Goal: Task Accomplishment & Management: Complete application form

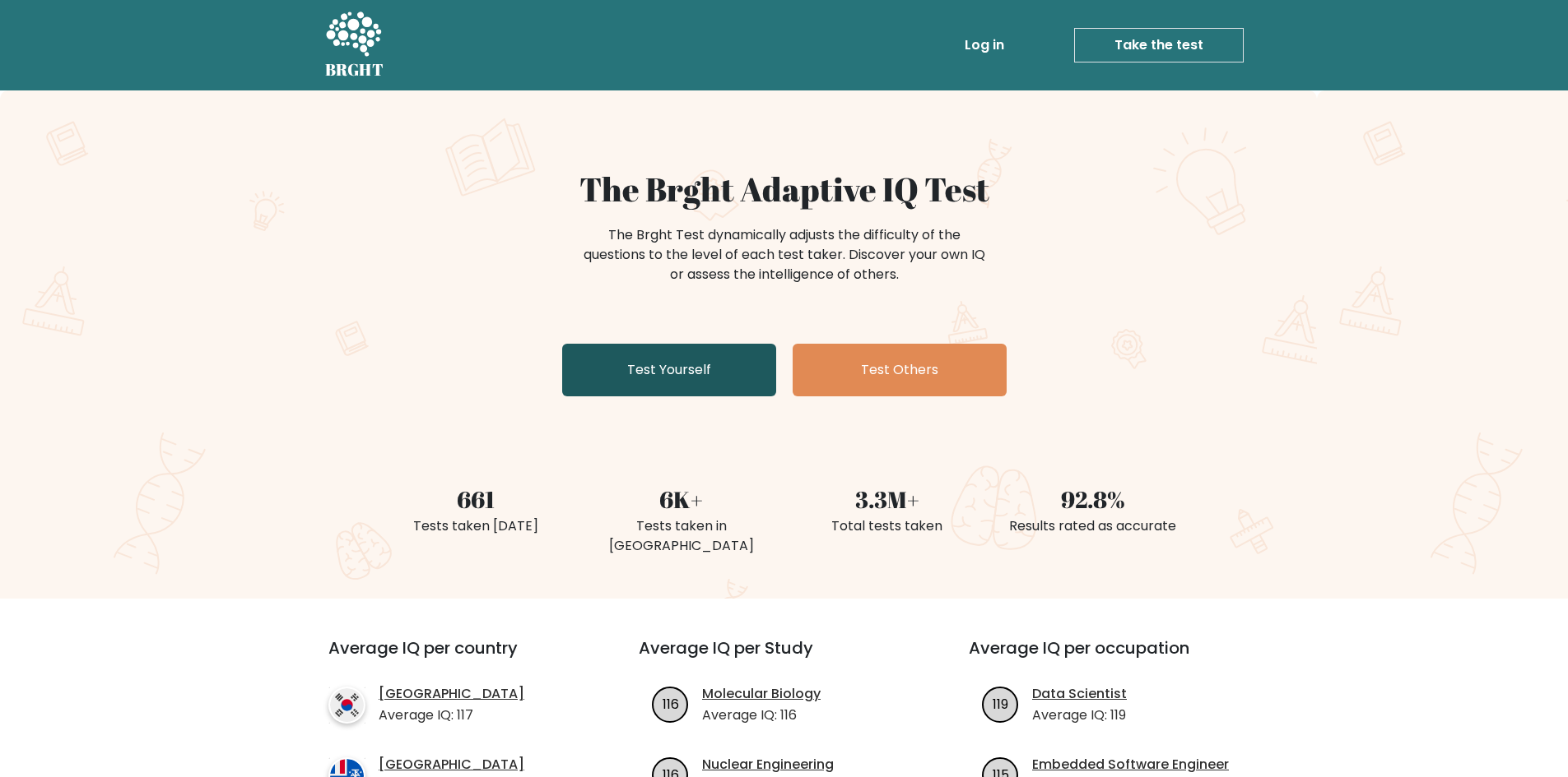
click at [661, 375] on link "Test Yourself" at bounding box center [670, 370] width 214 height 52
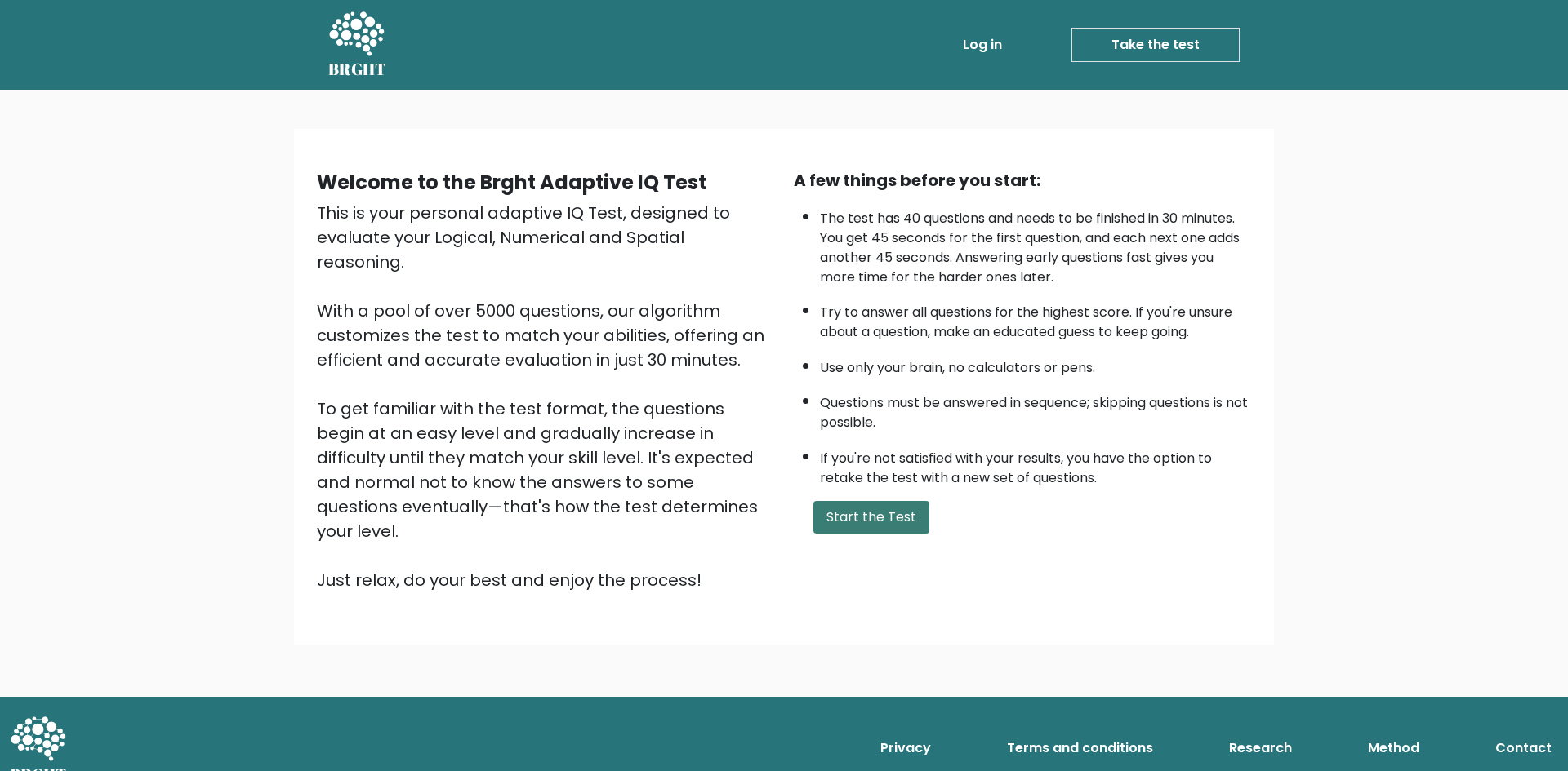
click at [875, 520] on button "Start the Test" at bounding box center [871, 517] width 116 height 33
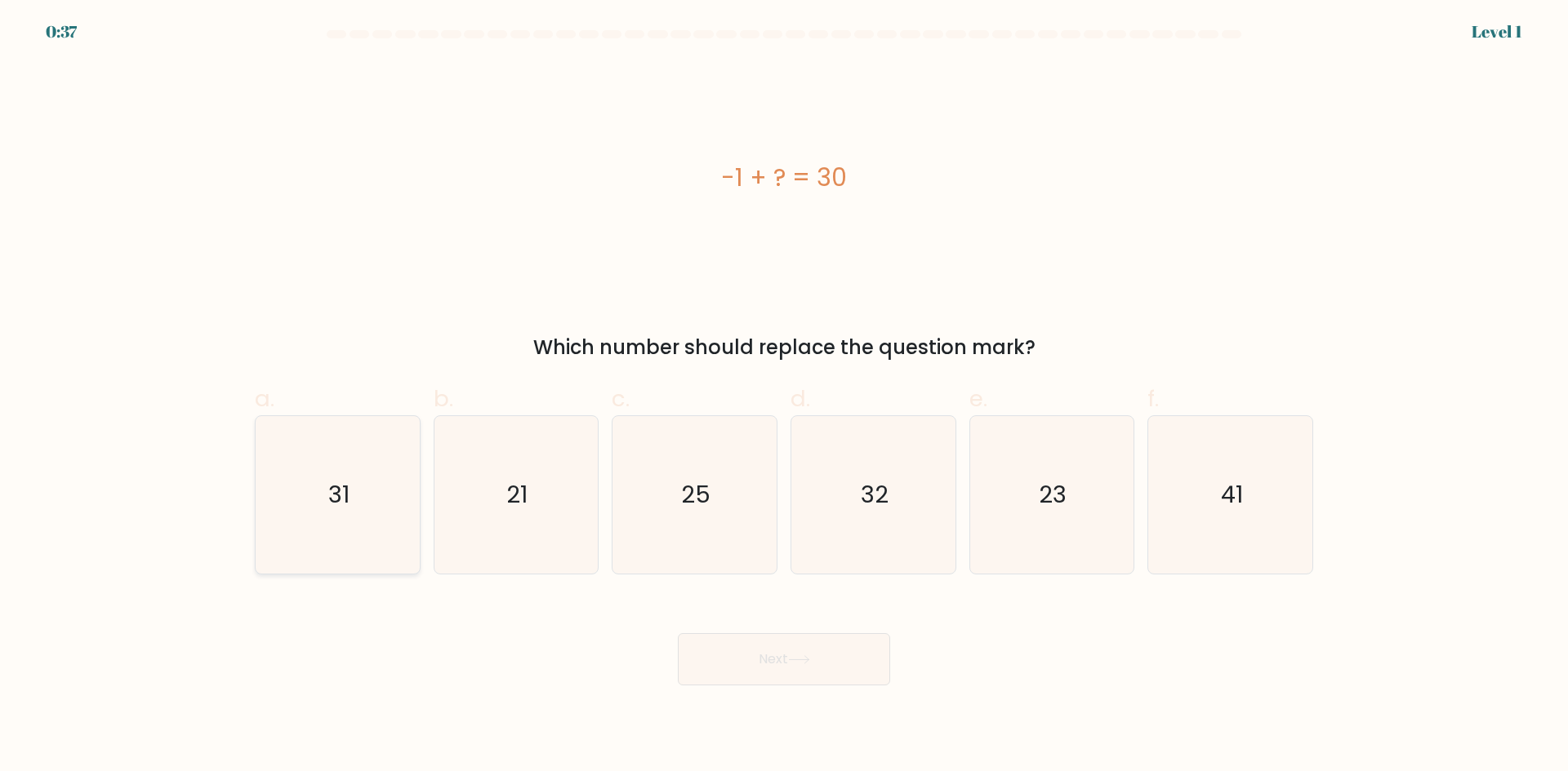
click at [384, 545] on icon "31" at bounding box center [338, 495] width 157 height 157
click at [784, 396] on input "a. 31" at bounding box center [784, 391] width 1 height 10
radio input "true"
click at [834, 668] on button "Next" at bounding box center [784, 659] width 213 height 52
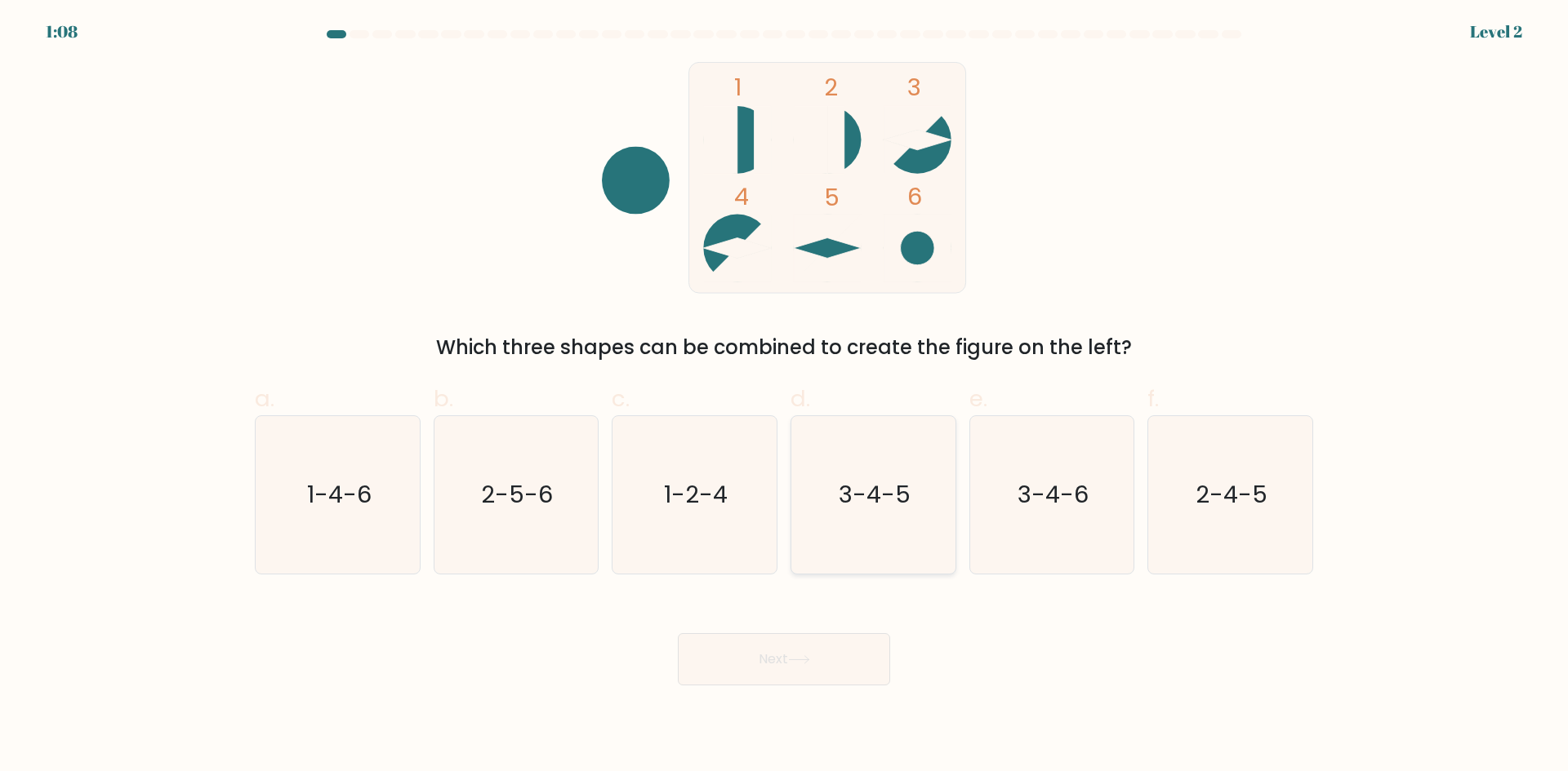
click at [925, 517] on icon "3-4-5" at bounding box center [873, 495] width 157 height 157
click at [784, 396] on input "d. 3-4-5" at bounding box center [784, 391] width 1 height 10
radio input "true"
drag, startPoint x: 828, startPoint y: 654, endPoint x: 831, endPoint y: 642, distance: 12.4
click at [828, 652] on button "Next" at bounding box center [784, 659] width 213 height 52
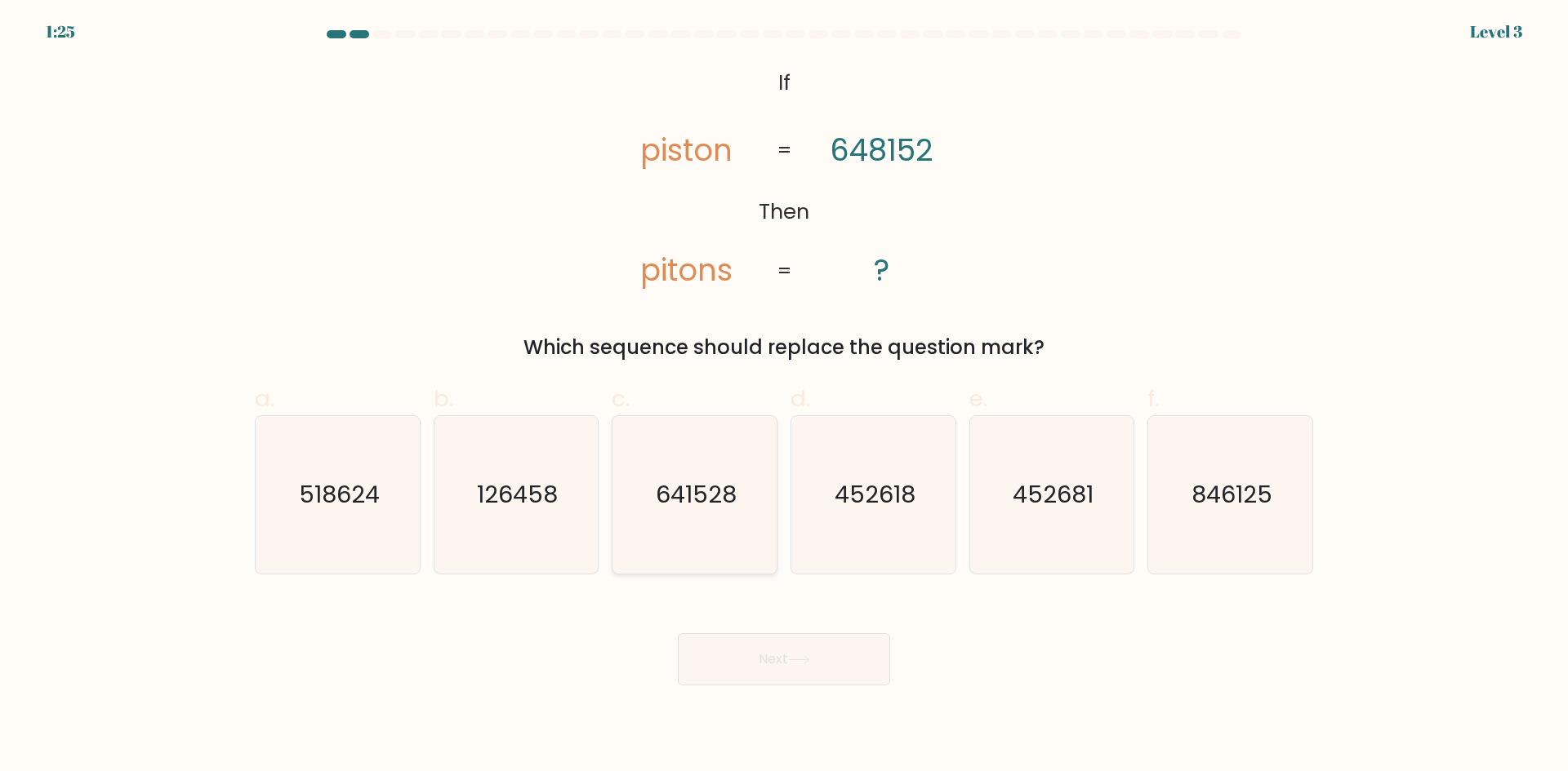
click at [731, 514] on icon "641528" at bounding box center [695, 495] width 157 height 157
click at [784, 396] on input "c. 641528" at bounding box center [784, 391] width 1 height 10
radio input "true"
click at [803, 674] on button "Next" at bounding box center [784, 659] width 213 height 52
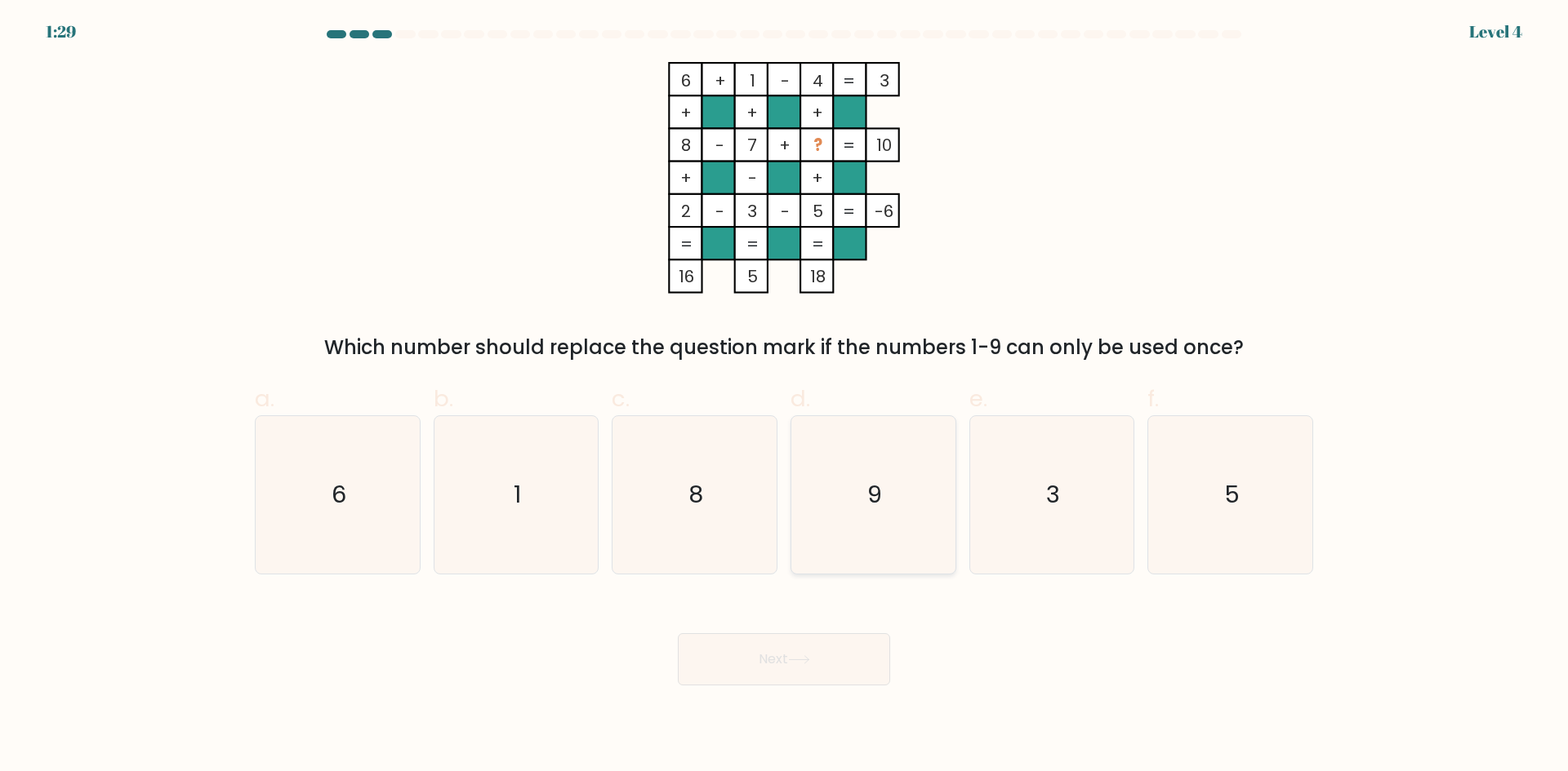
click at [843, 517] on icon "9" at bounding box center [873, 495] width 157 height 157
click at [784, 396] on input "d. 9" at bounding box center [784, 391] width 1 height 10
radio input "true"
click at [794, 641] on button "Next" at bounding box center [784, 659] width 213 height 52
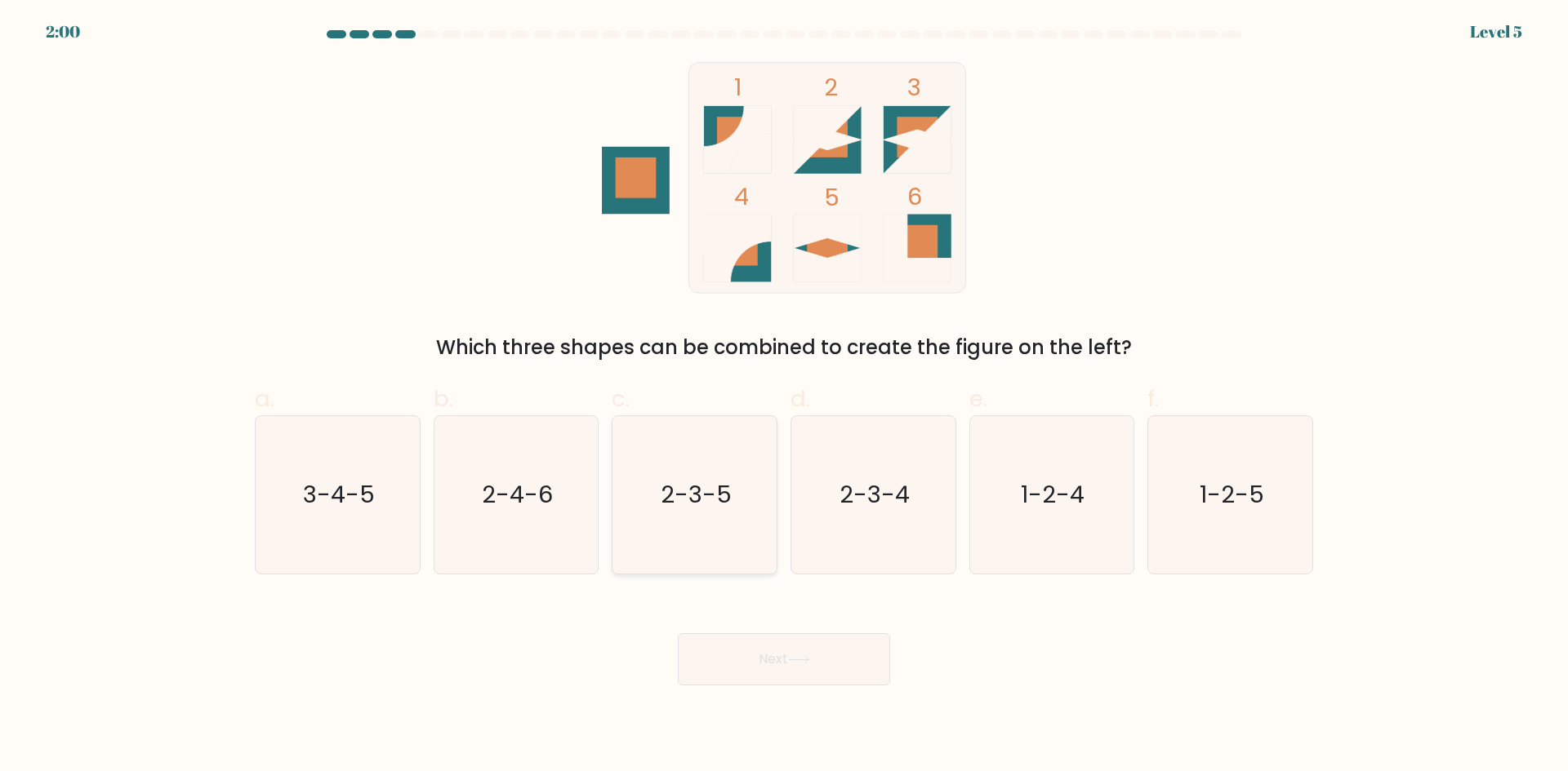
click at [716, 511] on text "2-3-5" at bounding box center [696, 495] width 71 height 33
click at [784, 396] on input "c. 2-3-5" at bounding box center [784, 391] width 1 height 10
radio input "true"
click at [746, 646] on button "Next" at bounding box center [784, 659] width 213 height 52
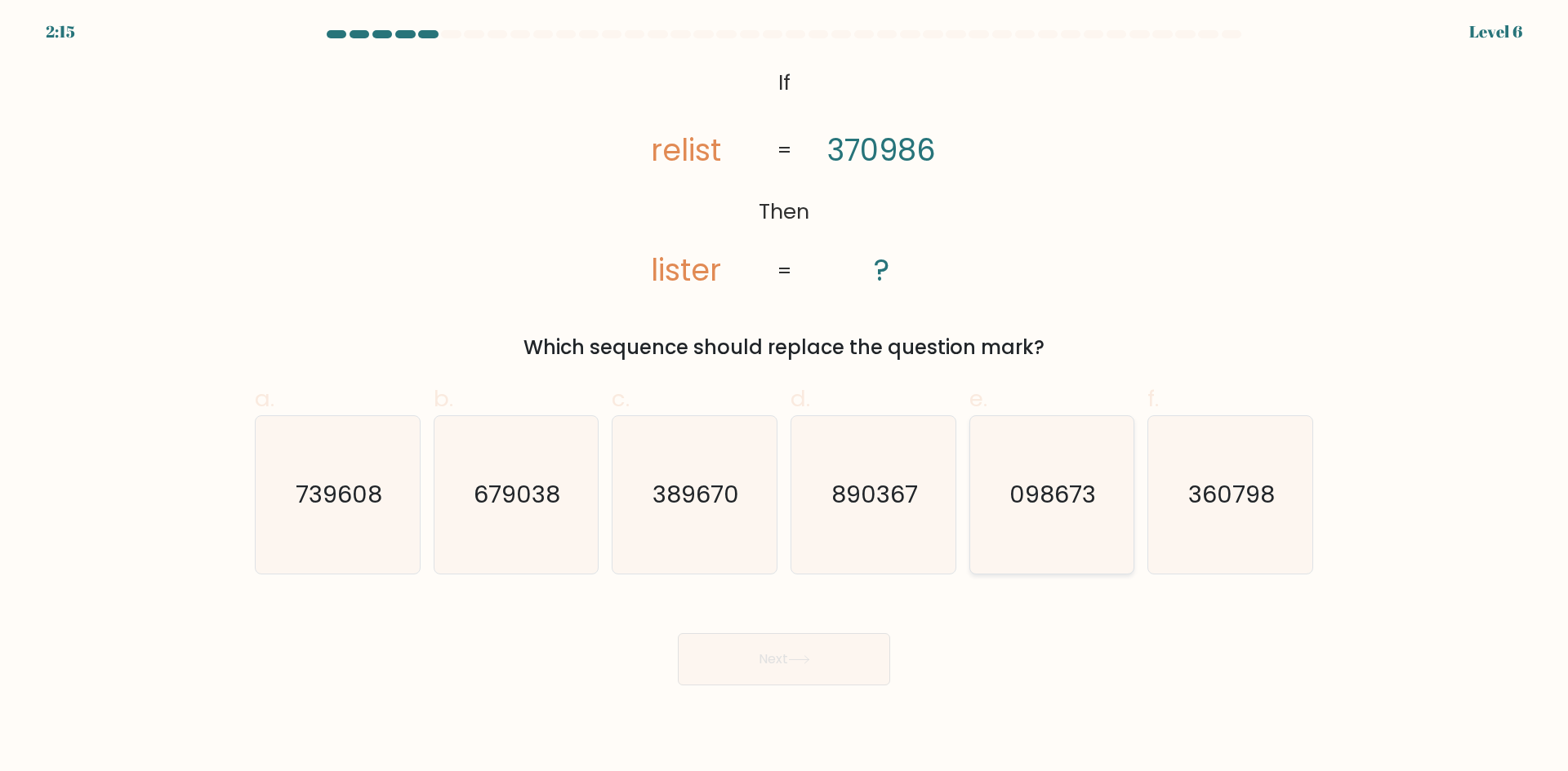
click at [1067, 518] on icon "098673" at bounding box center [1051, 495] width 157 height 157
click at [784, 396] on input "e. 098673" at bounding box center [784, 391] width 1 height 10
radio input "true"
click at [830, 666] on button "Next" at bounding box center [784, 659] width 213 height 52
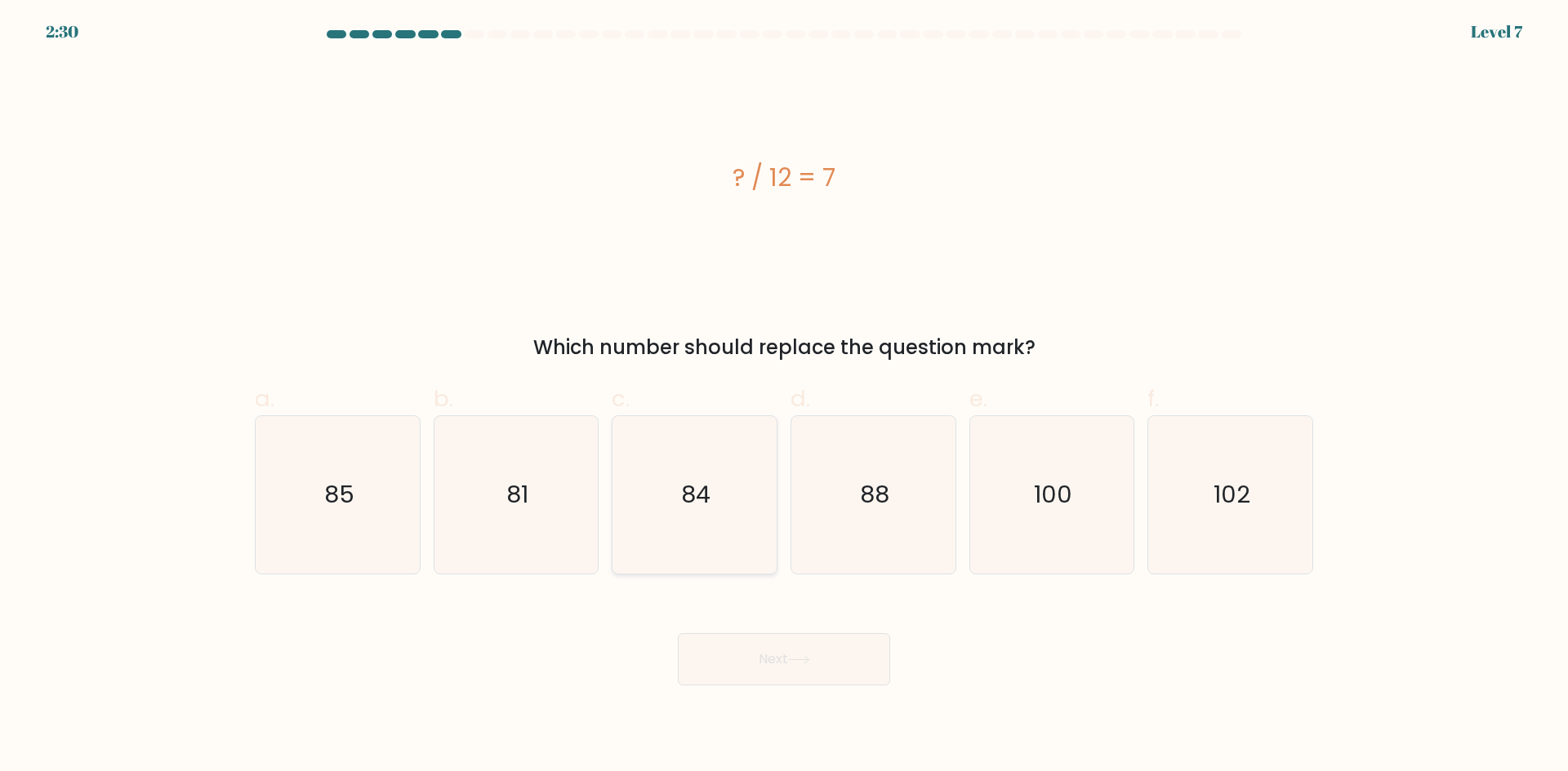
click at [759, 496] on icon "84" at bounding box center [695, 495] width 157 height 157
click at [784, 396] on input "c. 84" at bounding box center [784, 391] width 1 height 10
radio input "true"
click at [784, 659] on button "Next" at bounding box center [784, 659] width 213 height 52
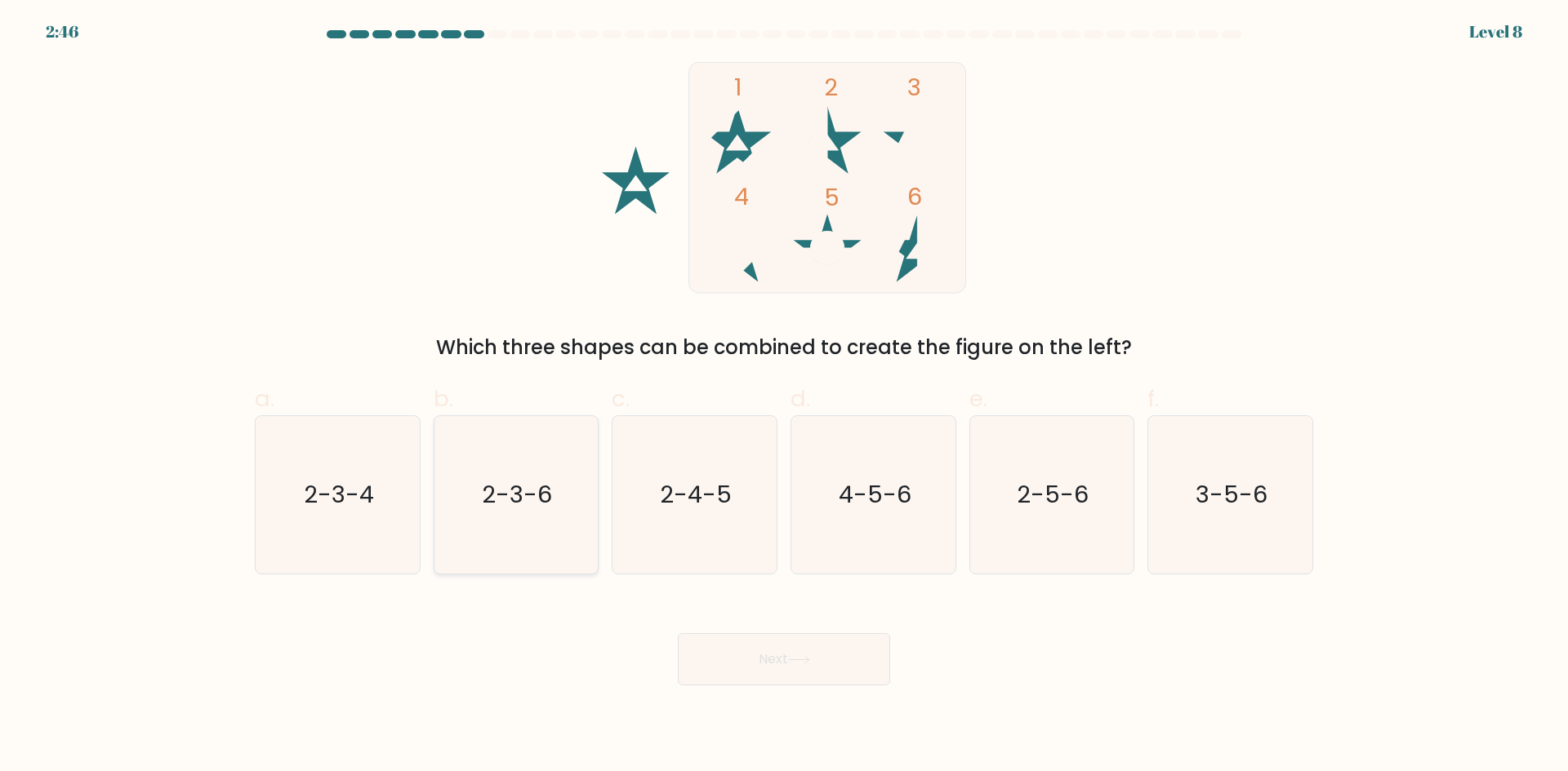
click at [573, 535] on icon "2-3-6" at bounding box center [516, 495] width 157 height 157
click at [784, 396] on input "b. 2-3-6" at bounding box center [784, 391] width 1 height 10
radio input "true"
drag, startPoint x: 817, startPoint y: 669, endPoint x: 812, endPoint y: 654, distance: 15.8
click at [816, 664] on button "Next" at bounding box center [784, 659] width 213 height 52
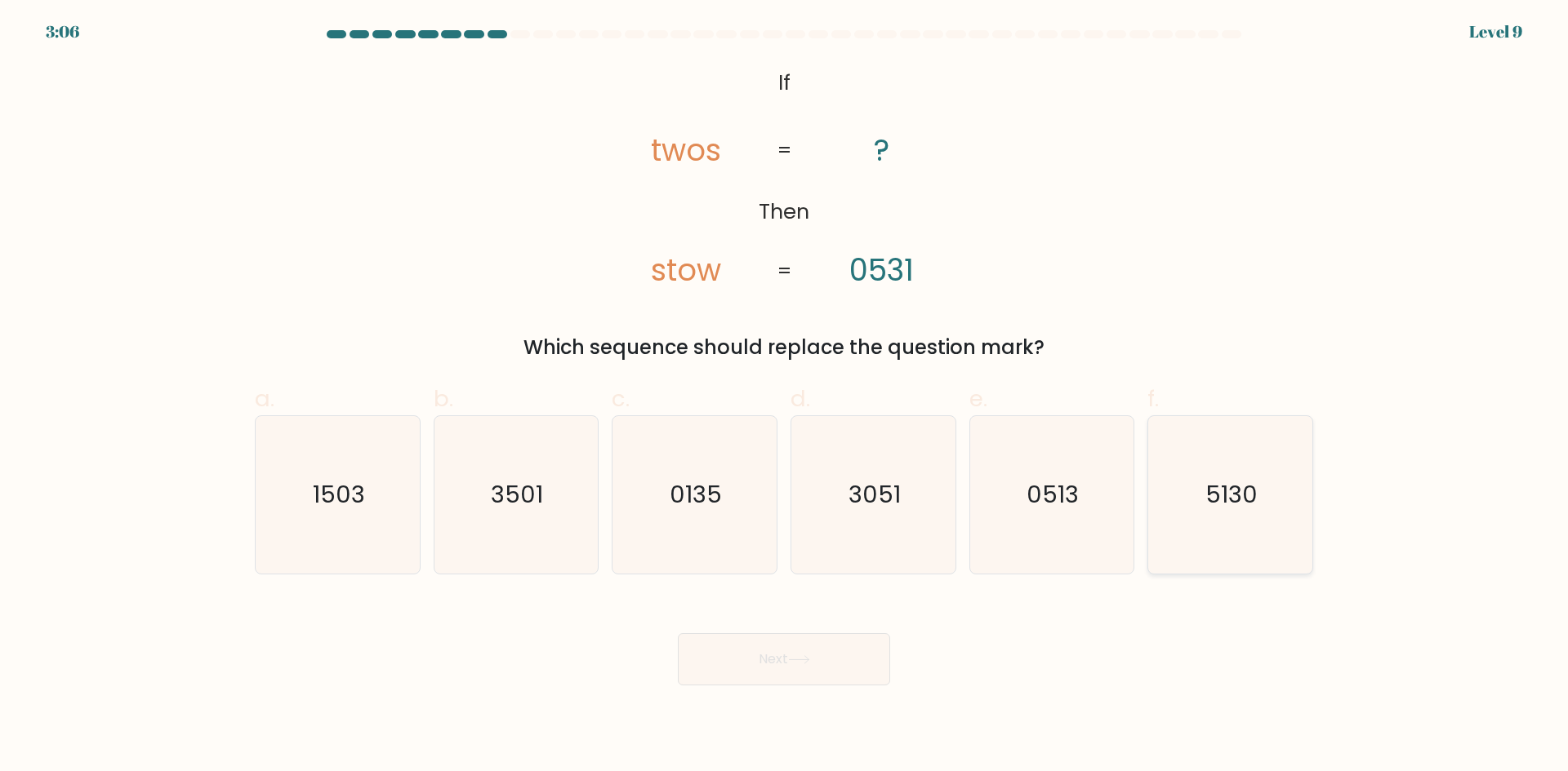
click at [1210, 511] on icon "5130" at bounding box center [1230, 495] width 157 height 157
click at [784, 396] on input "f. 5130" at bounding box center [784, 391] width 1 height 10
radio input "true"
click at [825, 654] on button "Next" at bounding box center [784, 659] width 213 height 52
click at [814, 672] on button "Next" at bounding box center [784, 659] width 213 height 52
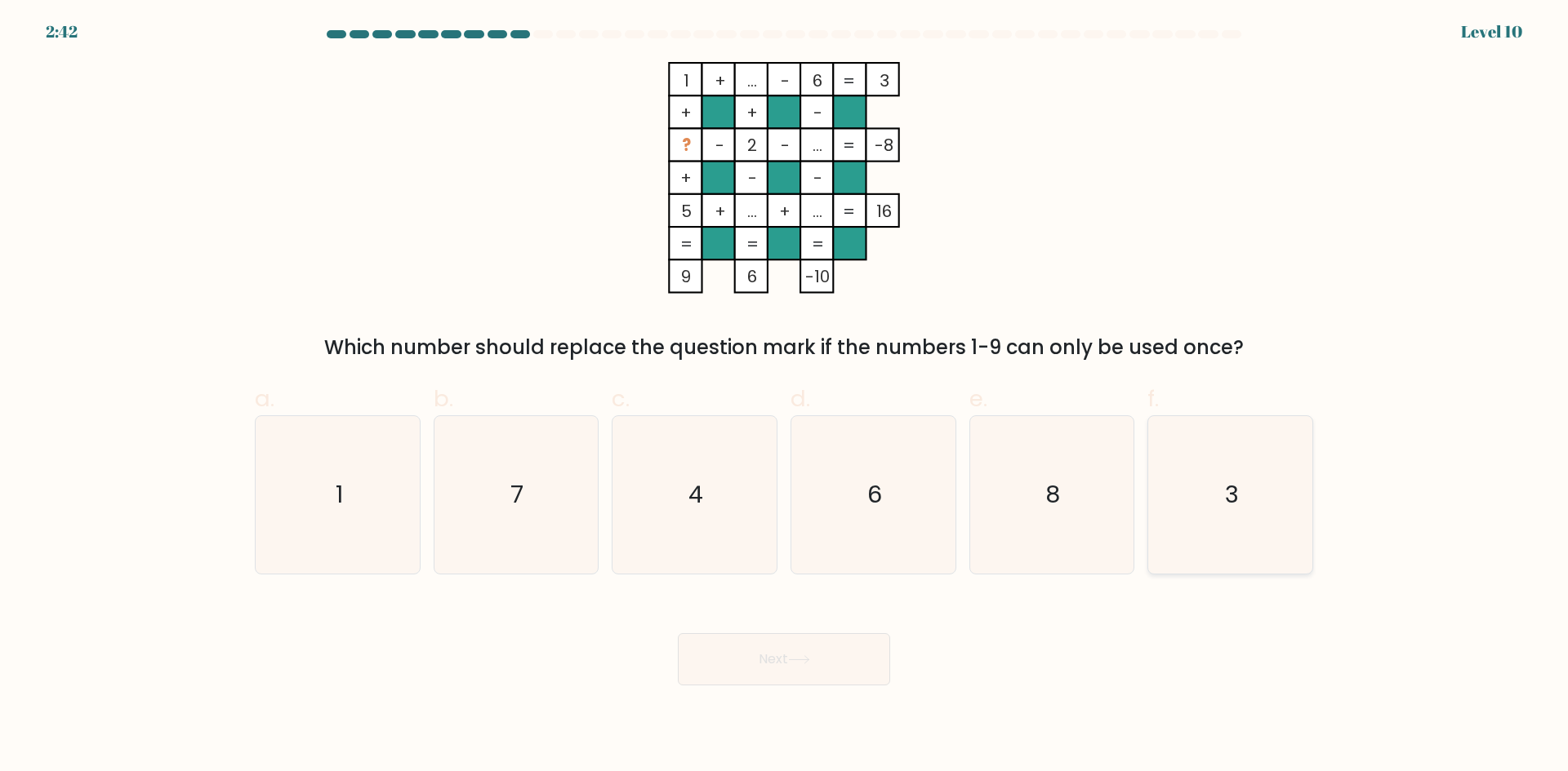
click at [1259, 500] on icon "3" at bounding box center [1230, 495] width 157 height 157
click at [784, 396] on input "f. 3" at bounding box center [784, 391] width 1 height 10
radio input "true"
click at [819, 670] on button "Next" at bounding box center [784, 659] width 213 height 52
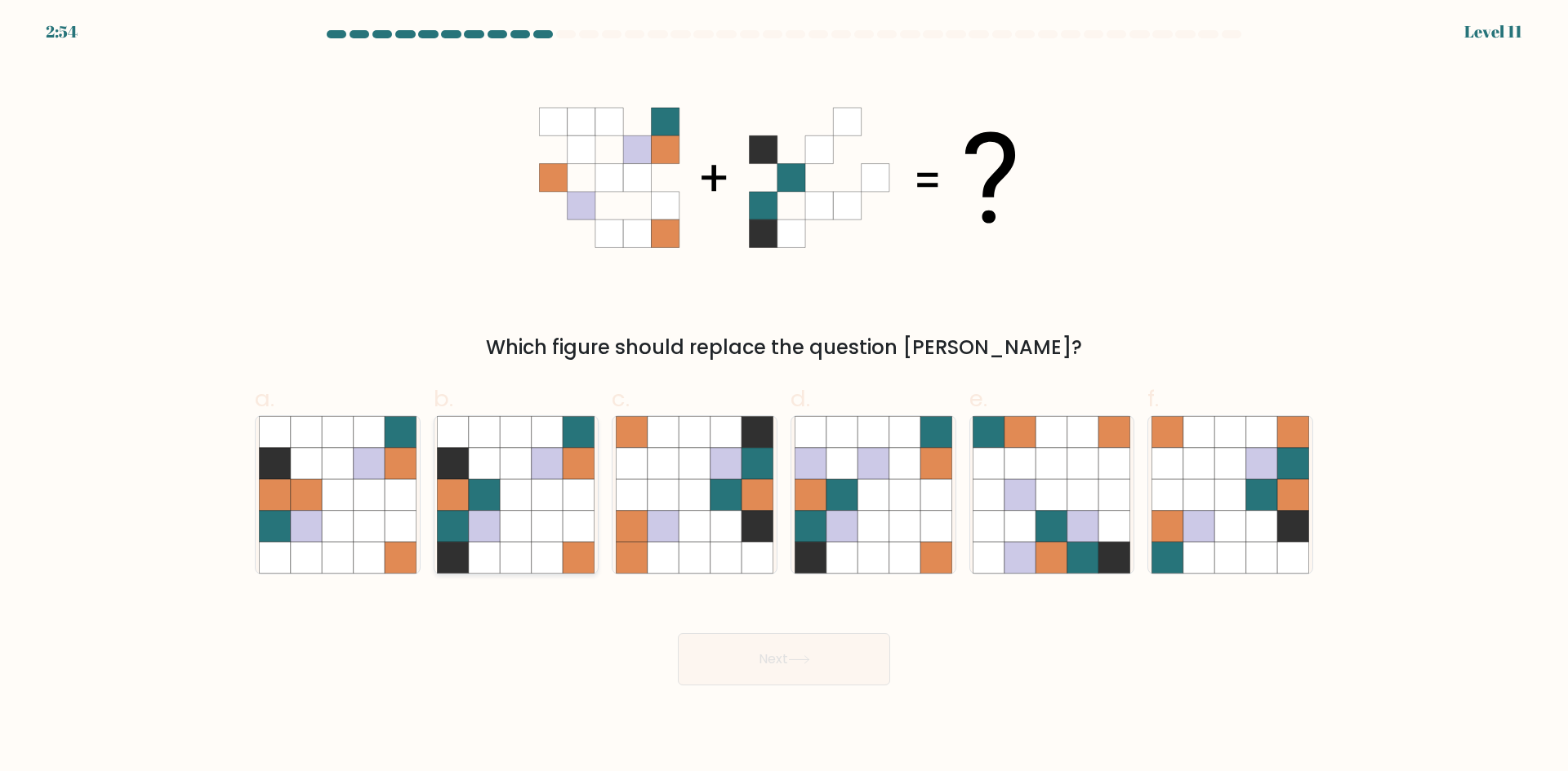
click at [539, 505] on icon at bounding box center [547, 495] width 31 height 31
click at [784, 396] on input "b." at bounding box center [784, 391] width 1 height 10
radio input "true"
click at [797, 666] on button "Next" at bounding box center [784, 659] width 213 height 52
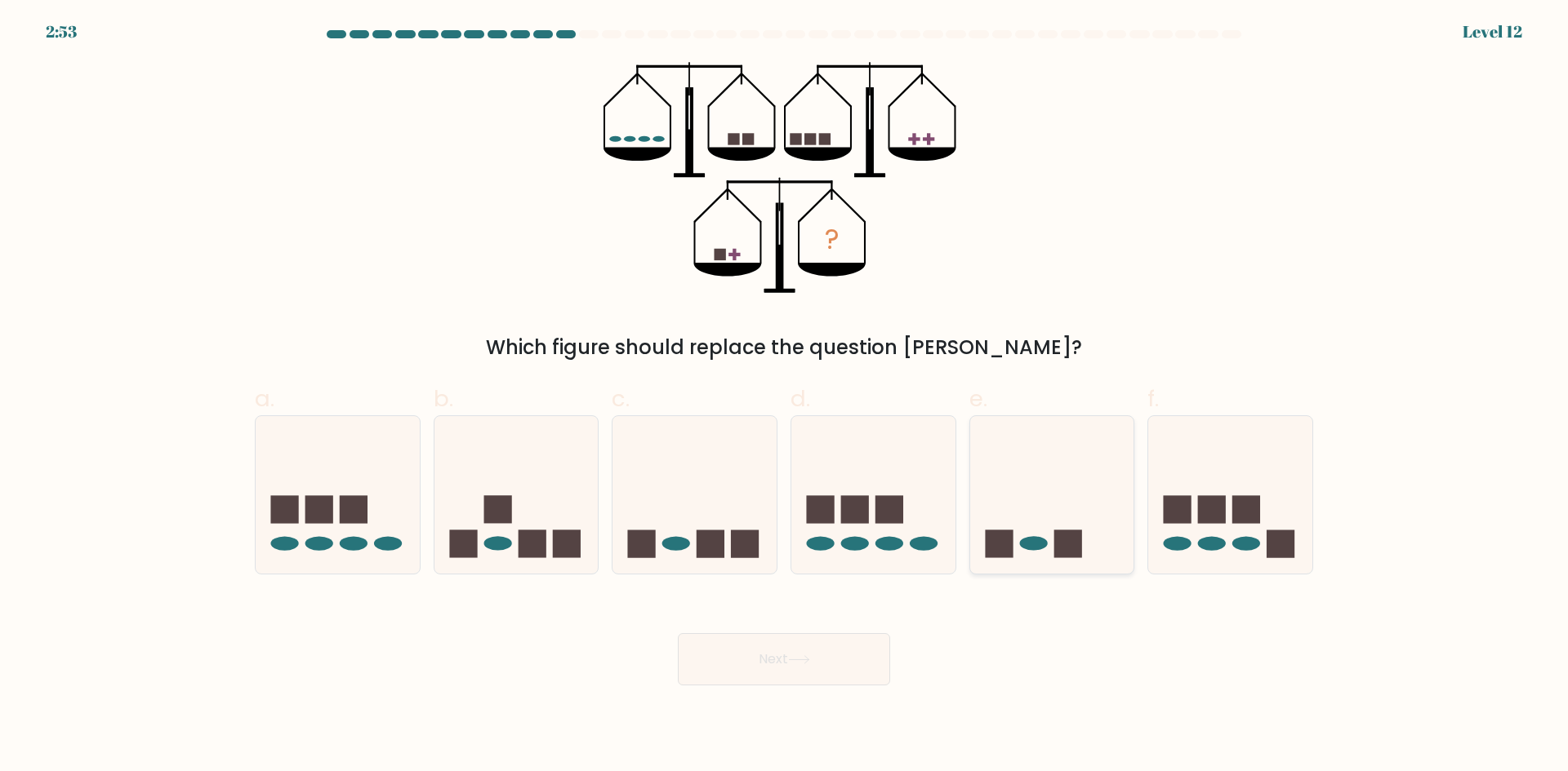
click at [1070, 461] on icon at bounding box center [1052, 494] width 164 height 136
click at [784, 396] on input "e." at bounding box center [784, 391] width 1 height 10
radio input "true"
click at [795, 672] on button "Next" at bounding box center [784, 659] width 213 height 52
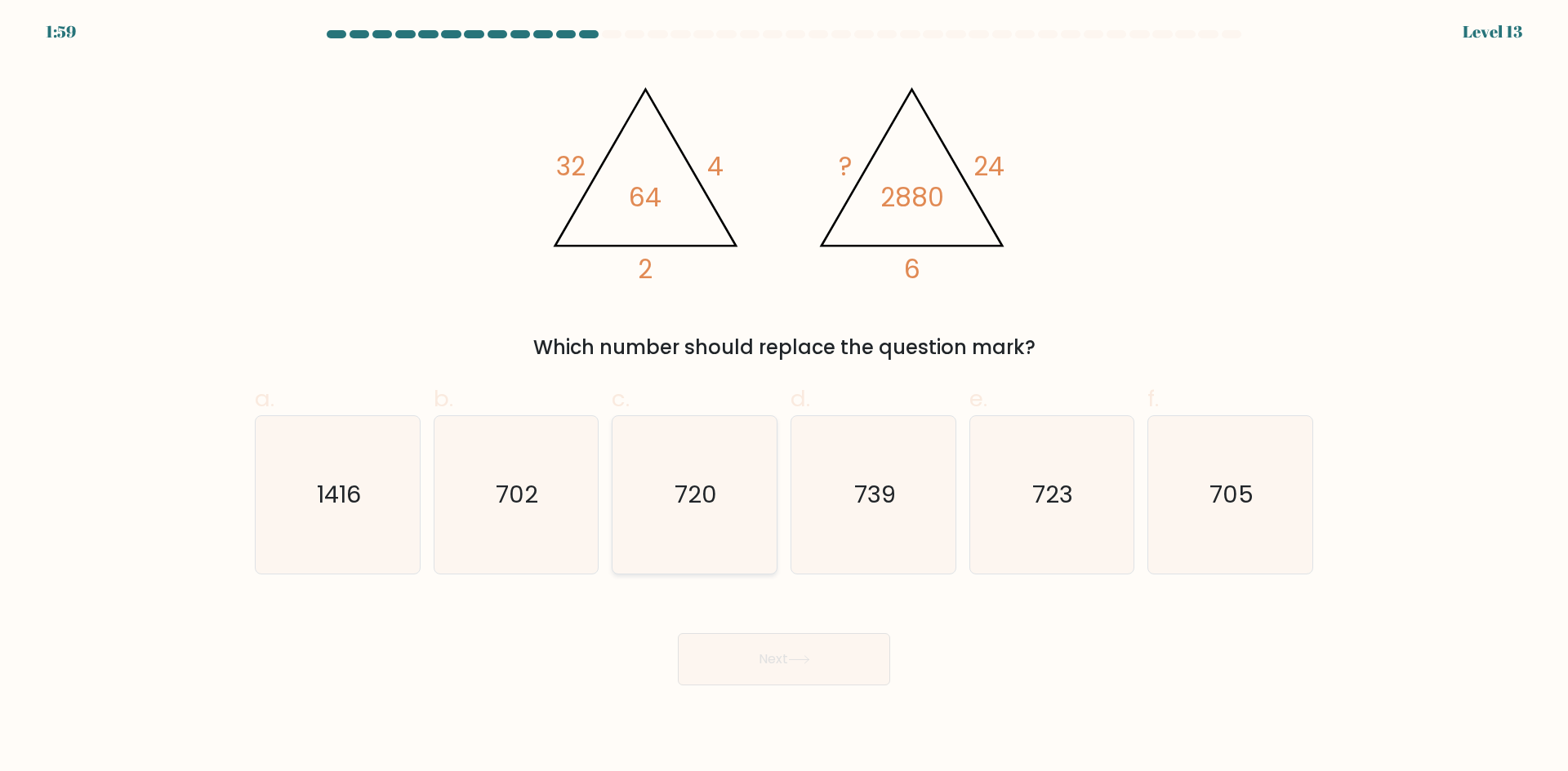
click at [701, 501] on text "720" at bounding box center [696, 495] width 42 height 33
click at [784, 396] on input "c. 720" at bounding box center [784, 391] width 1 height 10
radio input "true"
click at [836, 667] on button "Next" at bounding box center [784, 659] width 213 height 52
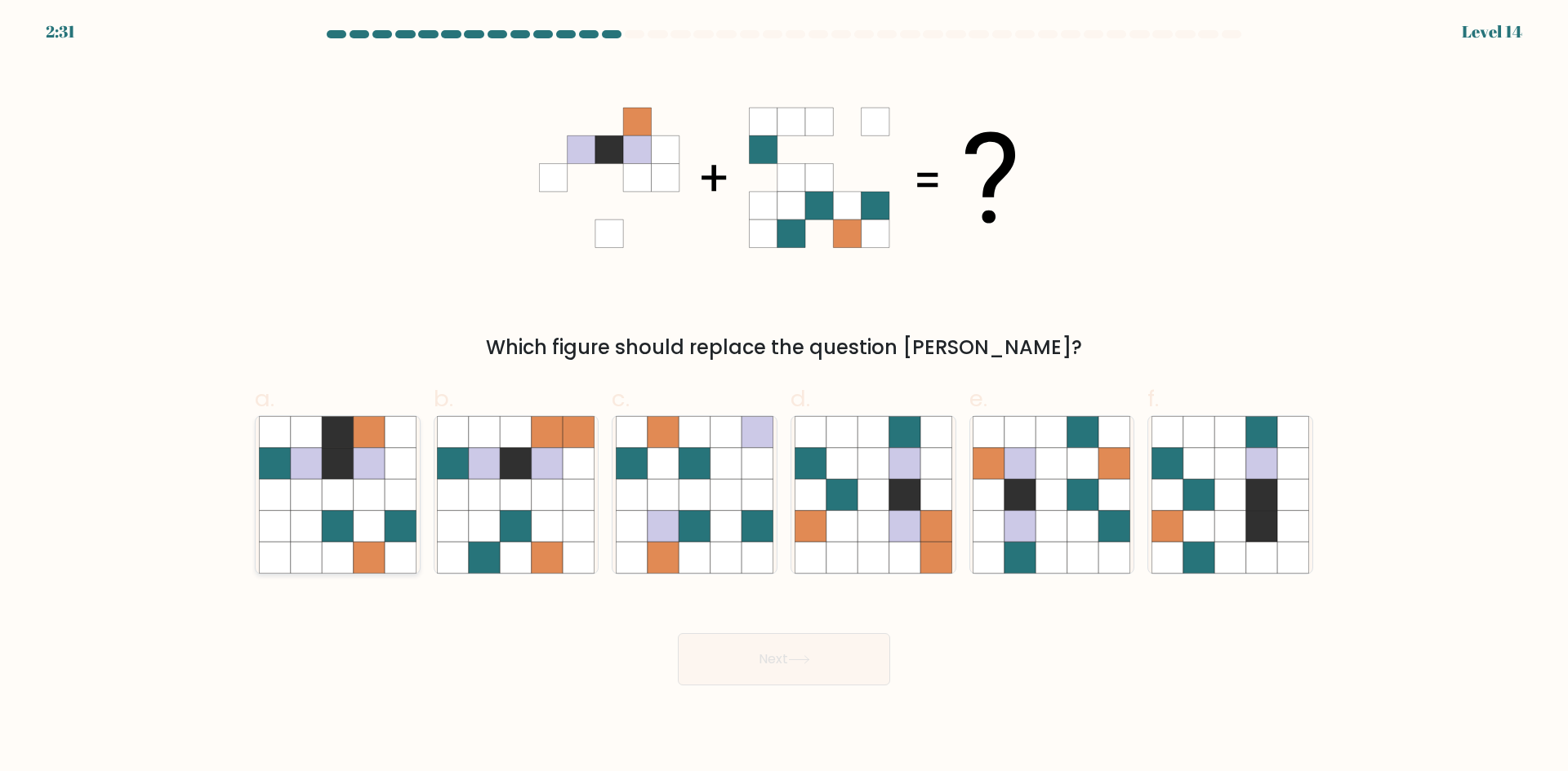
click at [314, 555] on icon at bounding box center [307, 558] width 31 height 31
click at [784, 396] on input "a." at bounding box center [784, 391] width 1 height 10
radio input "true"
click at [674, 521] on icon at bounding box center [663, 527] width 31 height 31
click at [784, 396] on input "c." at bounding box center [784, 391] width 1 height 10
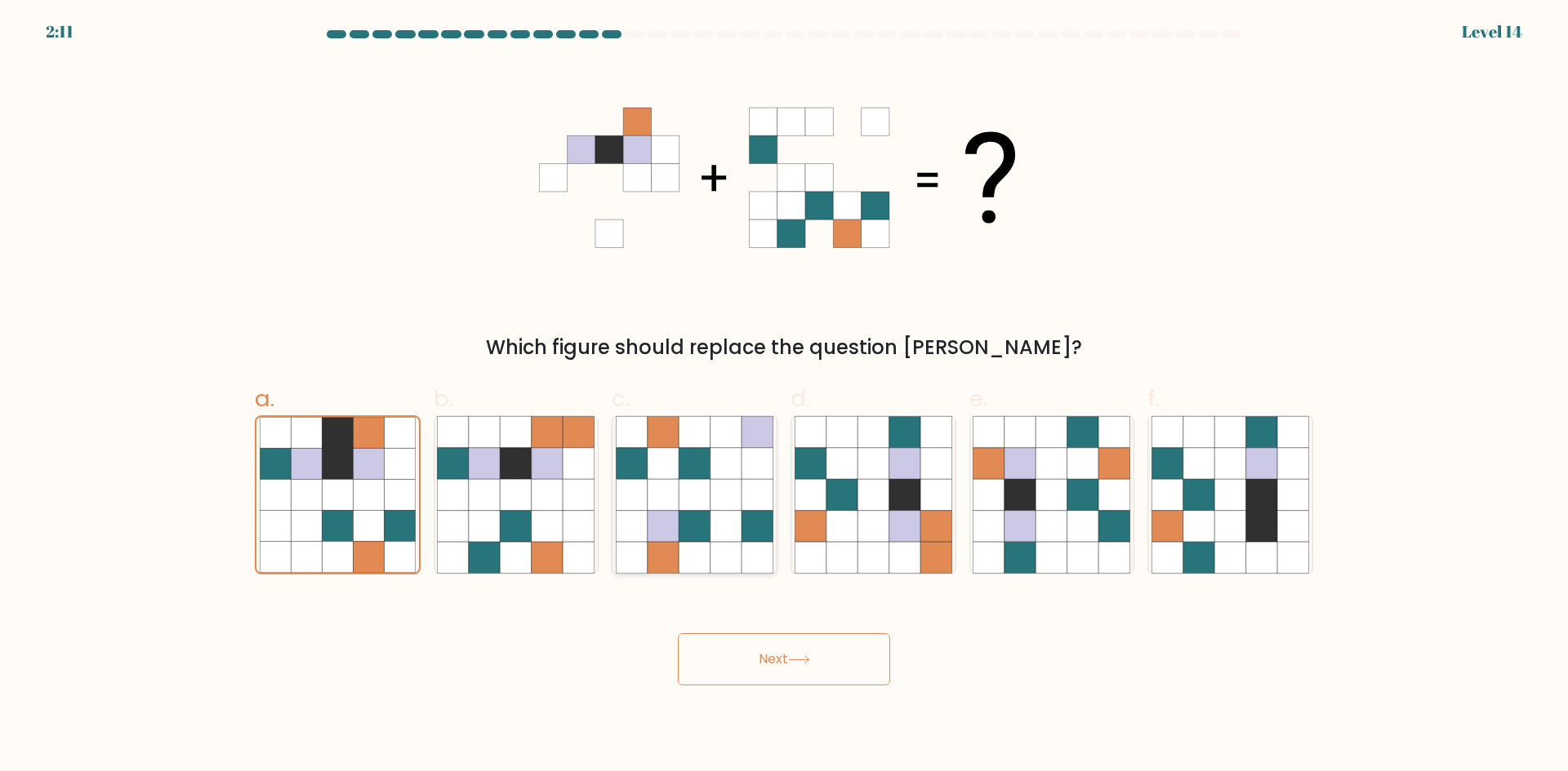
radio input "true"
click at [1055, 501] on icon at bounding box center [1051, 495] width 31 height 31
click at [784, 396] on input "e." at bounding box center [784, 391] width 1 height 10
radio input "true"
drag, startPoint x: 752, startPoint y: 670, endPoint x: 753, endPoint y: 639, distance: 31.0
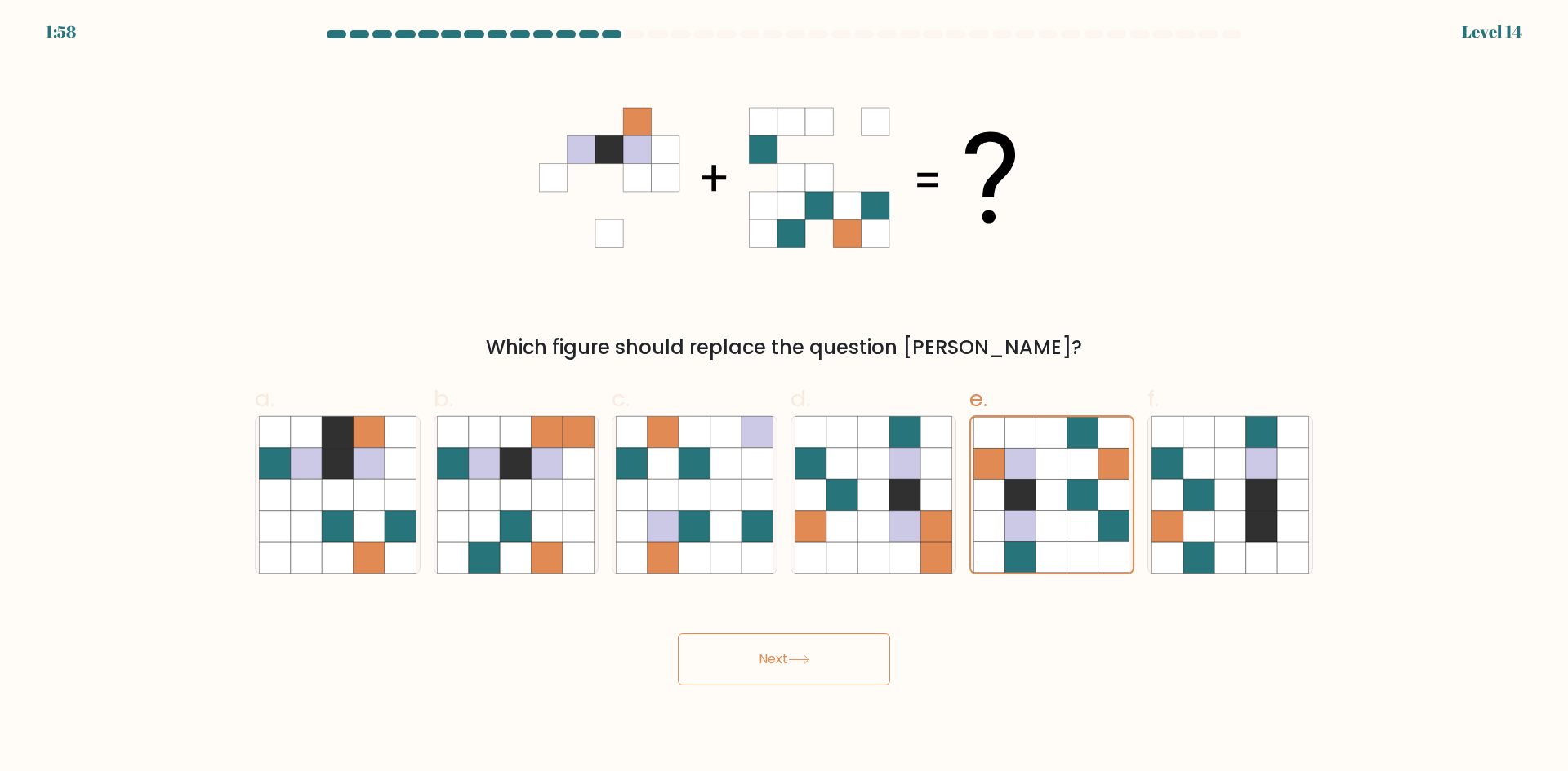
click at [753, 656] on button "Next" at bounding box center [784, 659] width 213 height 52
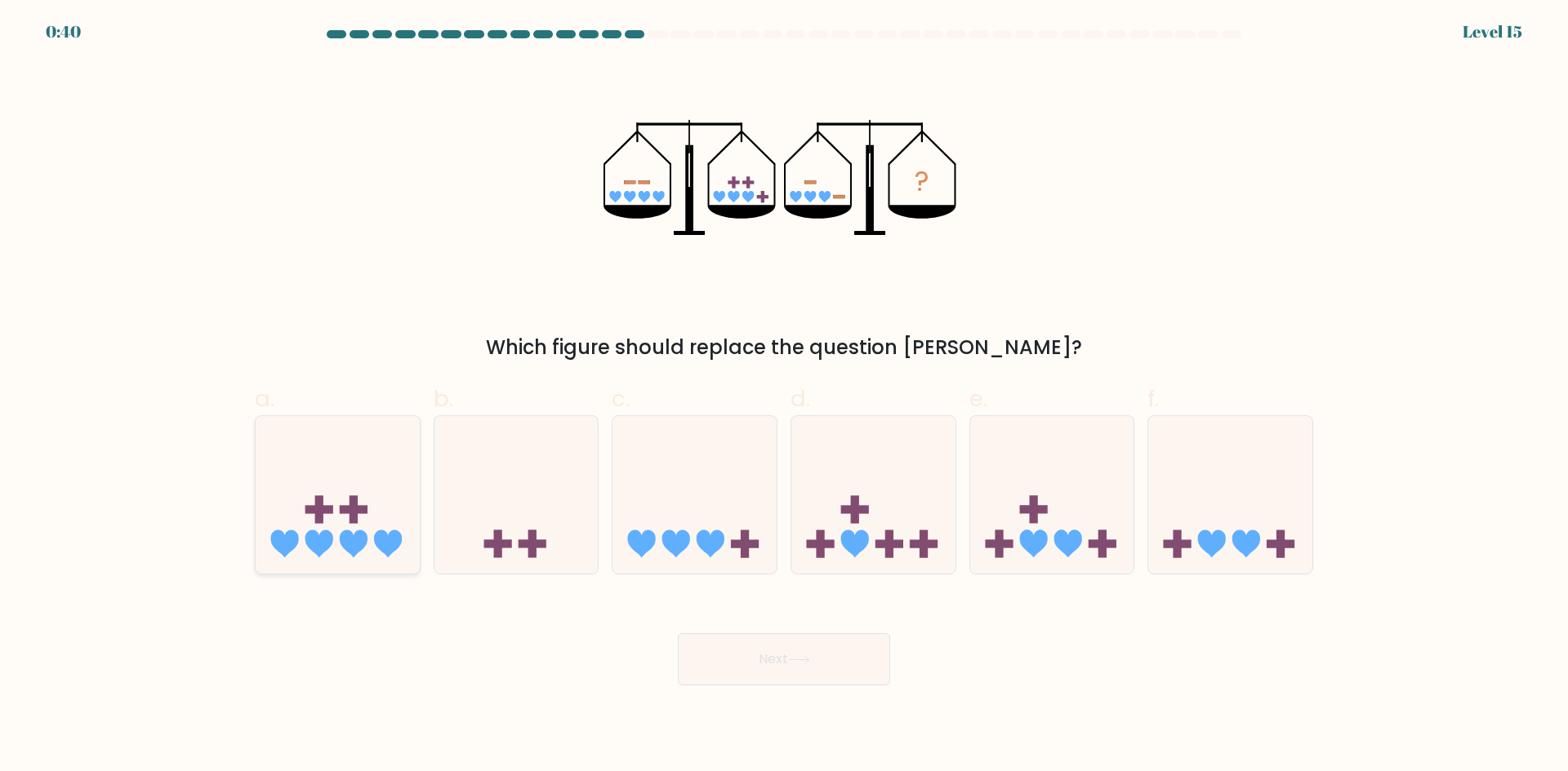
click at [377, 490] on icon at bounding box center [338, 494] width 164 height 136
click at [784, 396] on input "a." at bounding box center [784, 391] width 1 height 10
radio input "true"
click at [1097, 514] on icon at bounding box center [1052, 494] width 164 height 136
click at [784, 396] on input "e." at bounding box center [784, 391] width 1 height 10
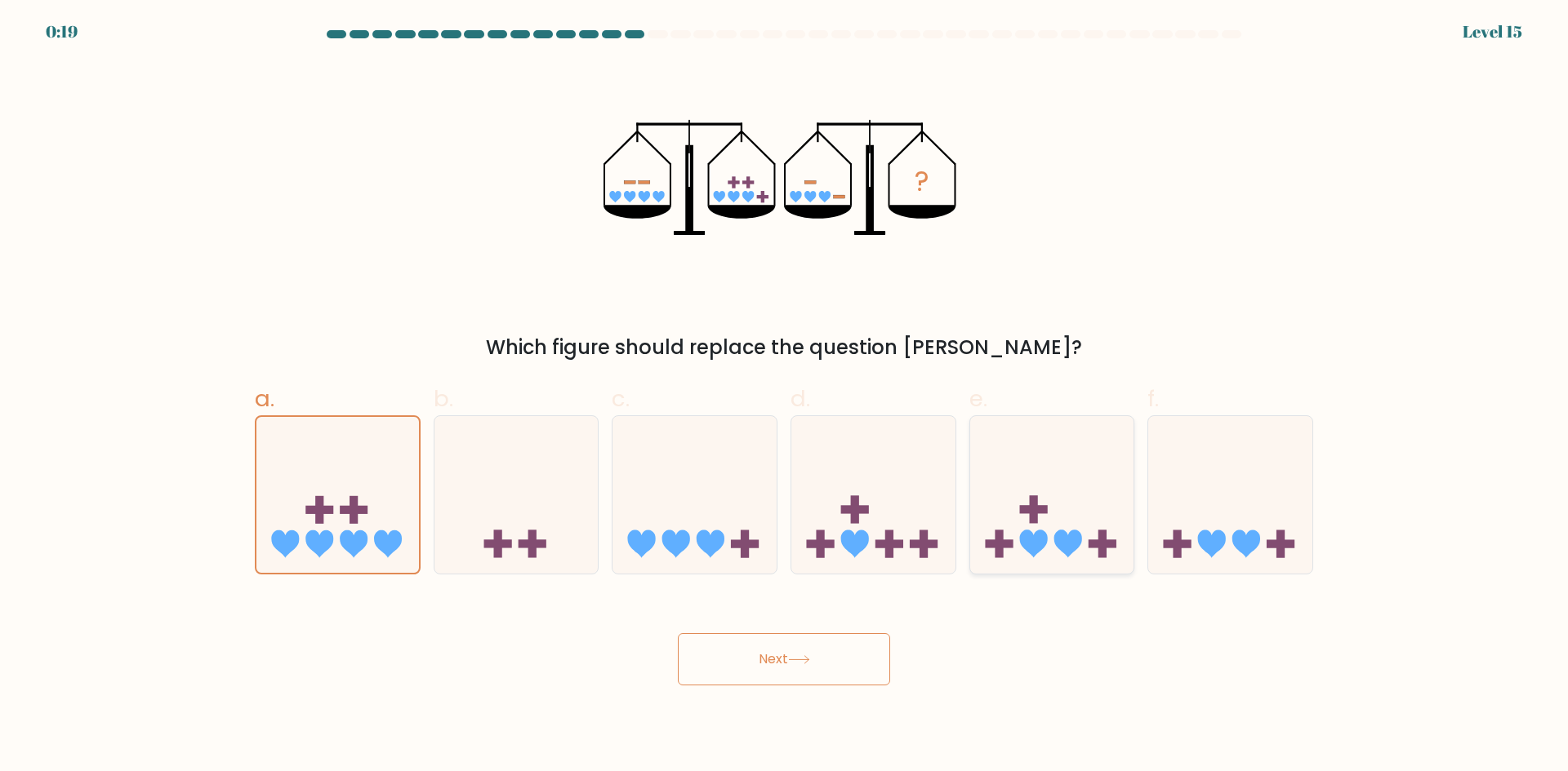
radio input "true"
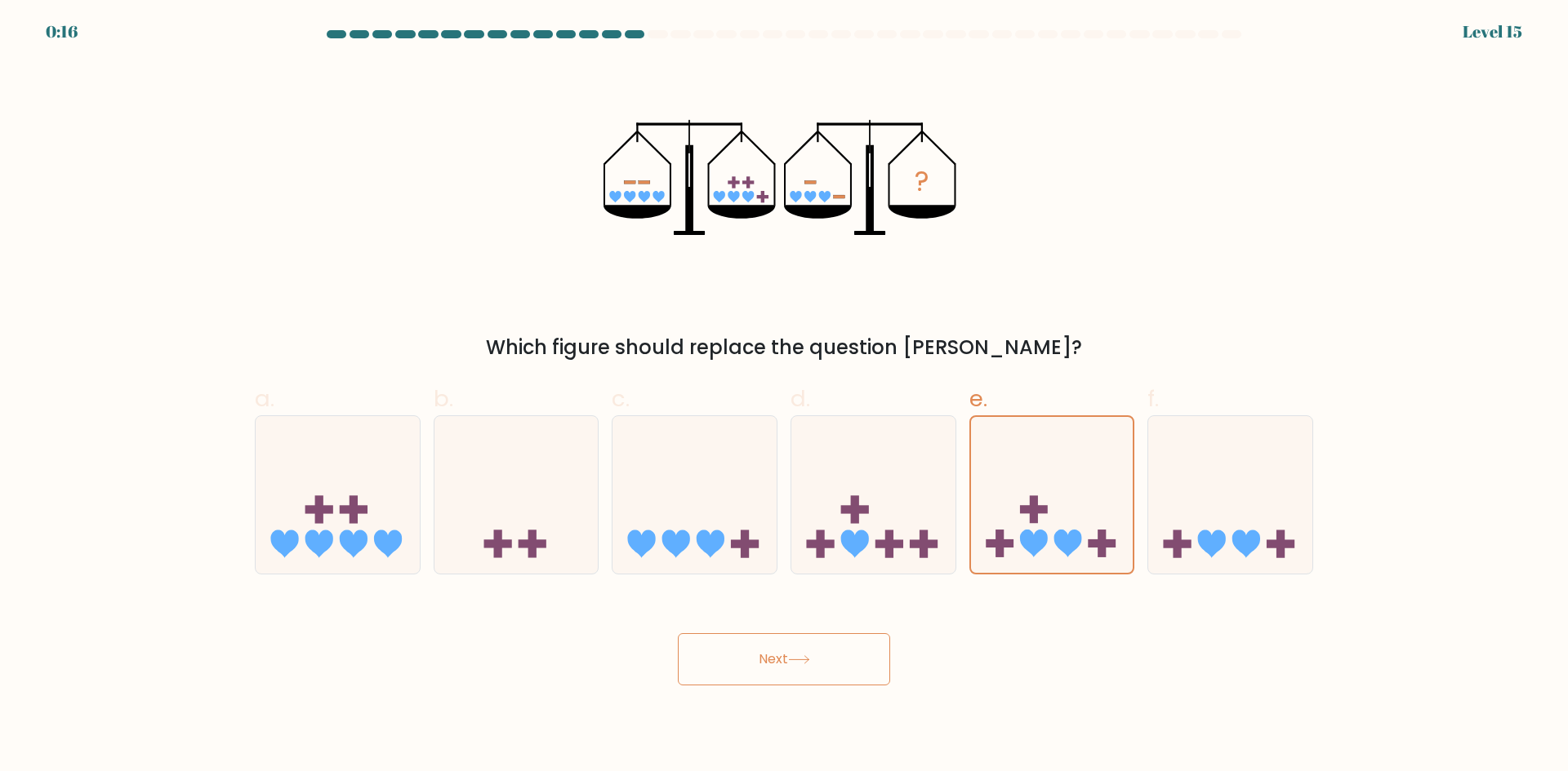
click at [730, 657] on button "Next" at bounding box center [784, 659] width 213 height 52
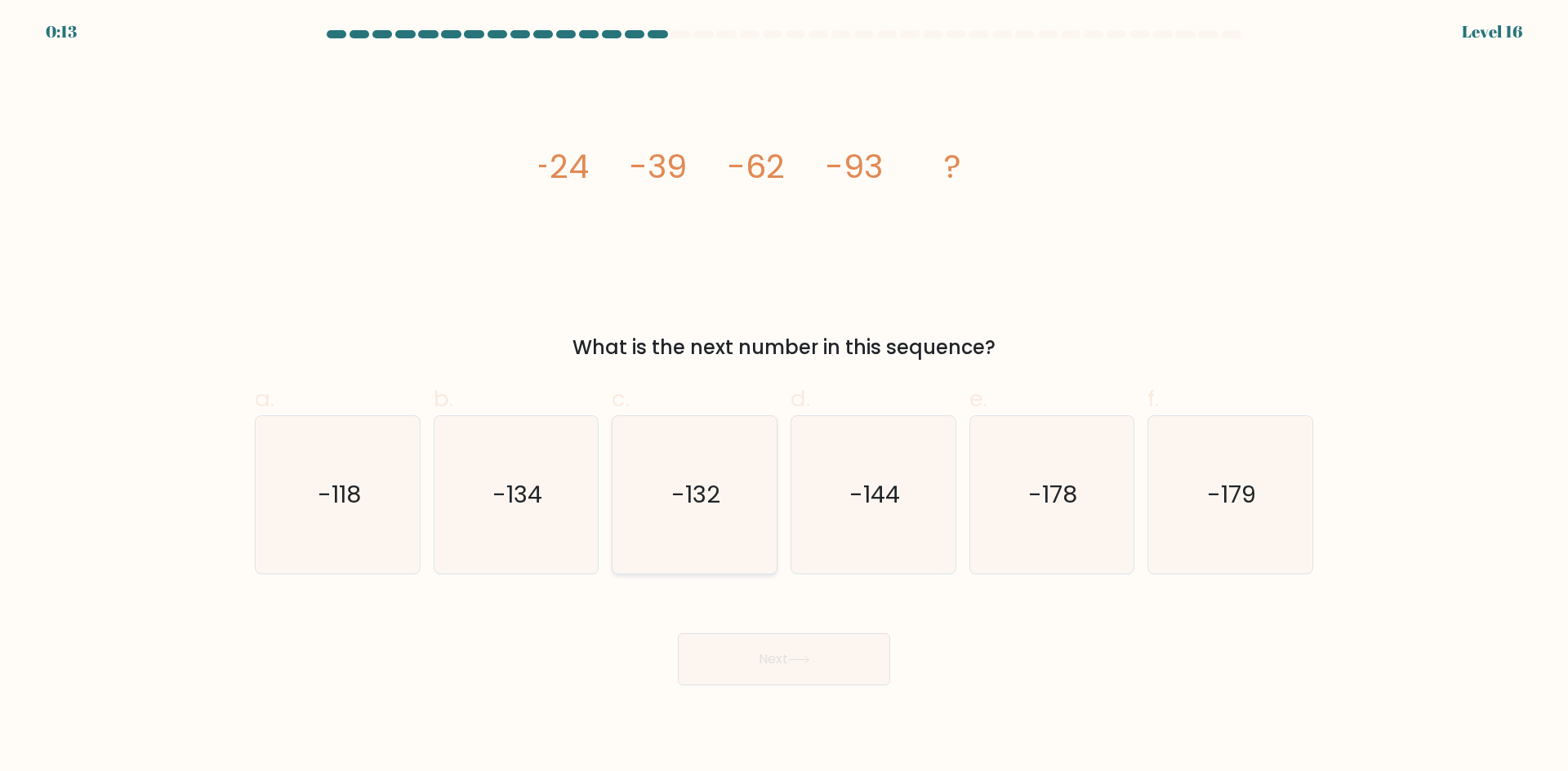
click at [721, 498] on icon "-132" at bounding box center [695, 495] width 157 height 157
click at [784, 396] on input "c. -132" at bounding box center [784, 391] width 1 height 10
radio input "true"
click at [759, 642] on button "Next" at bounding box center [784, 659] width 213 height 52
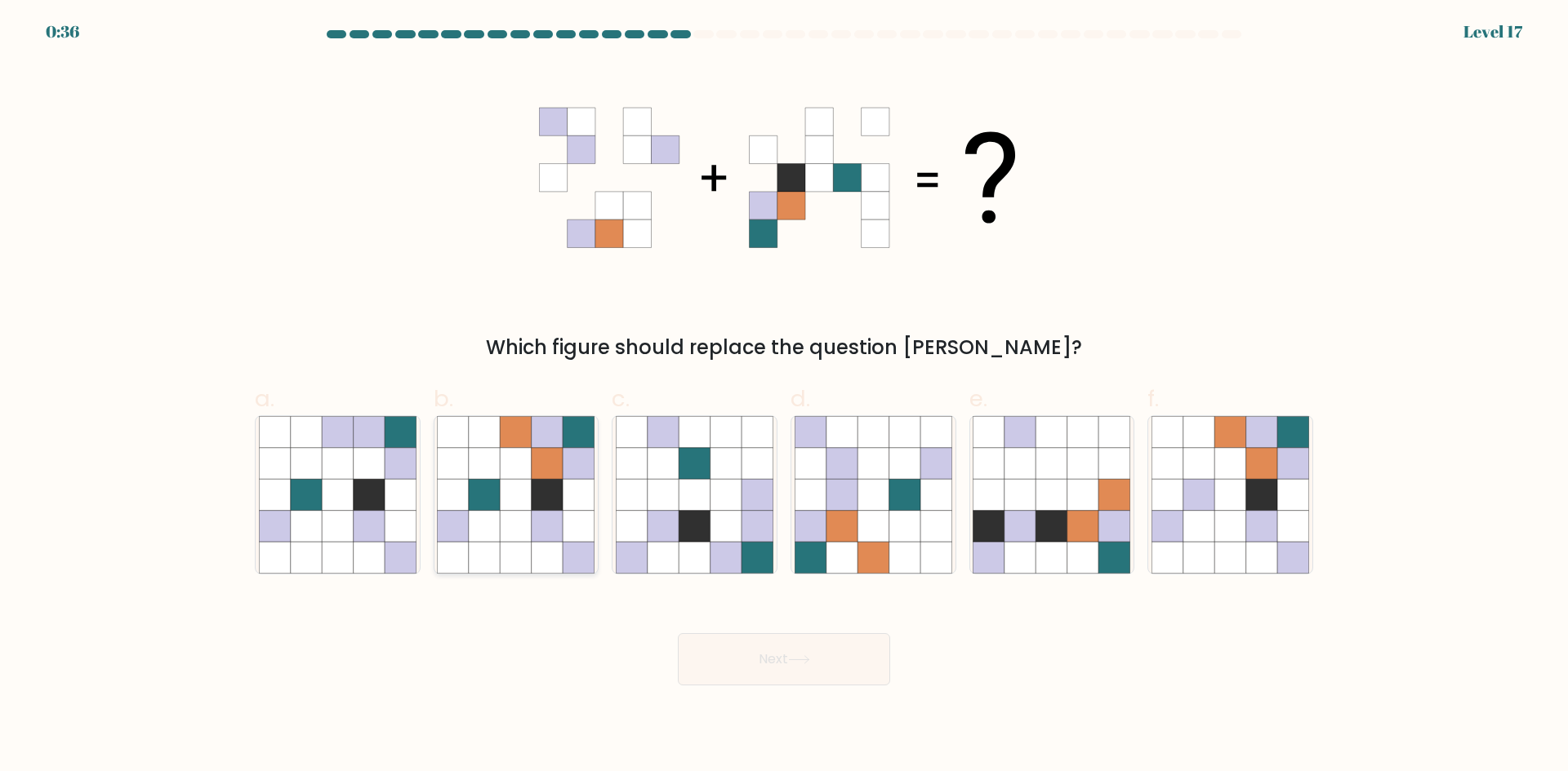
click at [562, 498] on icon at bounding box center [547, 495] width 31 height 31
click at [784, 396] on input "b." at bounding box center [784, 391] width 1 height 10
radio input "true"
click at [828, 646] on button "Next" at bounding box center [784, 659] width 213 height 52
click at [828, 657] on button "Next" at bounding box center [784, 659] width 213 height 52
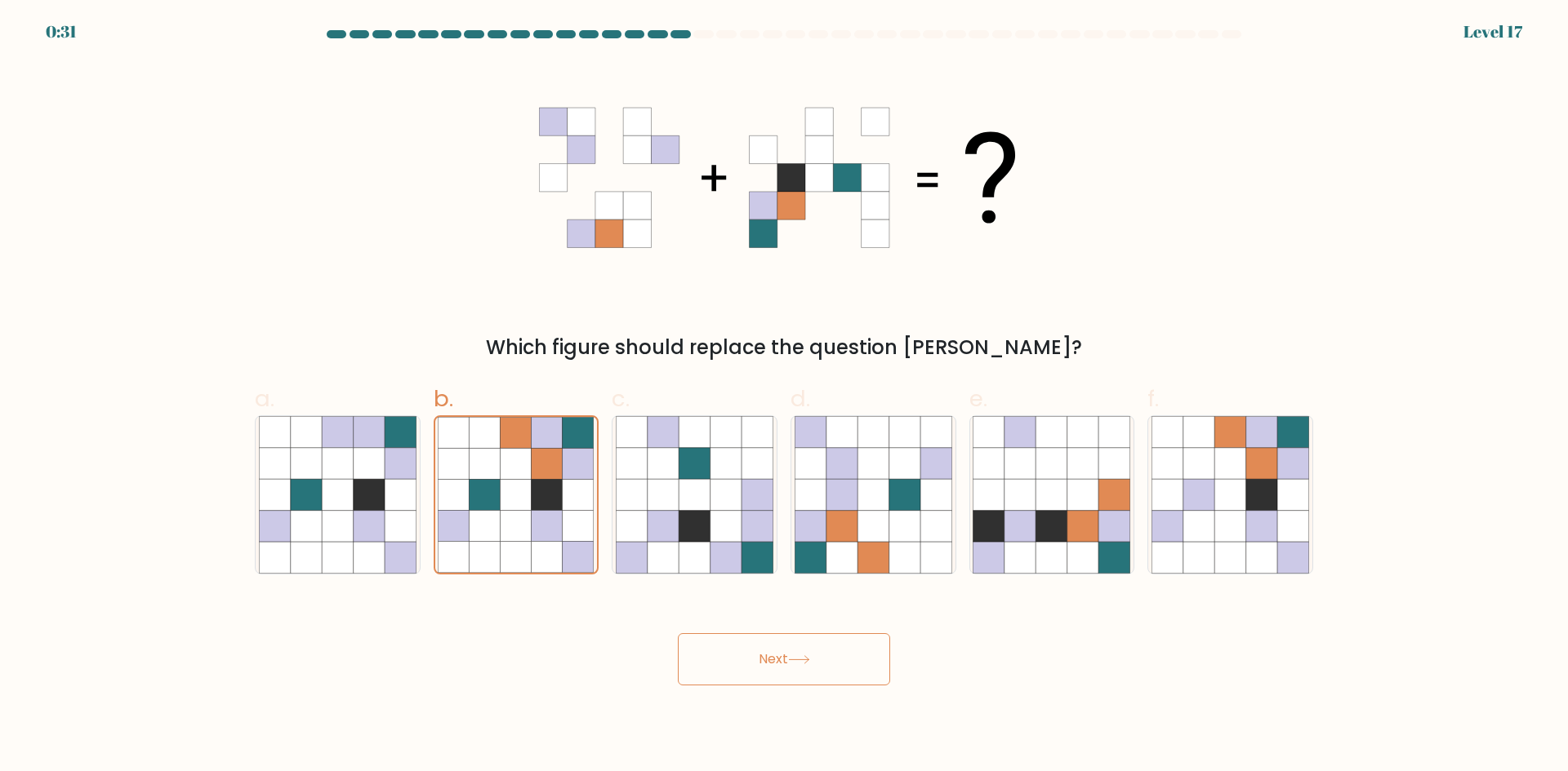
drag, startPoint x: 753, startPoint y: 670, endPoint x: 609, endPoint y: 541, distance: 193.3
click at [752, 670] on button "Next" at bounding box center [784, 659] width 213 height 52
click at [765, 648] on button "Next" at bounding box center [784, 659] width 213 height 52
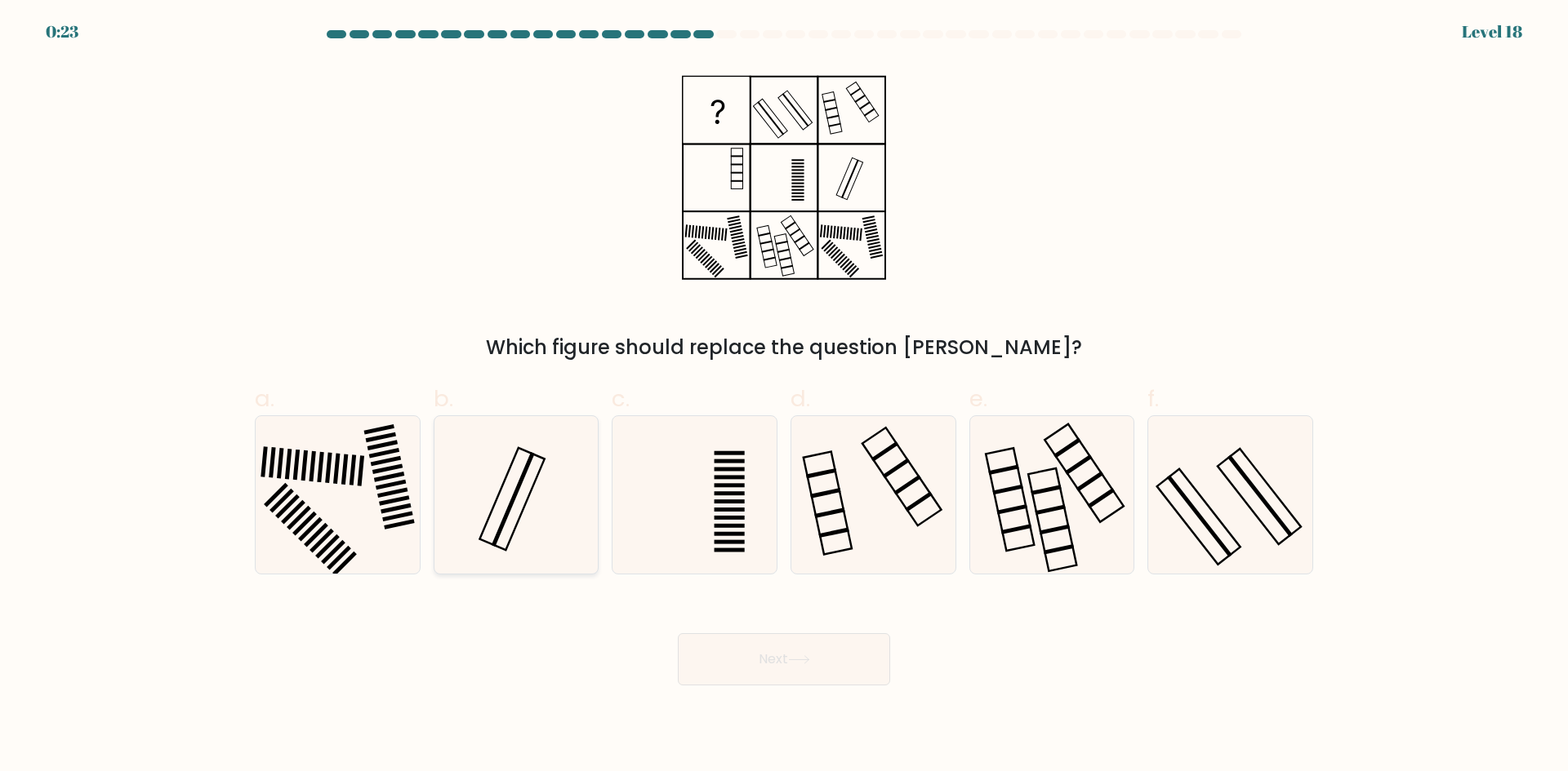
click at [482, 474] on icon at bounding box center [516, 495] width 157 height 157
click at [784, 396] on input "b." at bounding box center [784, 391] width 1 height 10
radio input "true"
click at [656, 478] on icon at bounding box center [695, 495] width 157 height 157
click at [784, 396] on input "c." at bounding box center [784, 391] width 1 height 10
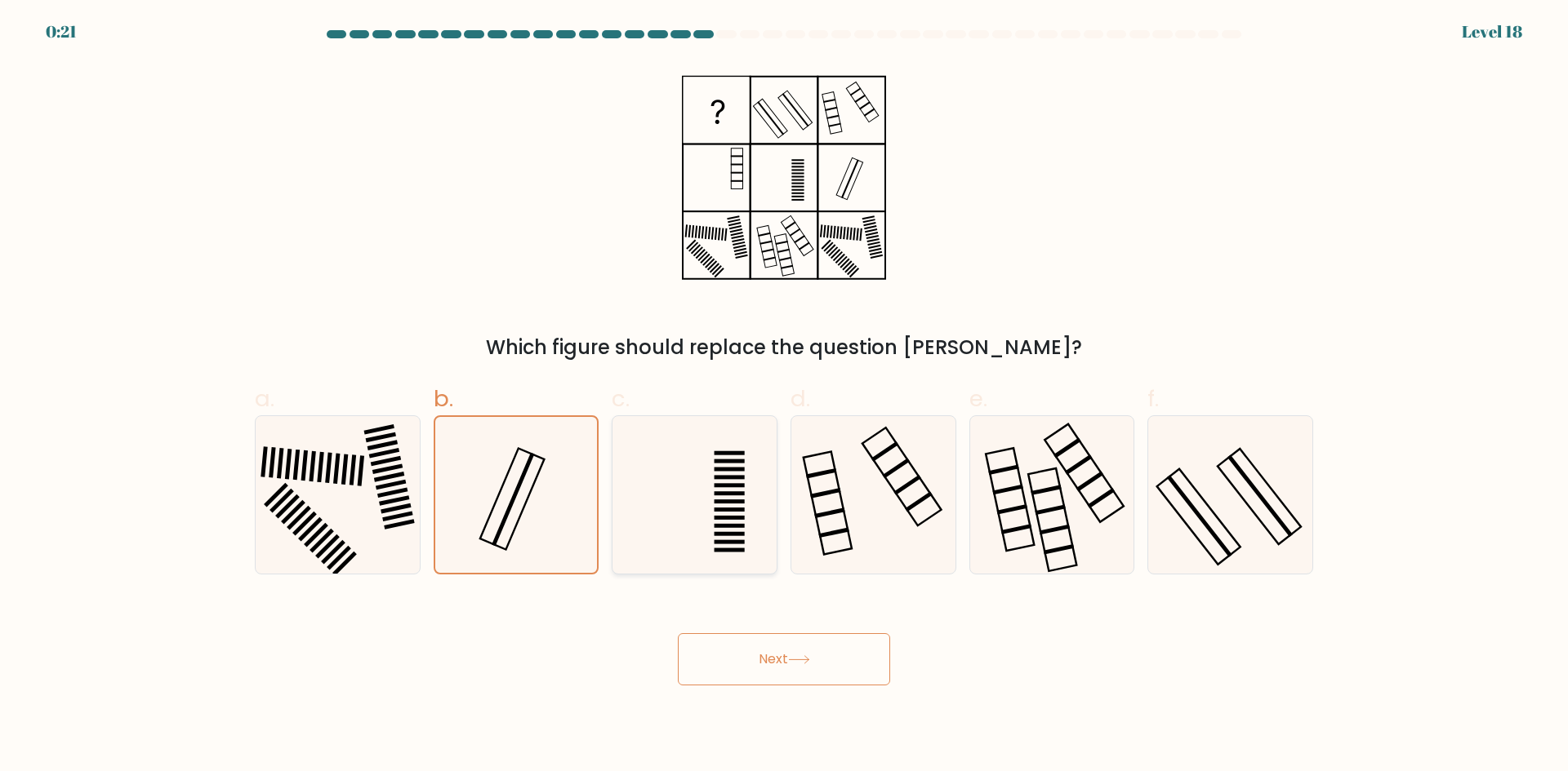
radio input "true"
click at [756, 646] on button "Next" at bounding box center [784, 659] width 213 height 52
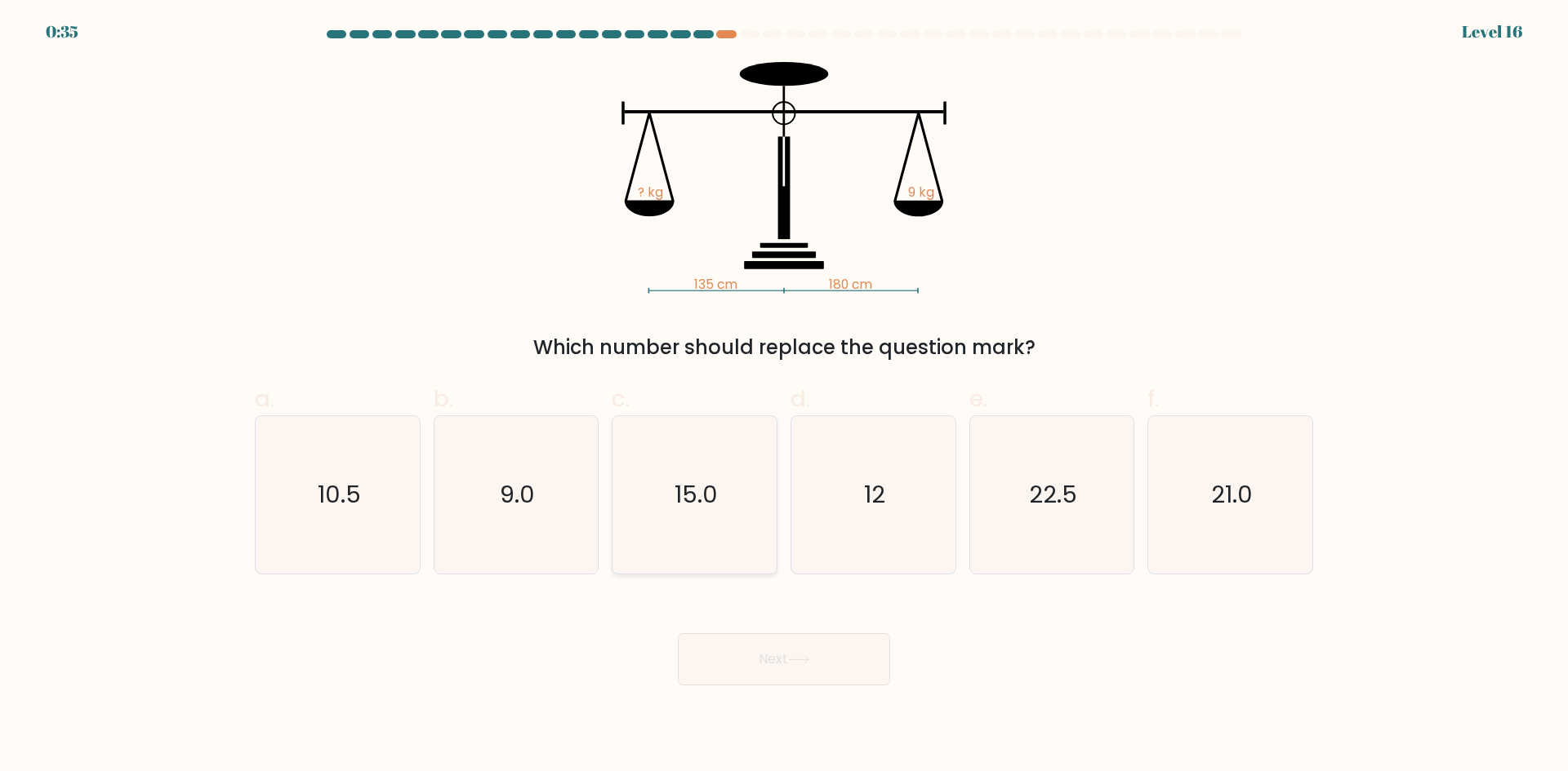
click at [648, 497] on icon "15.0" at bounding box center [695, 495] width 157 height 157
click at [784, 396] on input "c. 15.0" at bounding box center [784, 391] width 1 height 10
radio input "true"
click at [721, 663] on button "Next" at bounding box center [784, 659] width 213 height 52
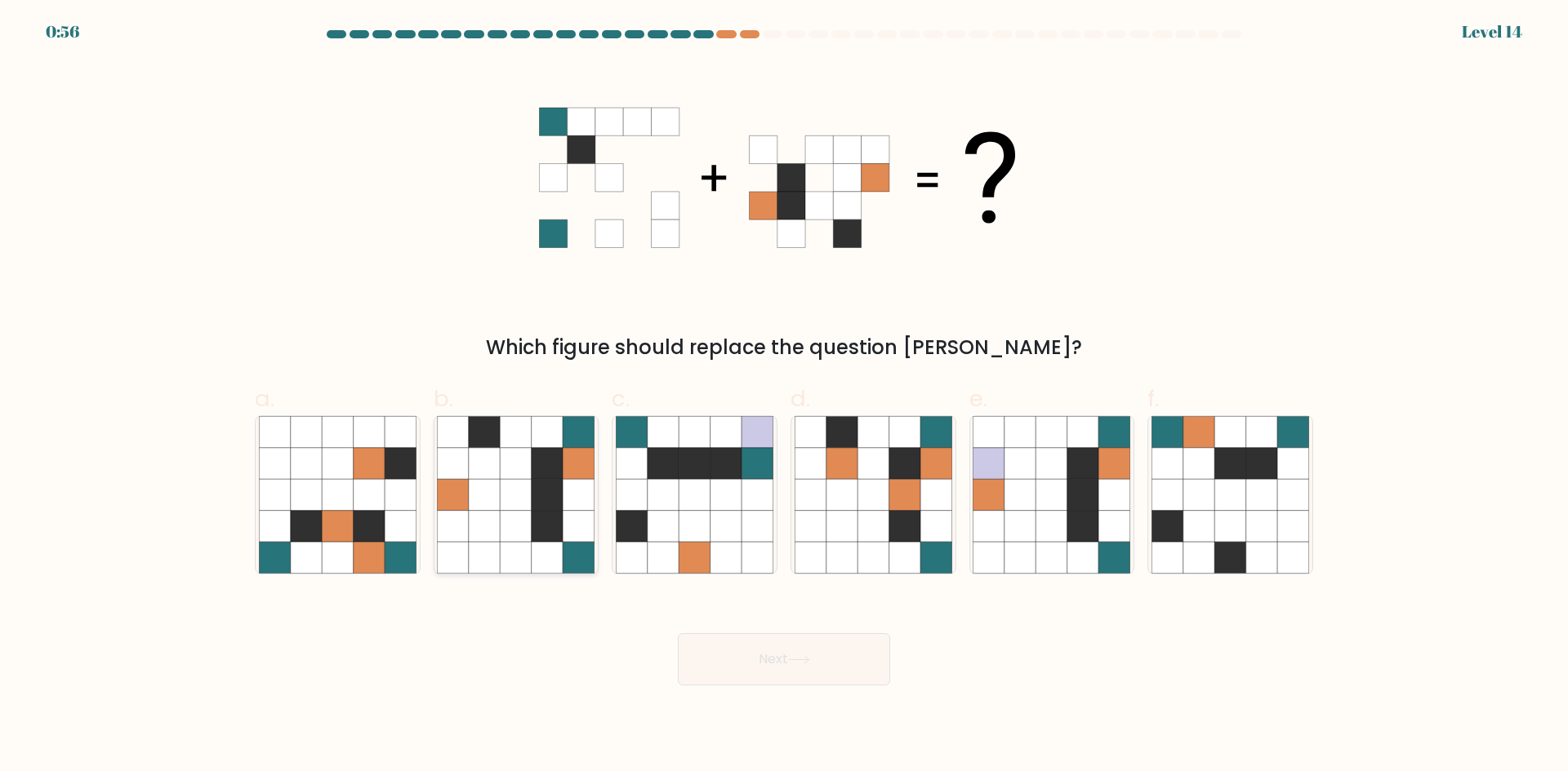
click at [520, 493] on icon at bounding box center [516, 495] width 31 height 31
click at [784, 396] on input "b." at bounding box center [784, 391] width 1 height 10
radio input "true"
click at [785, 660] on button "Next" at bounding box center [784, 659] width 213 height 52
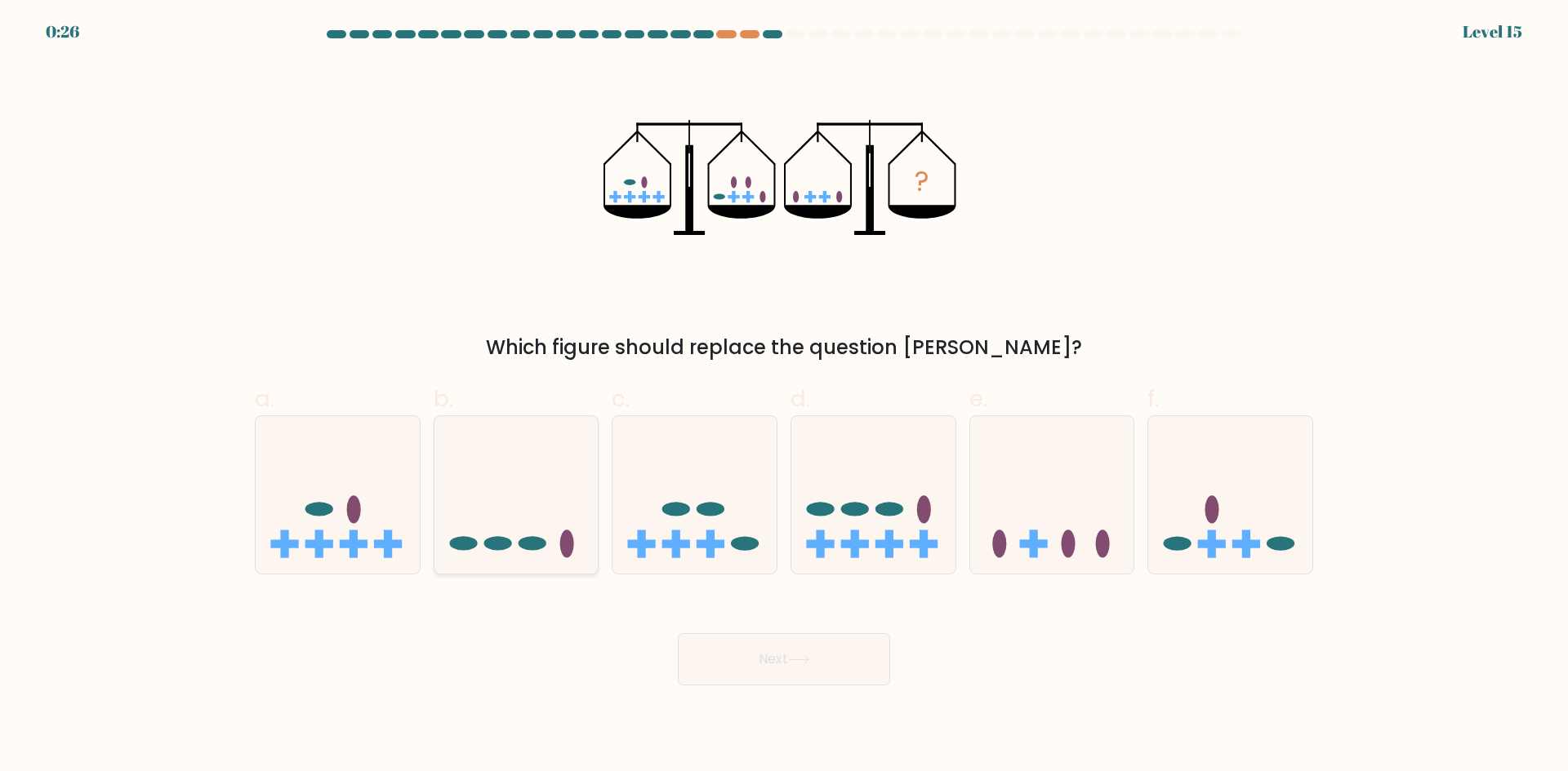
click at [488, 513] on icon at bounding box center [517, 494] width 164 height 136
click at [784, 396] on input "b." at bounding box center [784, 391] width 1 height 10
radio input "true"
click at [681, 490] on icon at bounding box center [695, 494] width 164 height 136
click at [784, 396] on input "c." at bounding box center [784, 391] width 1 height 10
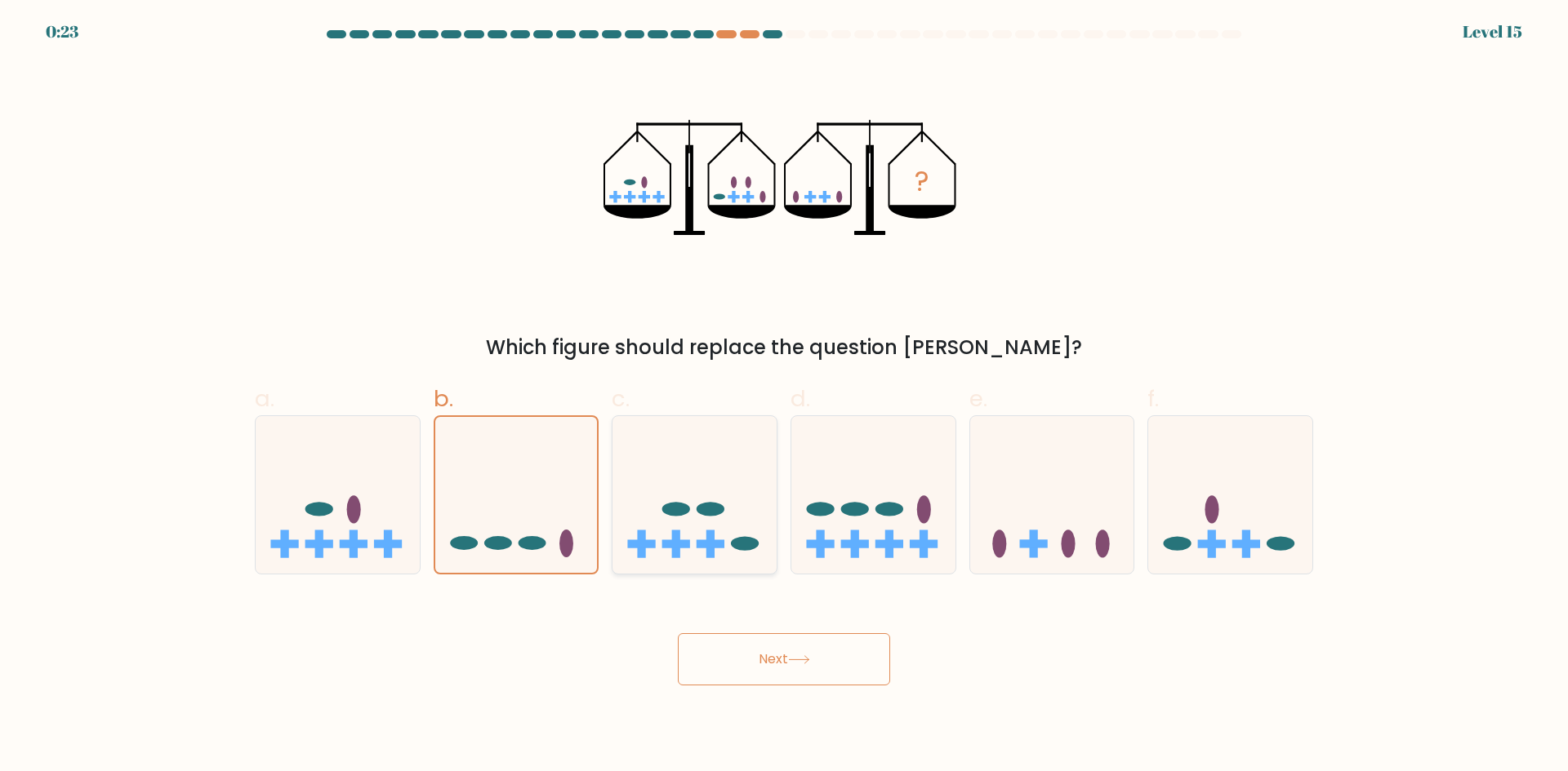
radio input "true"
click at [1228, 468] on icon at bounding box center [1230, 494] width 164 height 136
click at [784, 396] on input "f." at bounding box center [784, 391] width 1 height 10
radio input "true"
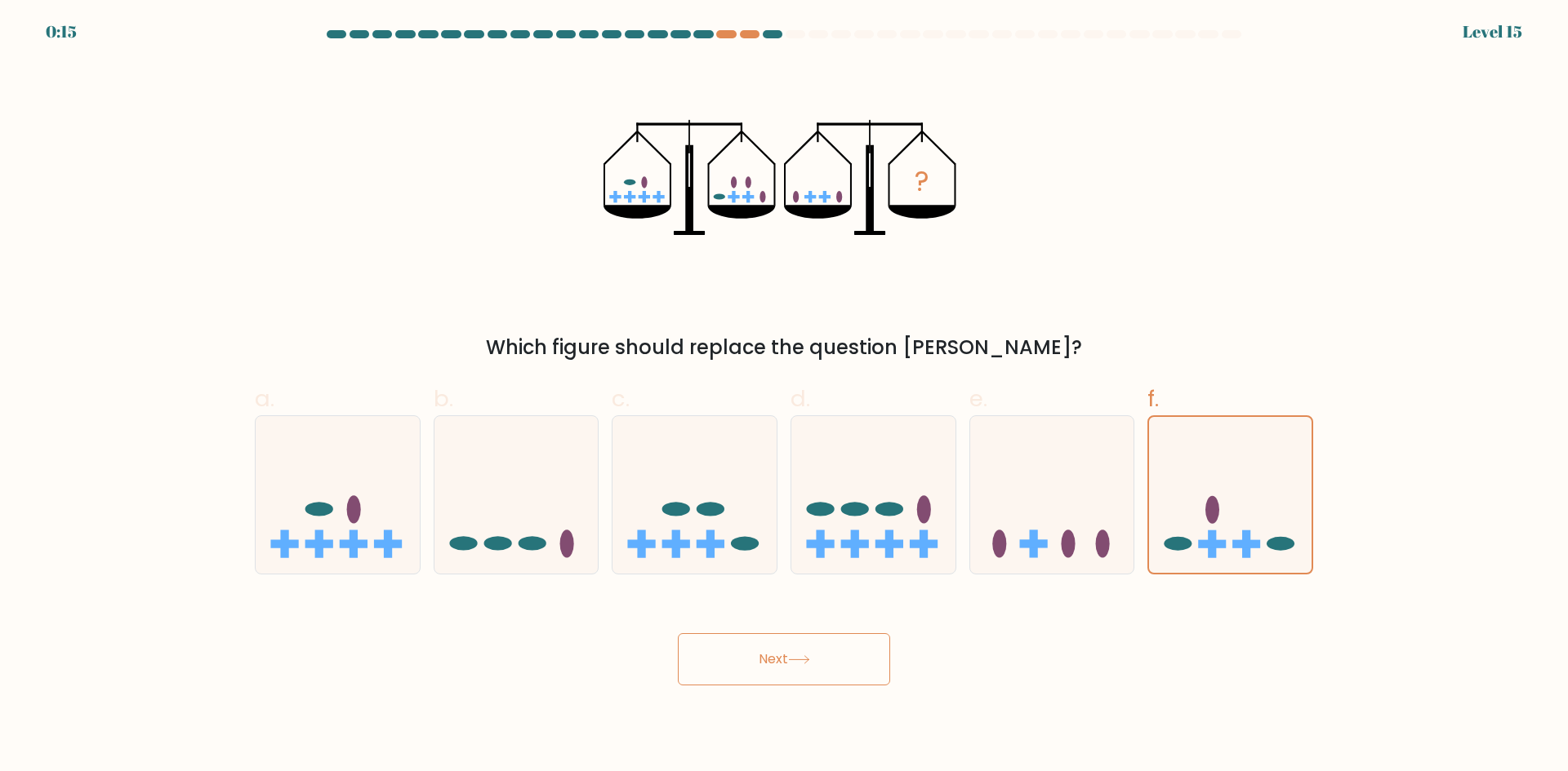
click at [797, 660] on icon at bounding box center [798, 660] width 20 height 8
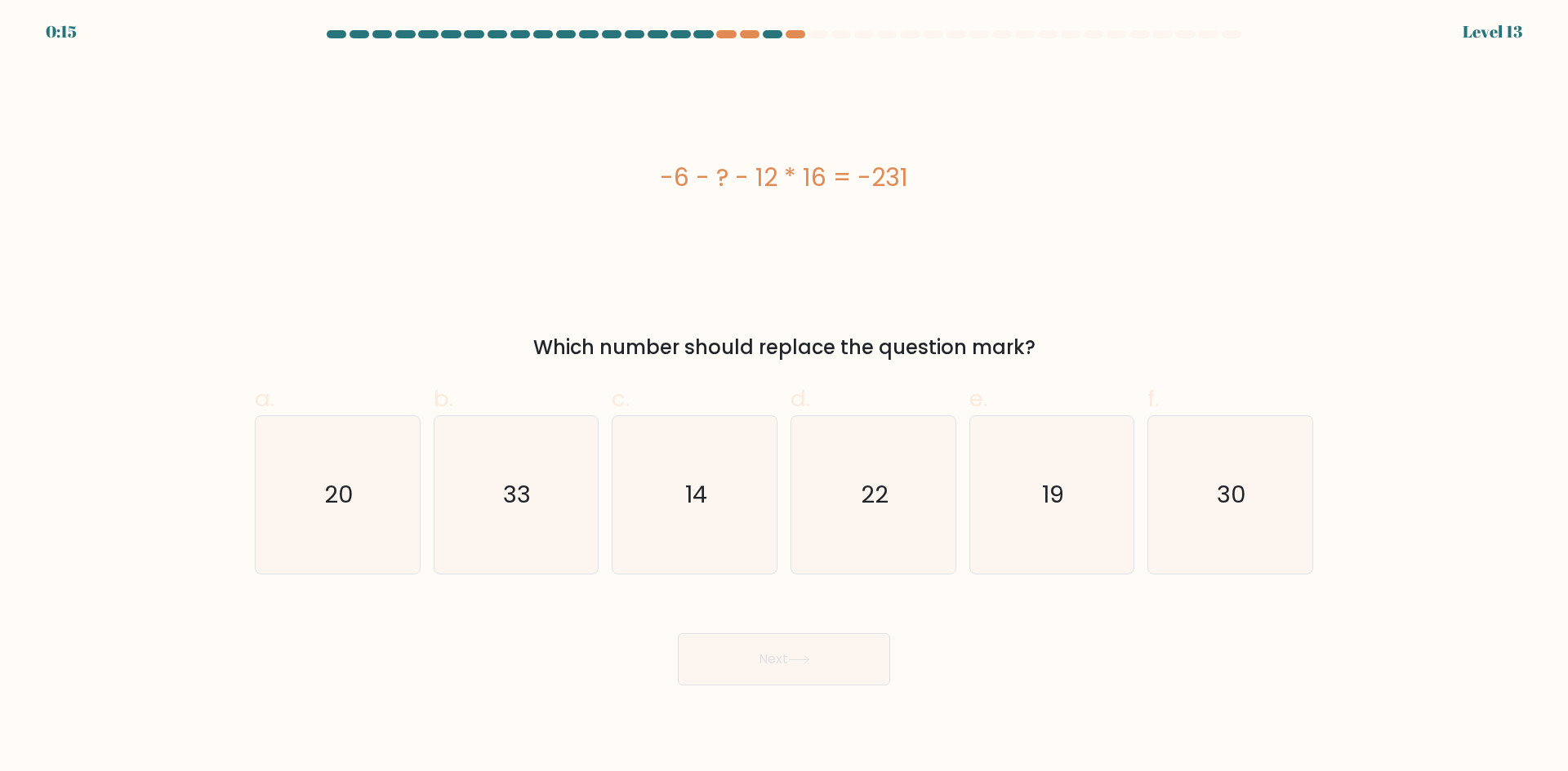
drag, startPoint x: 672, startPoint y: 500, endPoint x: 793, endPoint y: 657, distance: 198.2
click at [676, 500] on icon "14" at bounding box center [695, 495] width 157 height 157
click at [784, 396] on input "c. 14" at bounding box center [784, 391] width 1 height 10
radio input "true"
click at [798, 665] on button "Next" at bounding box center [784, 659] width 213 height 52
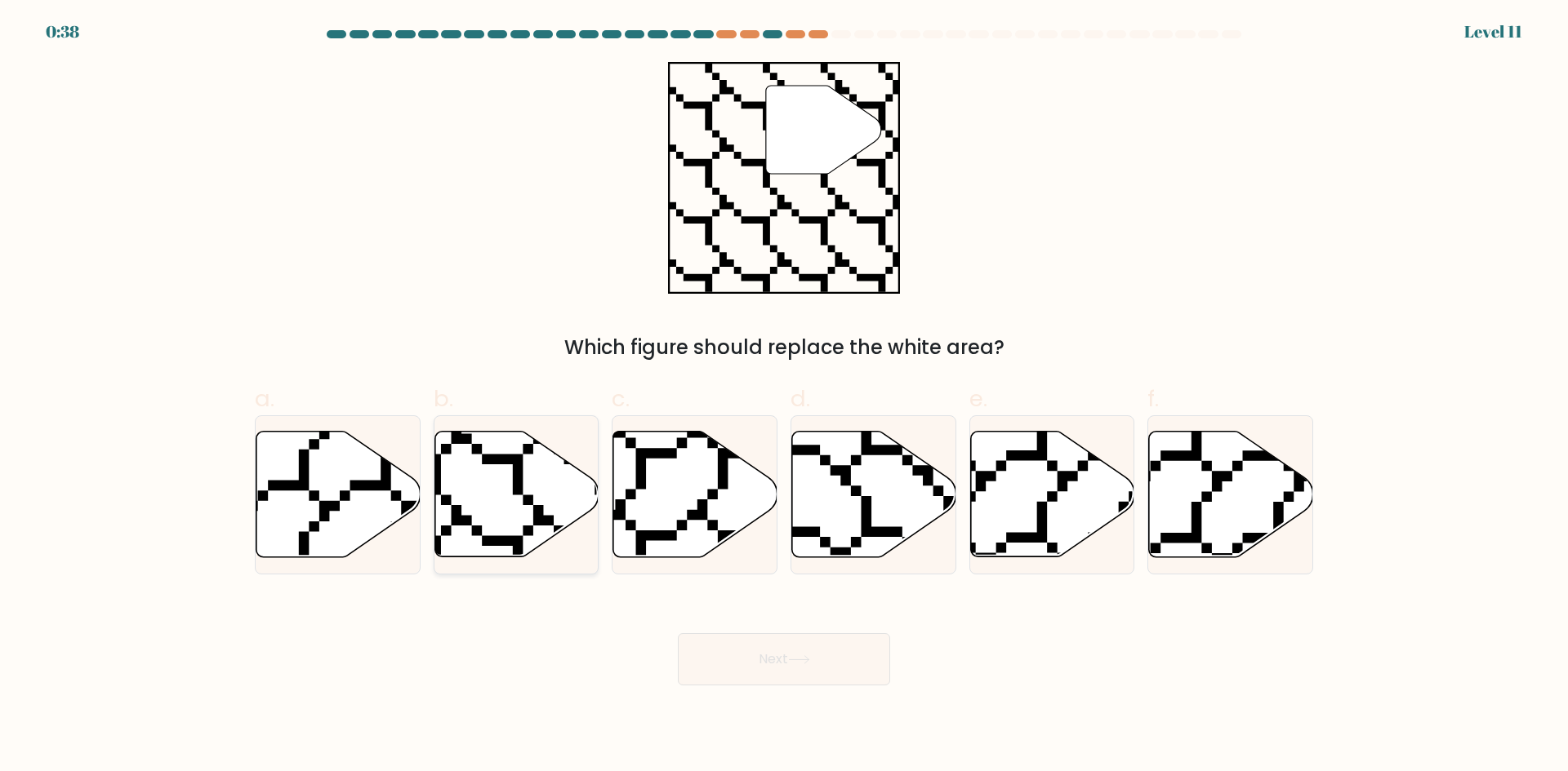
click at [530, 477] on icon at bounding box center [517, 495] width 164 height 126
click at [784, 396] on input "b." at bounding box center [784, 391] width 1 height 10
radio input "true"
click at [814, 667] on button "Next" at bounding box center [784, 659] width 213 height 52
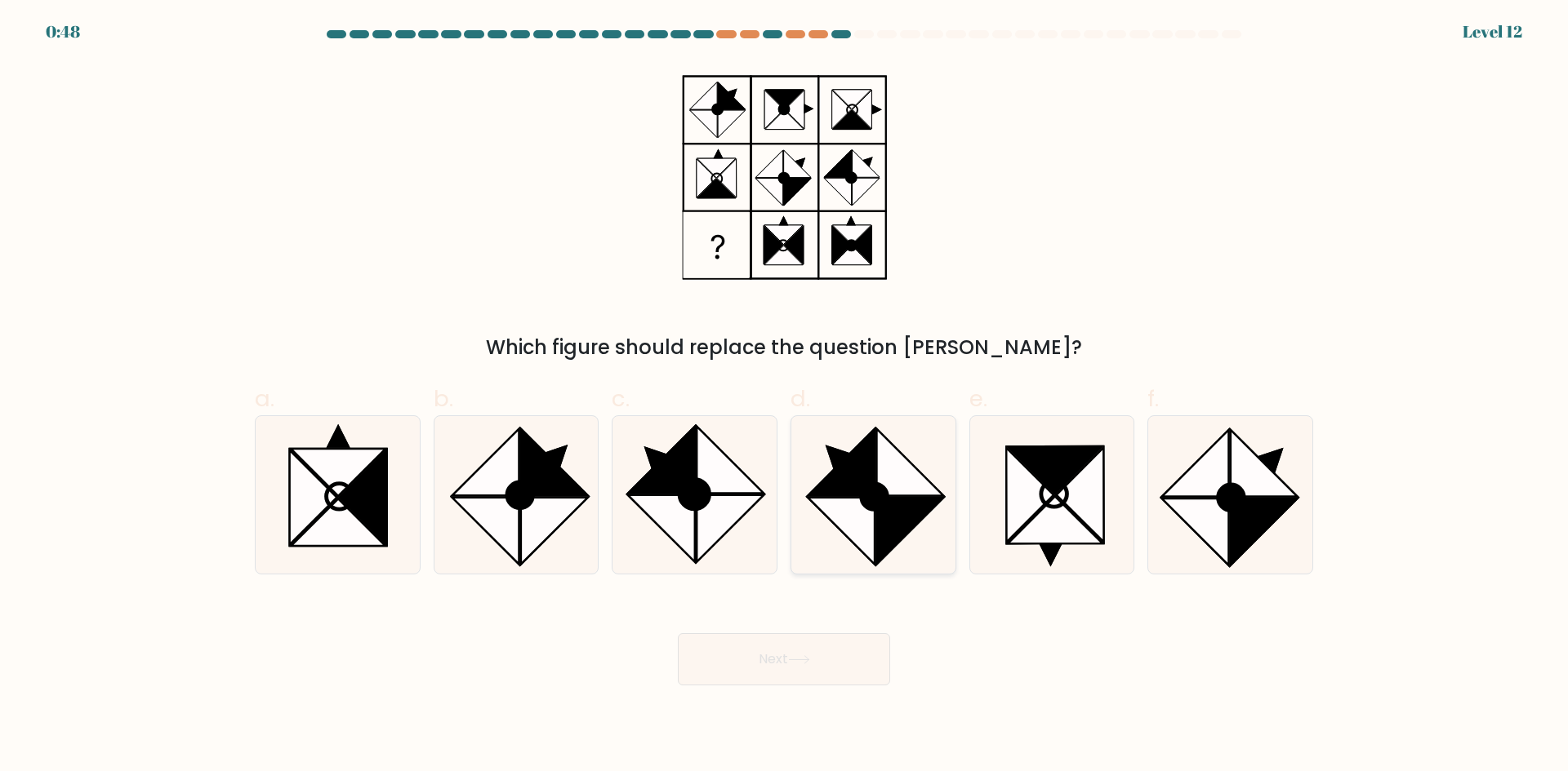
click at [908, 492] on icon at bounding box center [910, 463] width 67 height 67
click at [784, 396] on input "d." at bounding box center [784, 391] width 1 height 10
radio input "true"
click at [800, 663] on icon at bounding box center [799, 660] width 22 height 9
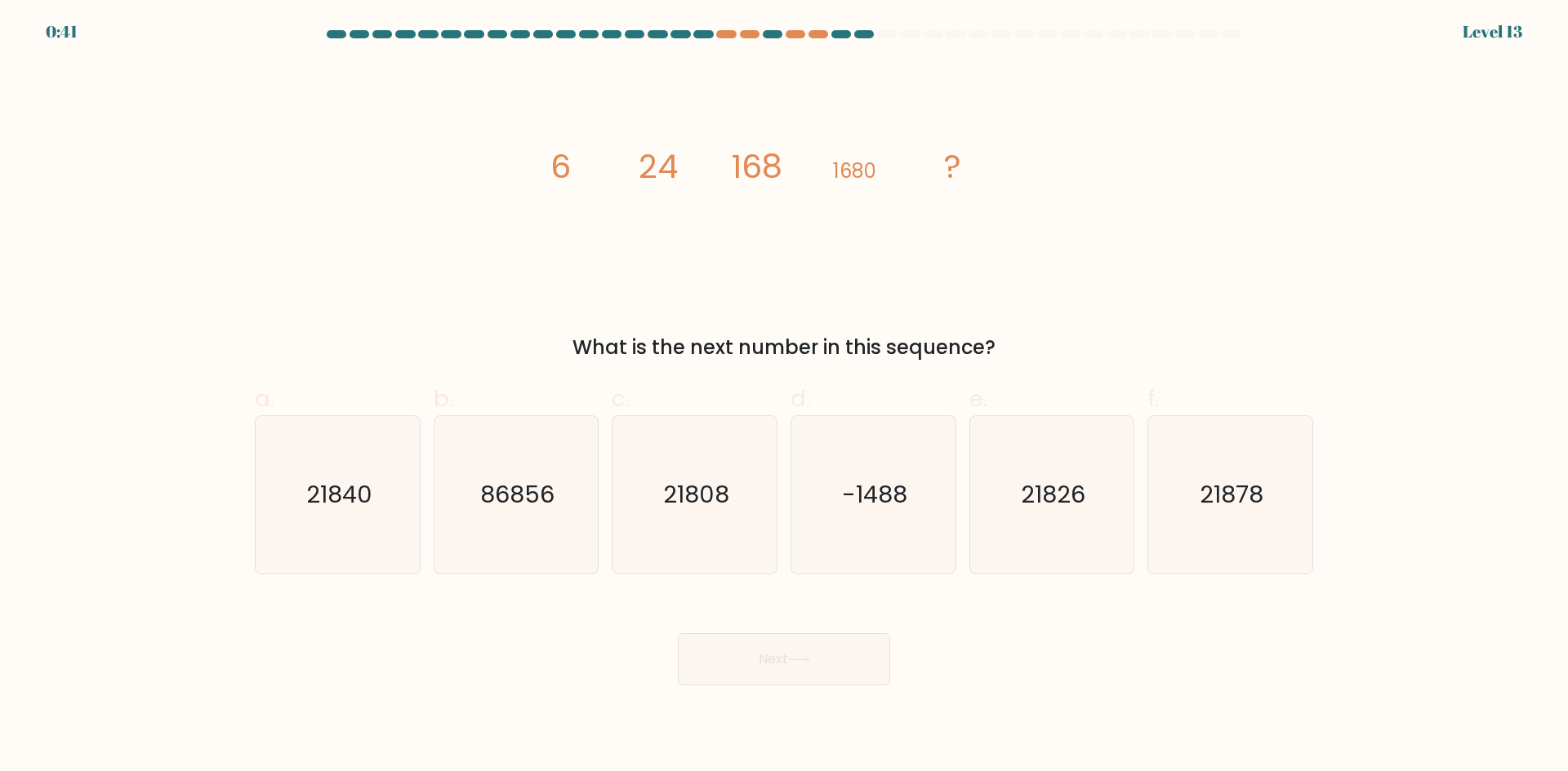
drag, startPoint x: 244, startPoint y: 437, endPoint x: 317, endPoint y: 475, distance: 82.3
click at [245, 437] on form at bounding box center [784, 357] width 1568 height 655
click at [373, 514] on icon "21840" at bounding box center [338, 495] width 157 height 157
click at [784, 396] on input "a. 21840" at bounding box center [784, 391] width 1 height 10
radio input "true"
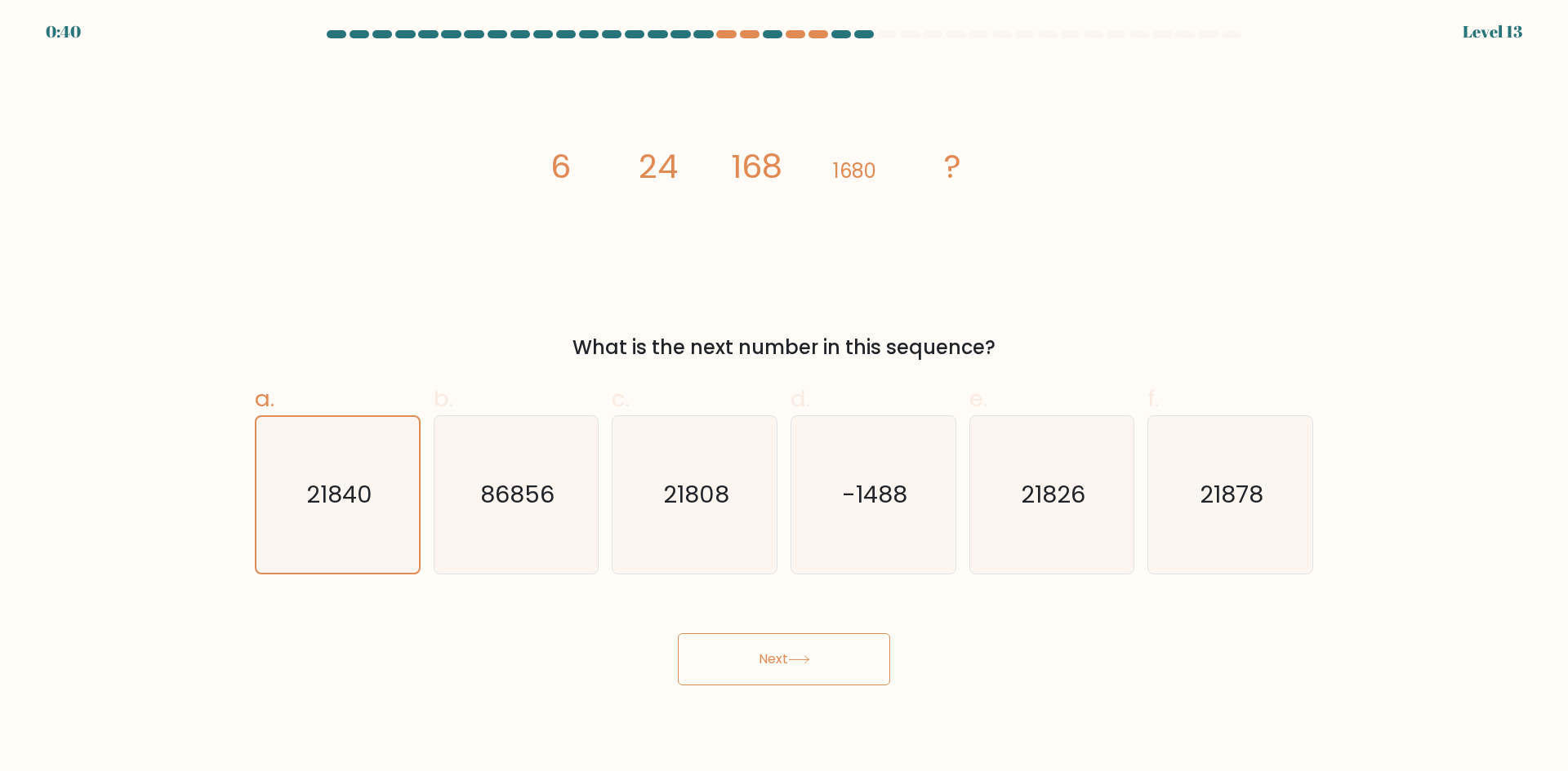
click at [718, 654] on button "Next" at bounding box center [784, 659] width 213 height 52
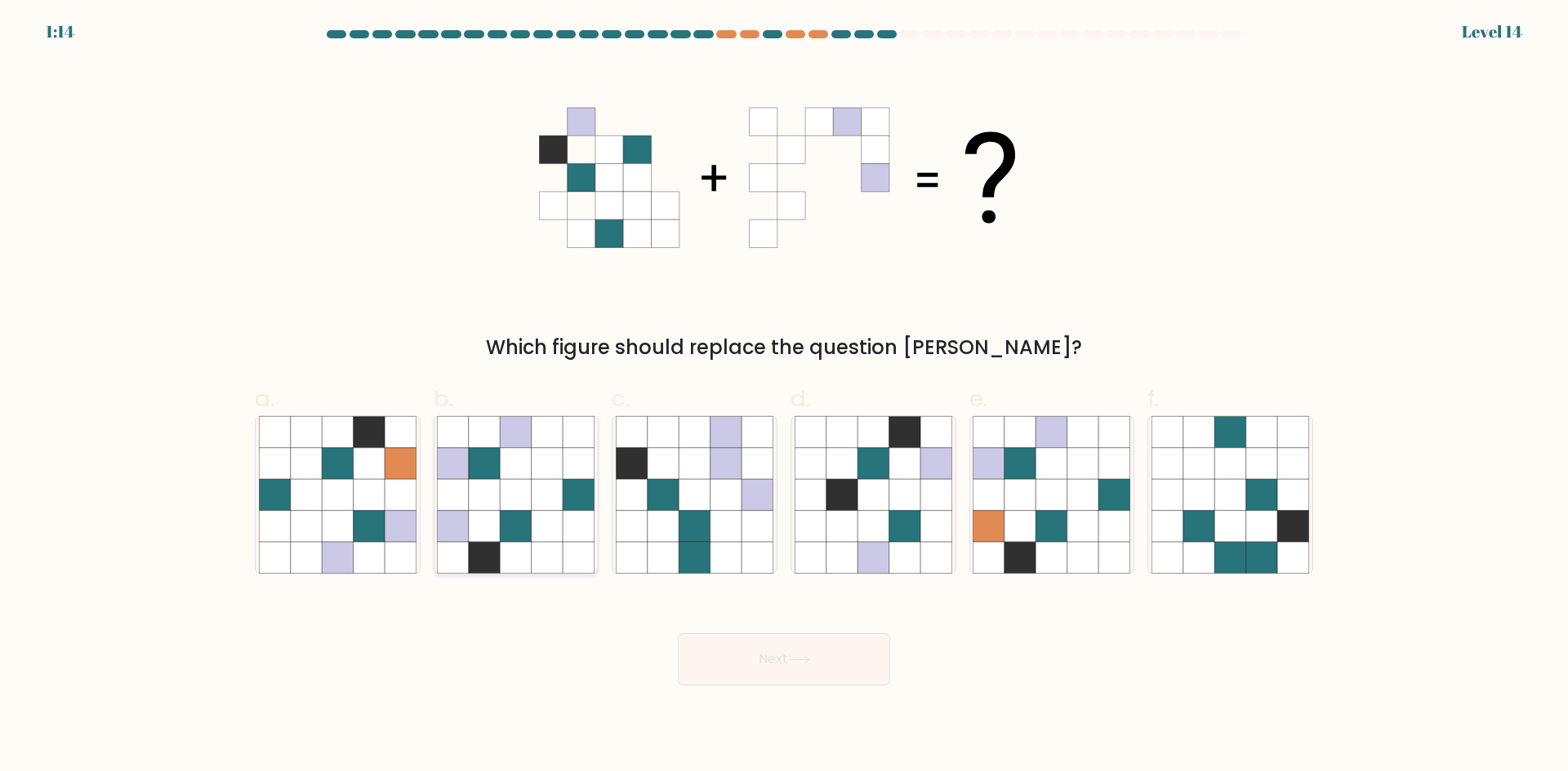
click at [473, 490] on icon at bounding box center [485, 495] width 31 height 31
click at [784, 396] on input "b." at bounding box center [784, 391] width 1 height 10
radio input "true"
click at [826, 660] on button "Next" at bounding box center [784, 659] width 213 height 52
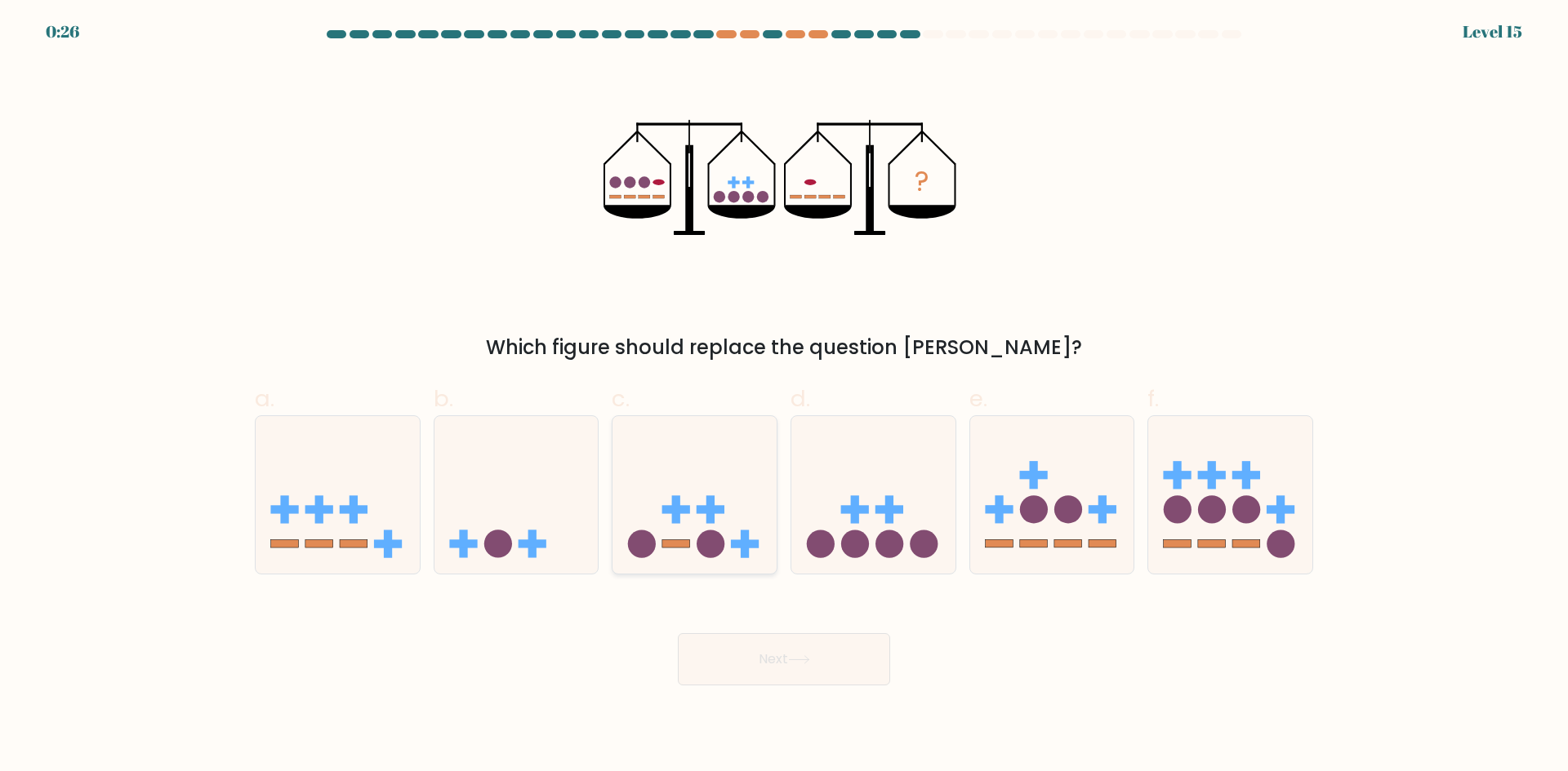
click at [663, 509] on rect at bounding box center [676, 509] width 28 height 8
click at [784, 396] on input "c." at bounding box center [784, 391] width 1 height 10
radio input "true"
click at [739, 662] on button "Next" at bounding box center [784, 659] width 213 height 52
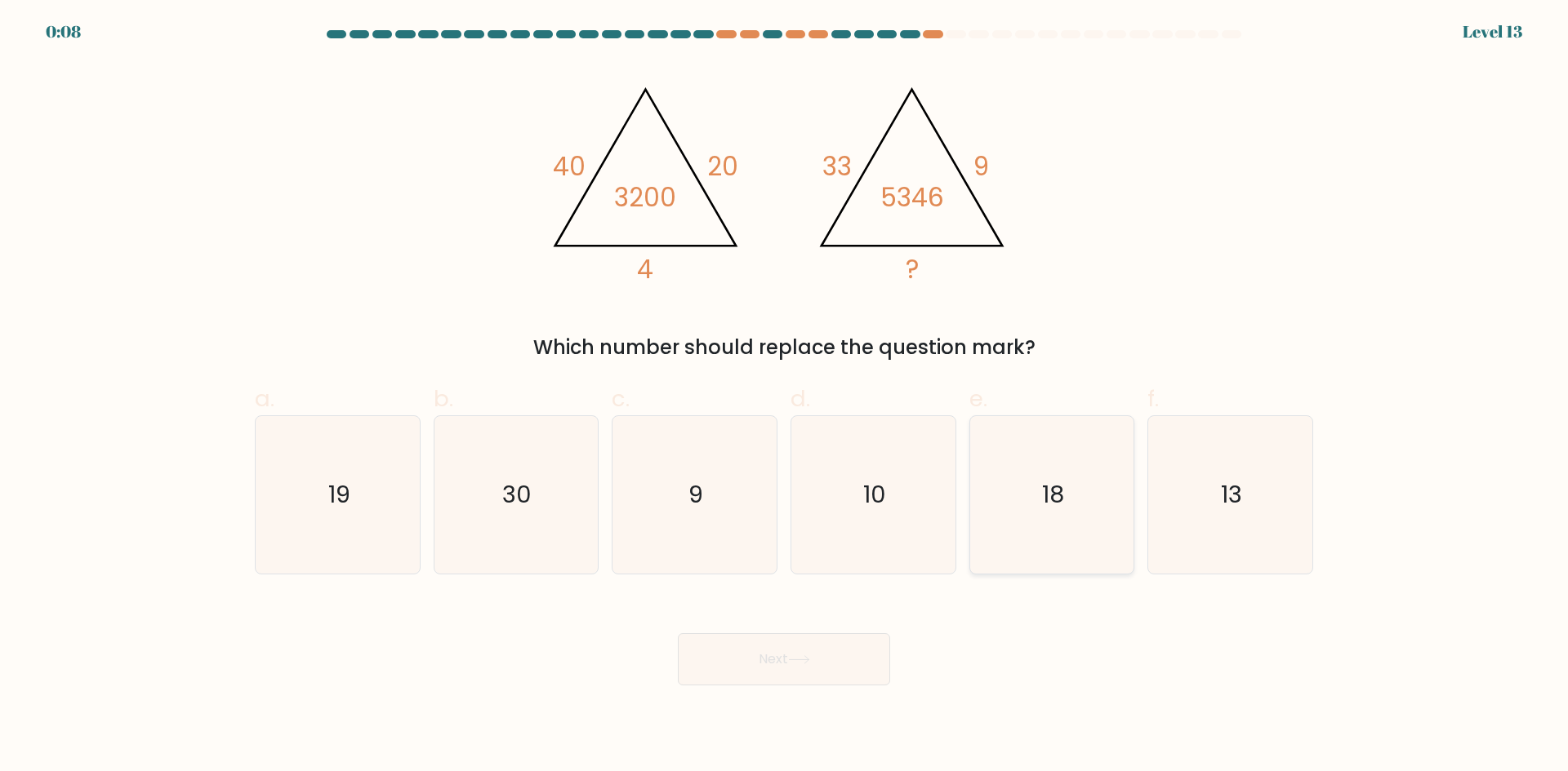
click at [1020, 526] on icon "18" at bounding box center [1051, 495] width 157 height 157
click at [784, 396] on input "e. 18" at bounding box center [784, 391] width 1 height 10
radio input "true"
click at [857, 649] on button "Next" at bounding box center [784, 659] width 213 height 52
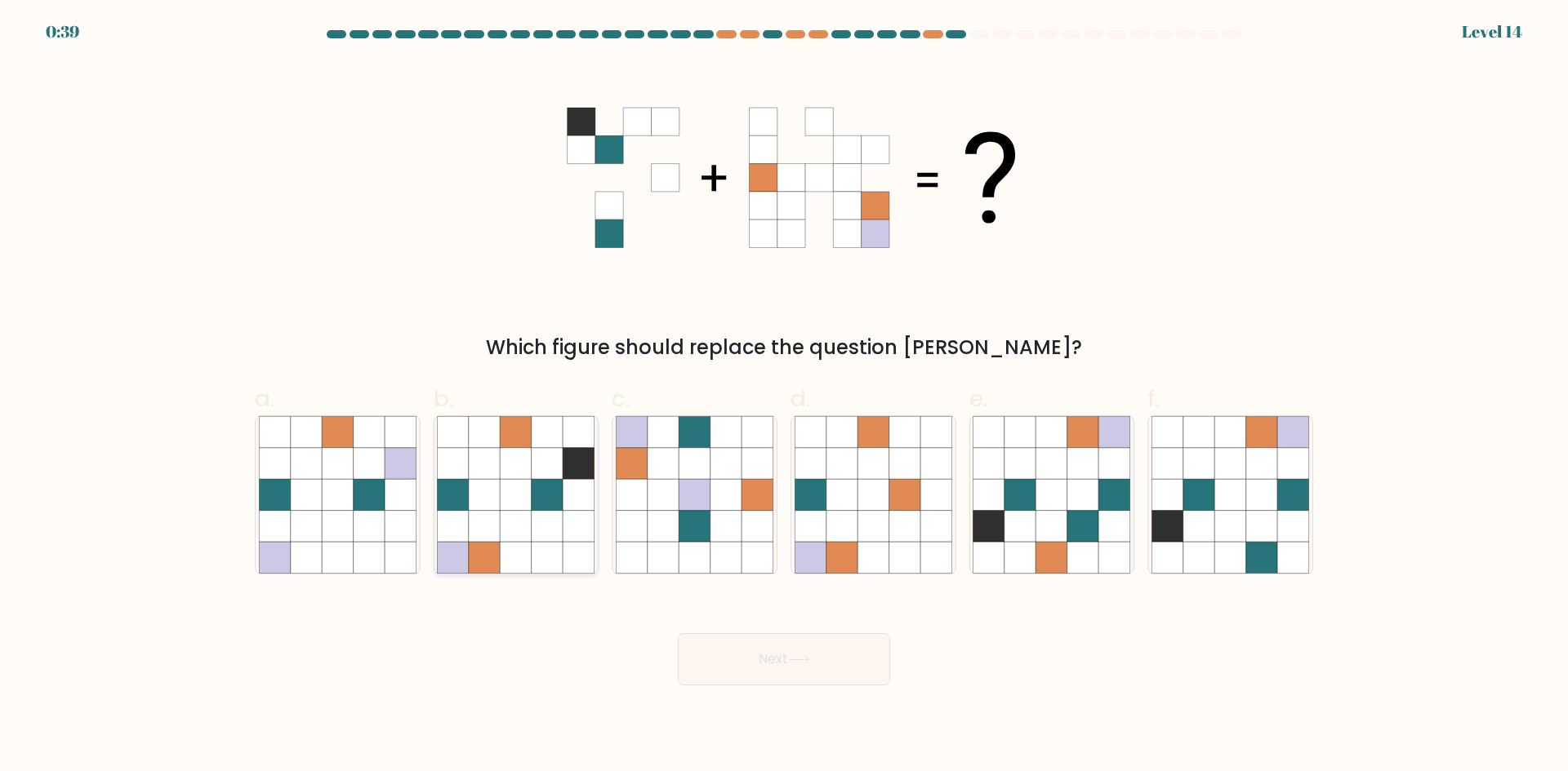
click at [507, 483] on icon at bounding box center [516, 495] width 31 height 31
click at [784, 396] on input "b." at bounding box center [784, 391] width 1 height 10
radio input "true"
click at [776, 657] on button "Next" at bounding box center [784, 659] width 213 height 52
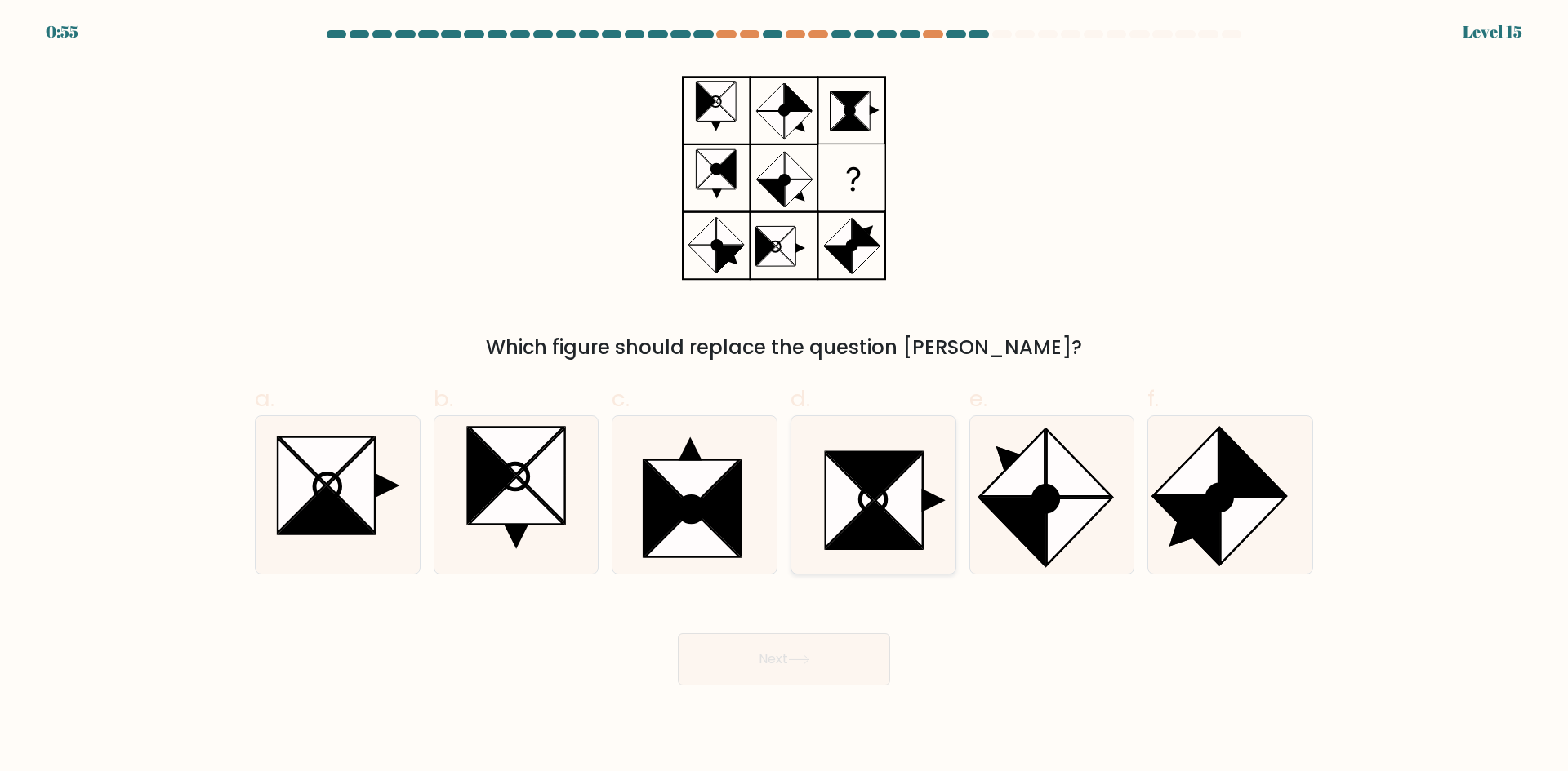
click at [854, 498] on icon at bounding box center [849, 501] width 48 height 95
click at [784, 396] on input "d." at bounding box center [784, 391] width 1 height 10
radio input "true"
click at [801, 643] on button "Next" at bounding box center [784, 659] width 213 height 52
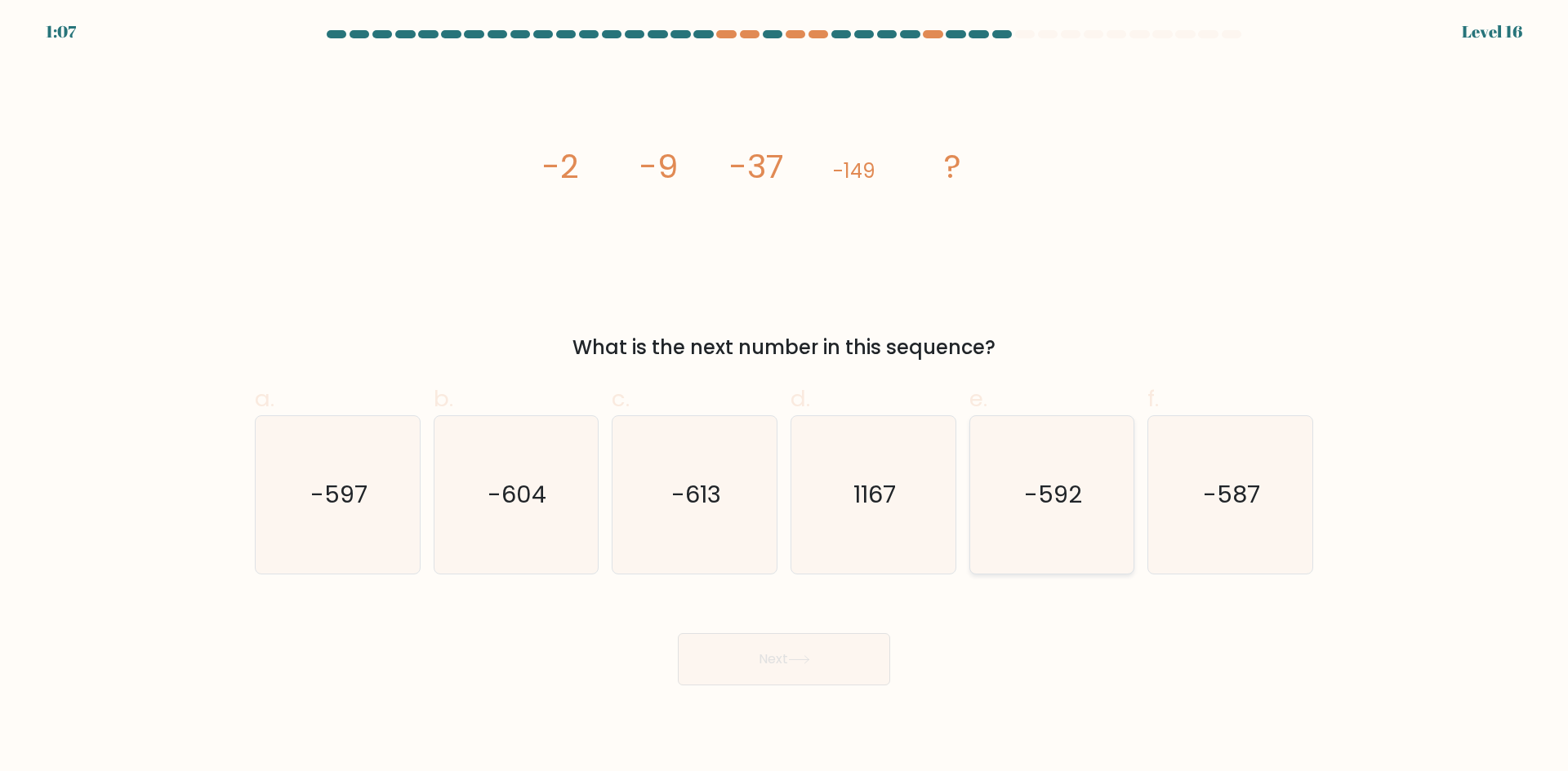
click at [1056, 534] on icon "-592" at bounding box center [1051, 495] width 157 height 157
click at [784, 396] on input "e. -592" at bounding box center [784, 391] width 1 height 10
radio input "true"
click at [744, 636] on button "Next" at bounding box center [784, 659] width 213 height 52
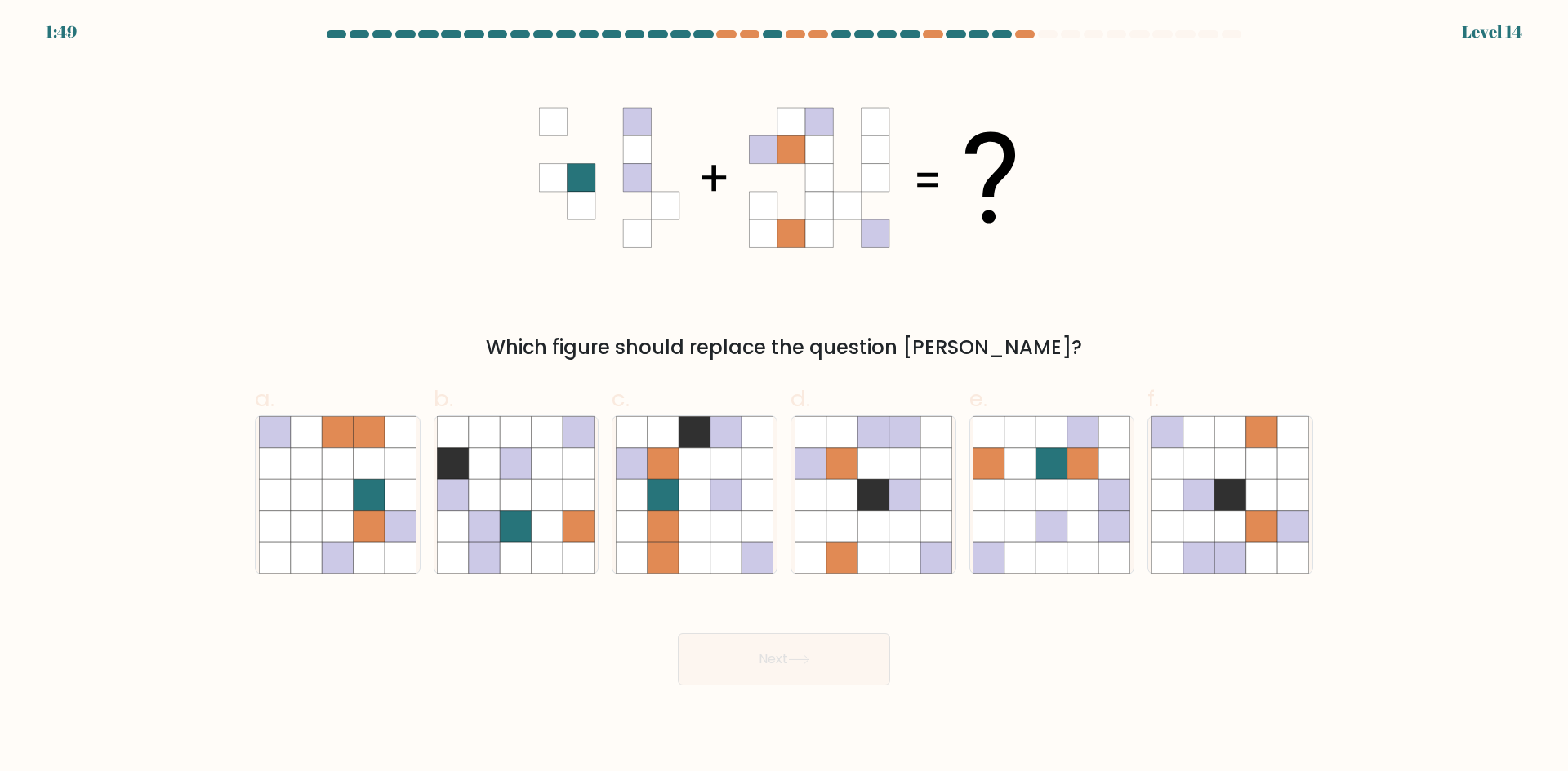
drag, startPoint x: 750, startPoint y: 687, endPoint x: 1301, endPoint y: 678, distance: 551.1
click at [1301, 678] on body "1:49 Level 14" at bounding box center [784, 385] width 1568 height 771
click at [1098, 507] on icon at bounding box center [1082, 495] width 31 height 31
click at [784, 396] on input "e." at bounding box center [784, 391] width 1 height 10
radio input "true"
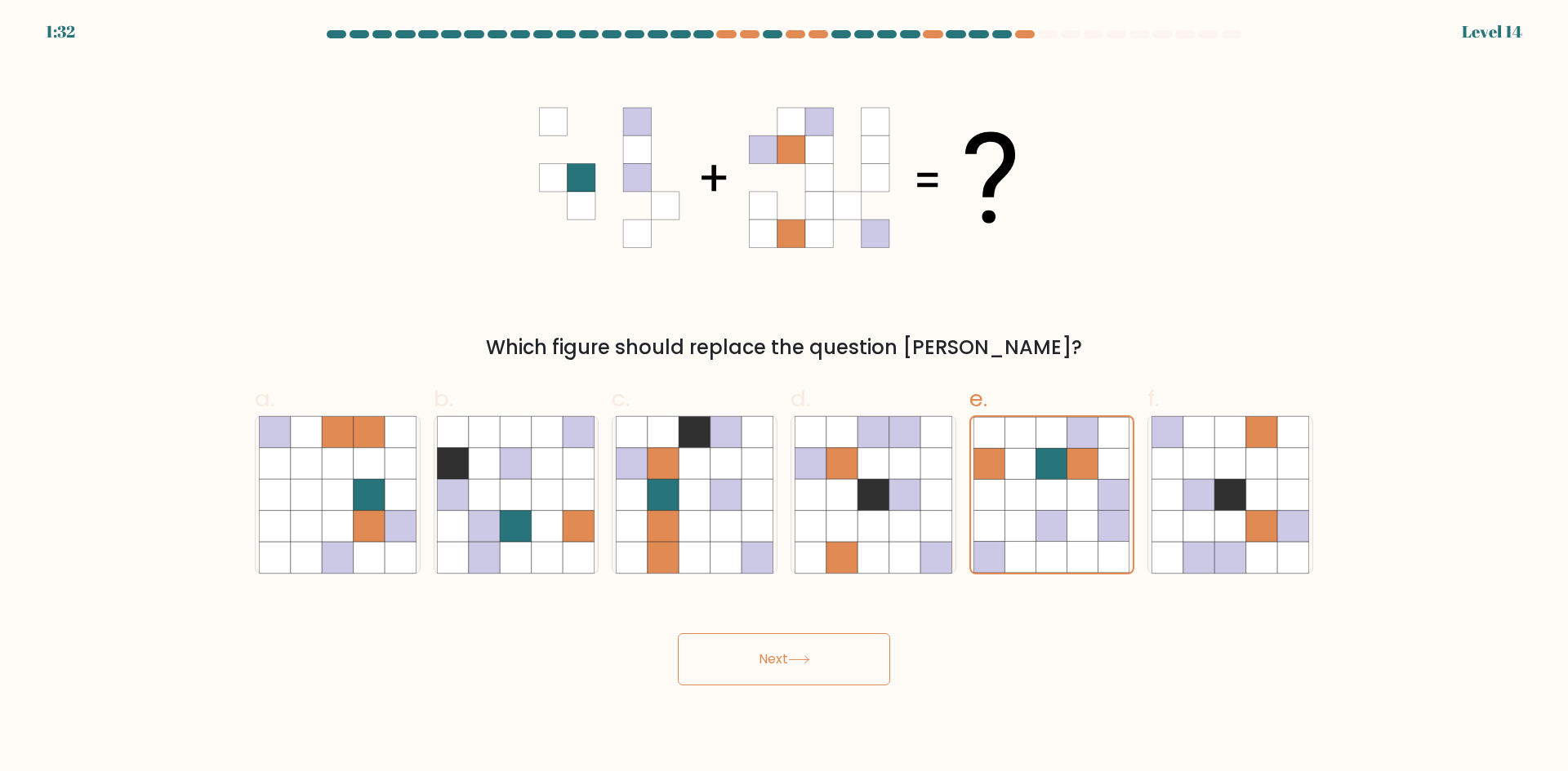
click at [807, 666] on button "Next" at bounding box center [784, 659] width 213 height 52
click at [849, 652] on button "Next" at bounding box center [784, 659] width 213 height 52
click at [1028, 501] on icon at bounding box center [1021, 495] width 31 height 31
click at [784, 396] on input "e." at bounding box center [784, 391] width 1 height 10
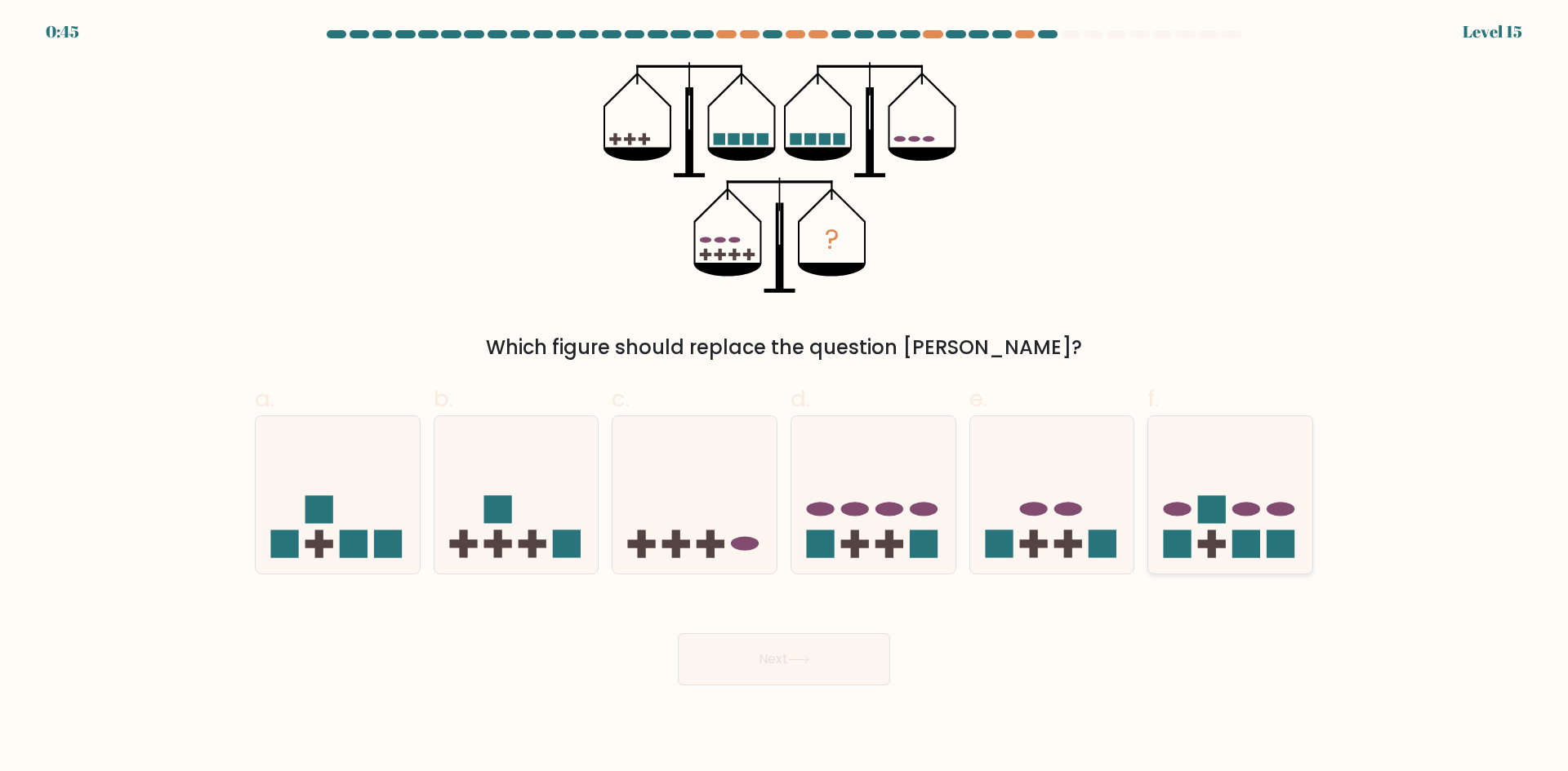
click at [1254, 511] on ellipse at bounding box center [1246, 509] width 28 height 14
click at [784, 396] on input "f." at bounding box center [784, 391] width 1 height 10
radio input "true"
click at [867, 660] on button "Next" at bounding box center [784, 659] width 213 height 52
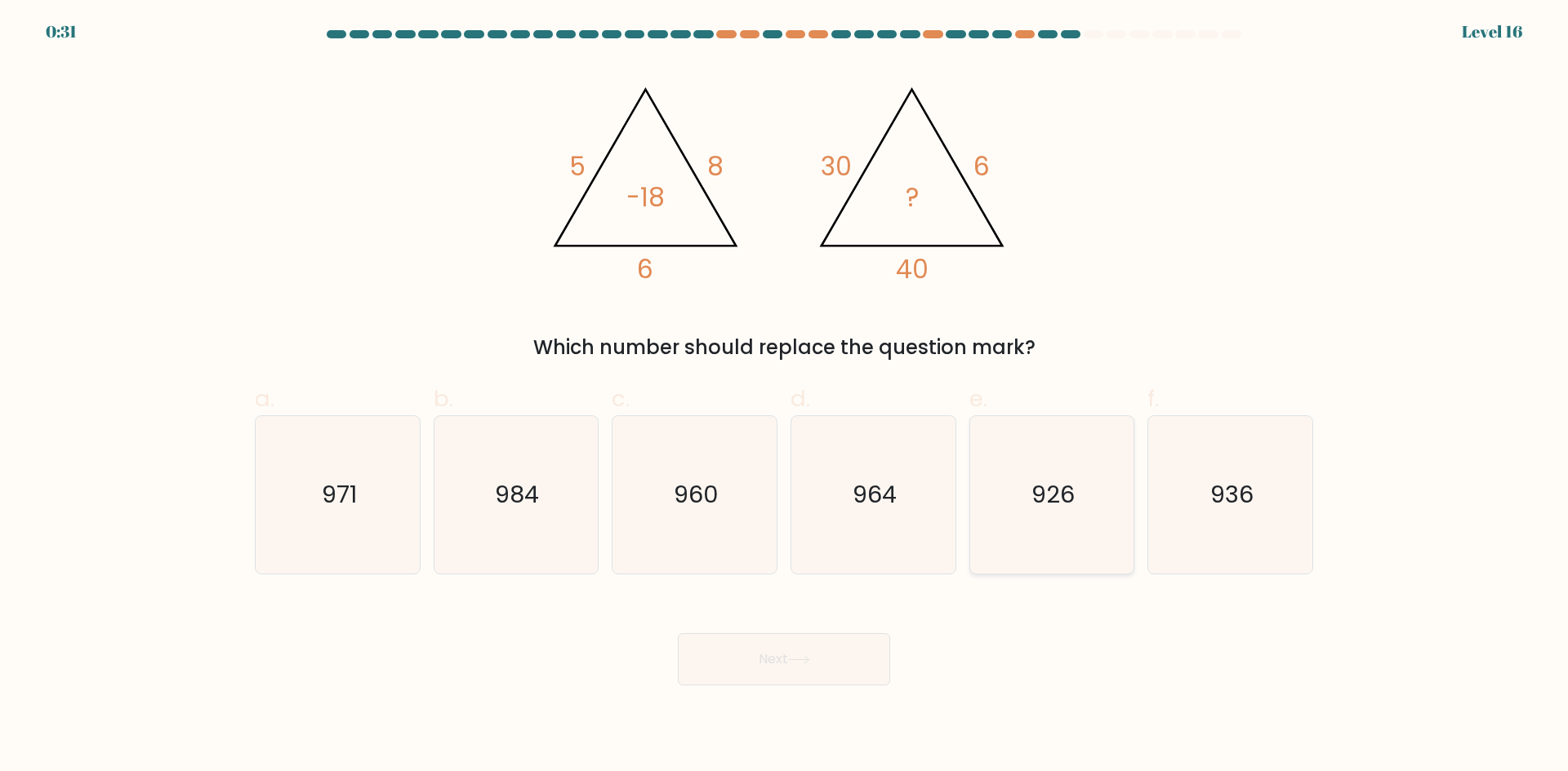
click at [1044, 528] on icon "926" at bounding box center [1051, 495] width 157 height 157
click at [784, 396] on input "e. 926" at bounding box center [784, 391] width 1 height 10
radio input "true"
click at [785, 670] on button "Next" at bounding box center [784, 659] width 213 height 52
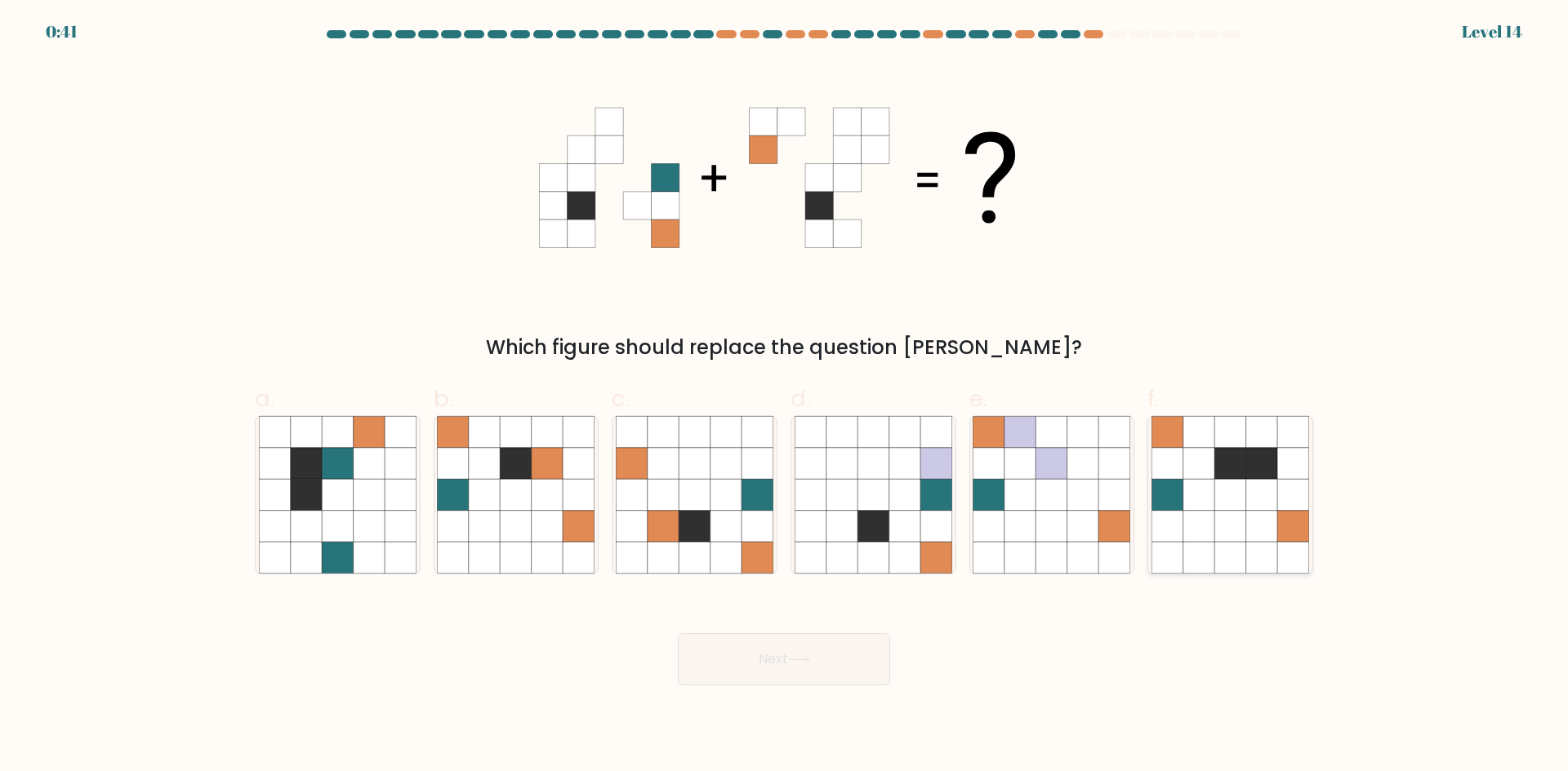
click at [1249, 534] on icon at bounding box center [1261, 527] width 31 height 31
click at [784, 396] on input "f." at bounding box center [784, 391] width 1 height 10
radio input "true"
click at [807, 665] on button "Next" at bounding box center [784, 659] width 213 height 52
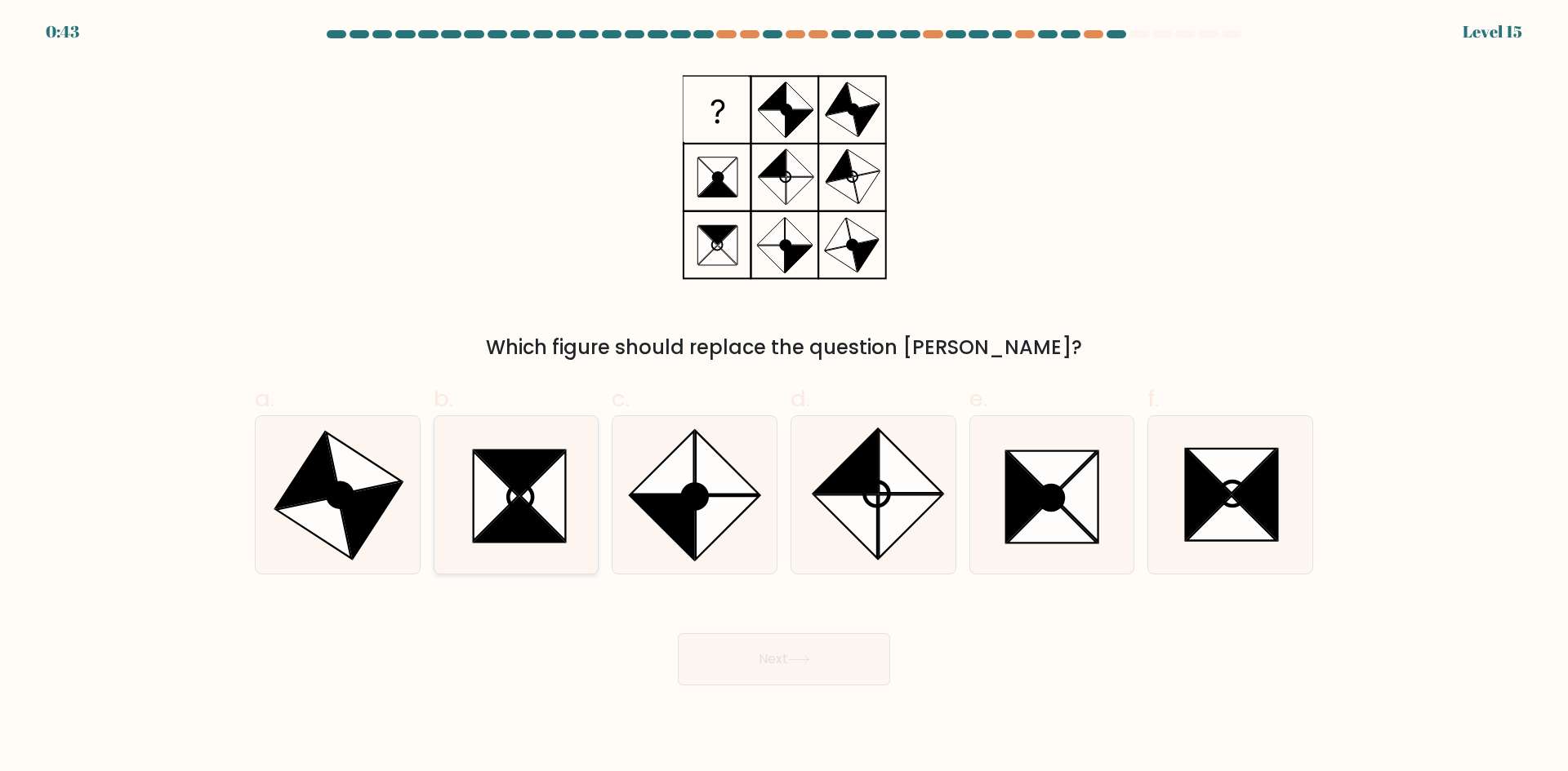
click at [542, 500] on icon at bounding box center [543, 496] width 45 height 90
click at [784, 396] on input "b." at bounding box center [784, 391] width 1 height 10
radio input "true"
click at [752, 663] on button "Next" at bounding box center [784, 659] width 213 height 52
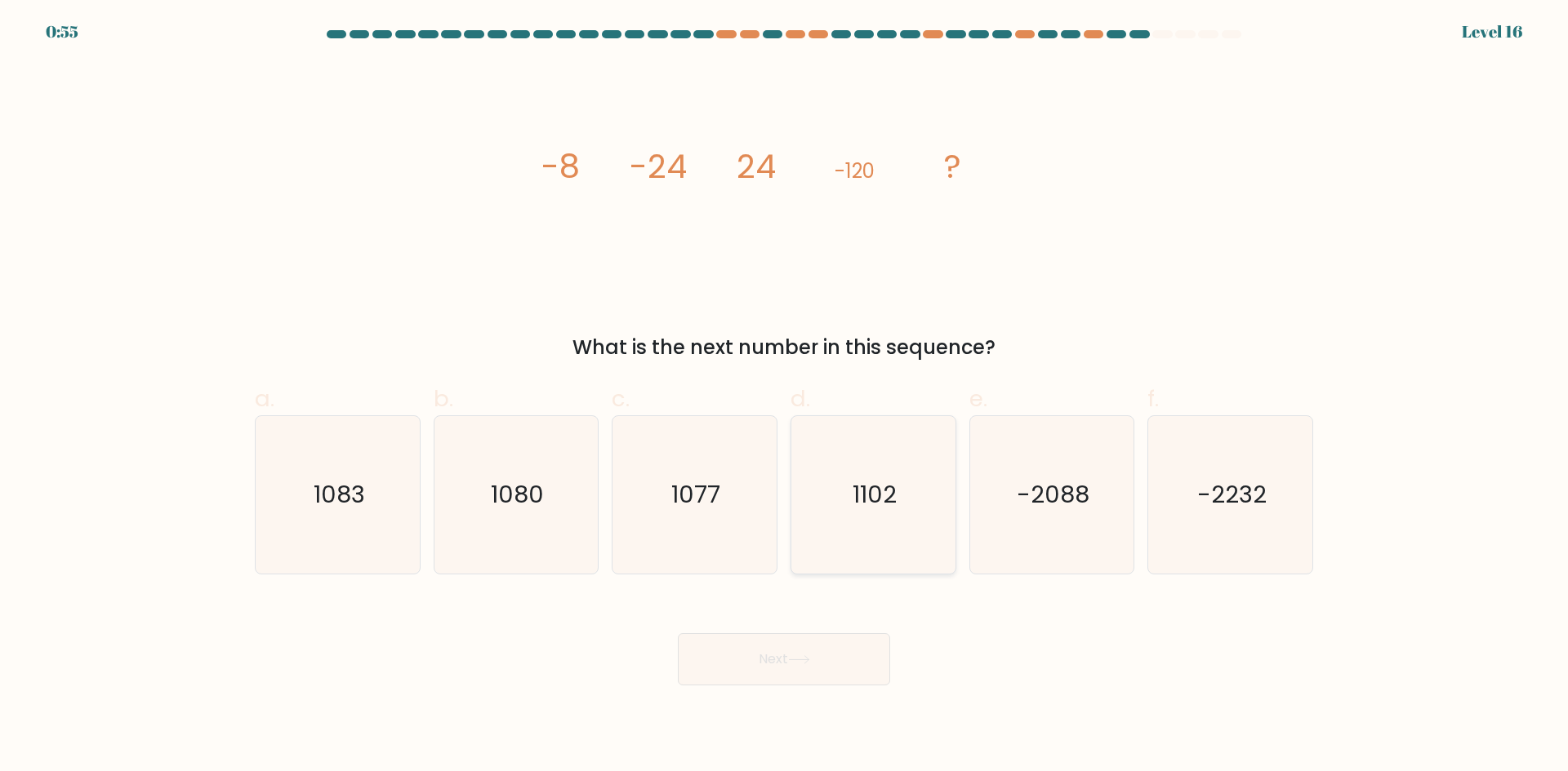
click at [891, 462] on icon "1102" at bounding box center [873, 495] width 157 height 157
click at [784, 396] on input "d. 1102" at bounding box center [784, 391] width 1 height 10
radio input "true"
click at [810, 662] on icon at bounding box center [799, 660] width 22 height 9
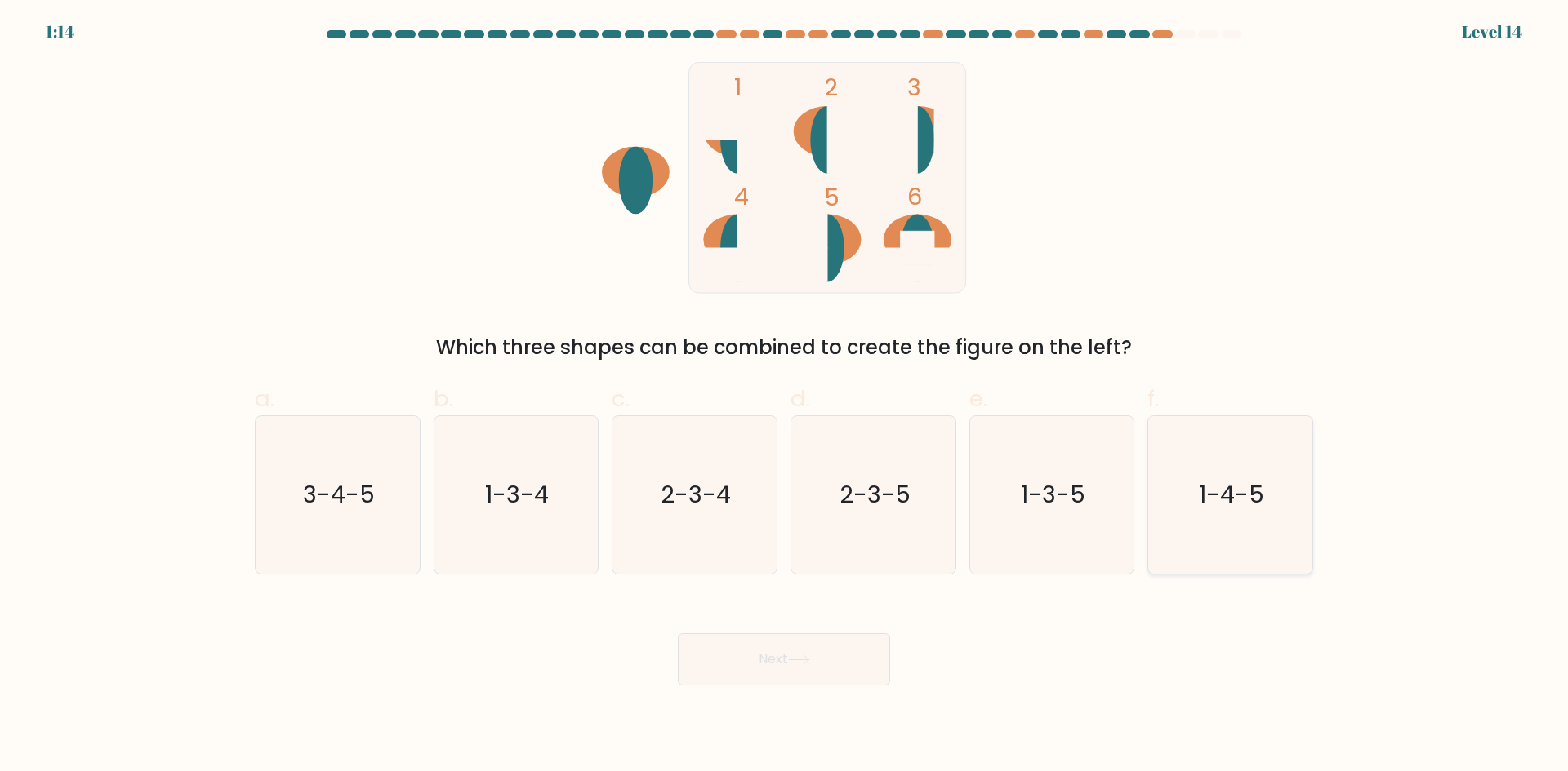
click at [1202, 504] on text "1-4-5" at bounding box center [1233, 495] width 66 height 33
click at [784, 396] on input "f. 1-4-5" at bounding box center [784, 391] width 1 height 10
radio input "true"
click at [778, 678] on button "Next" at bounding box center [784, 659] width 213 height 52
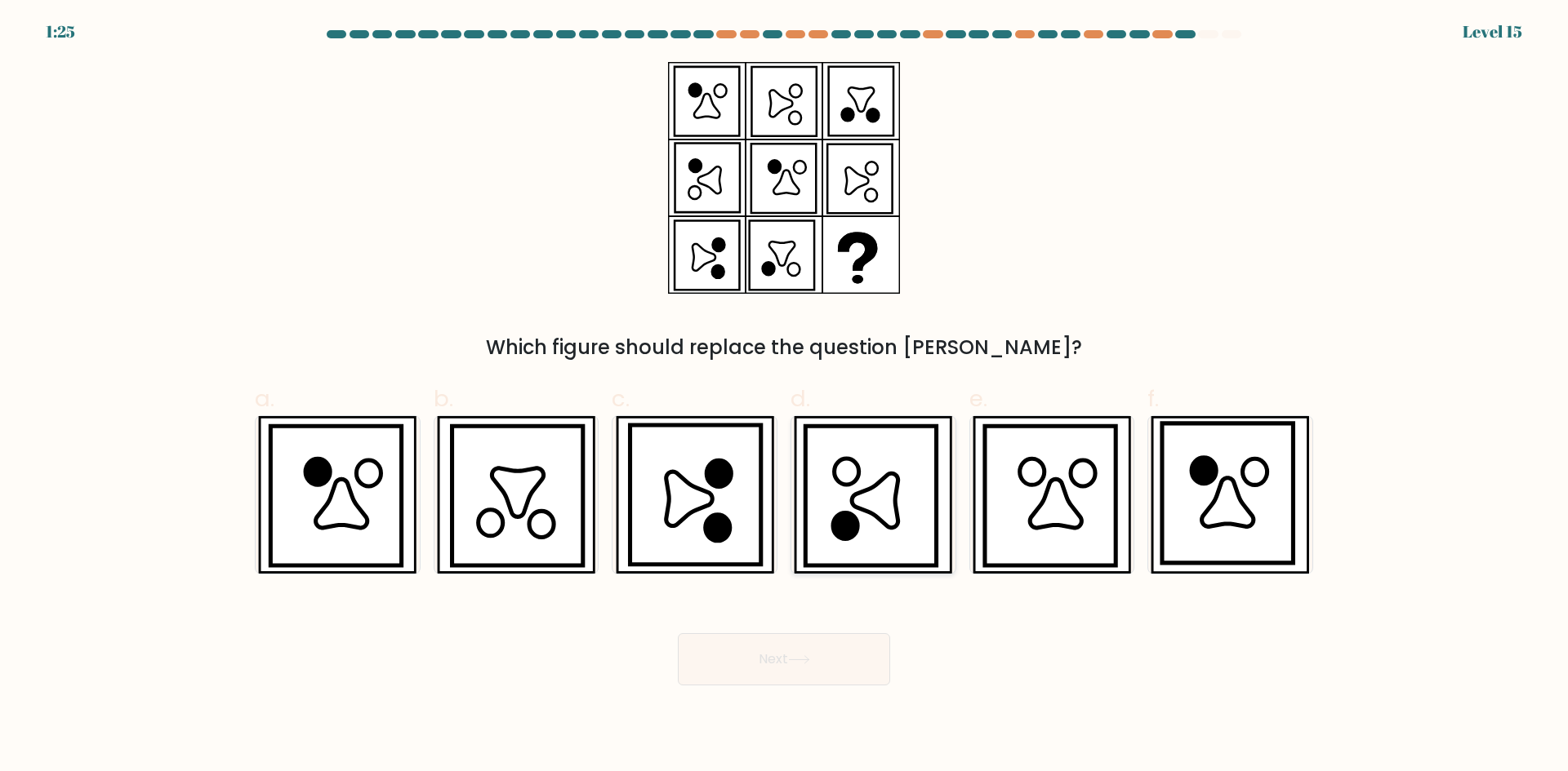
click at [891, 511] on icon at bounding box center [875, 500] width 47 height 54
click at [784, 396] on input "d." at bounding box center [784, 391] width 1 height 10
radio input "true"
click at [747, 648] on button "Next" at bounding box center [784, 659] width 213 height 52
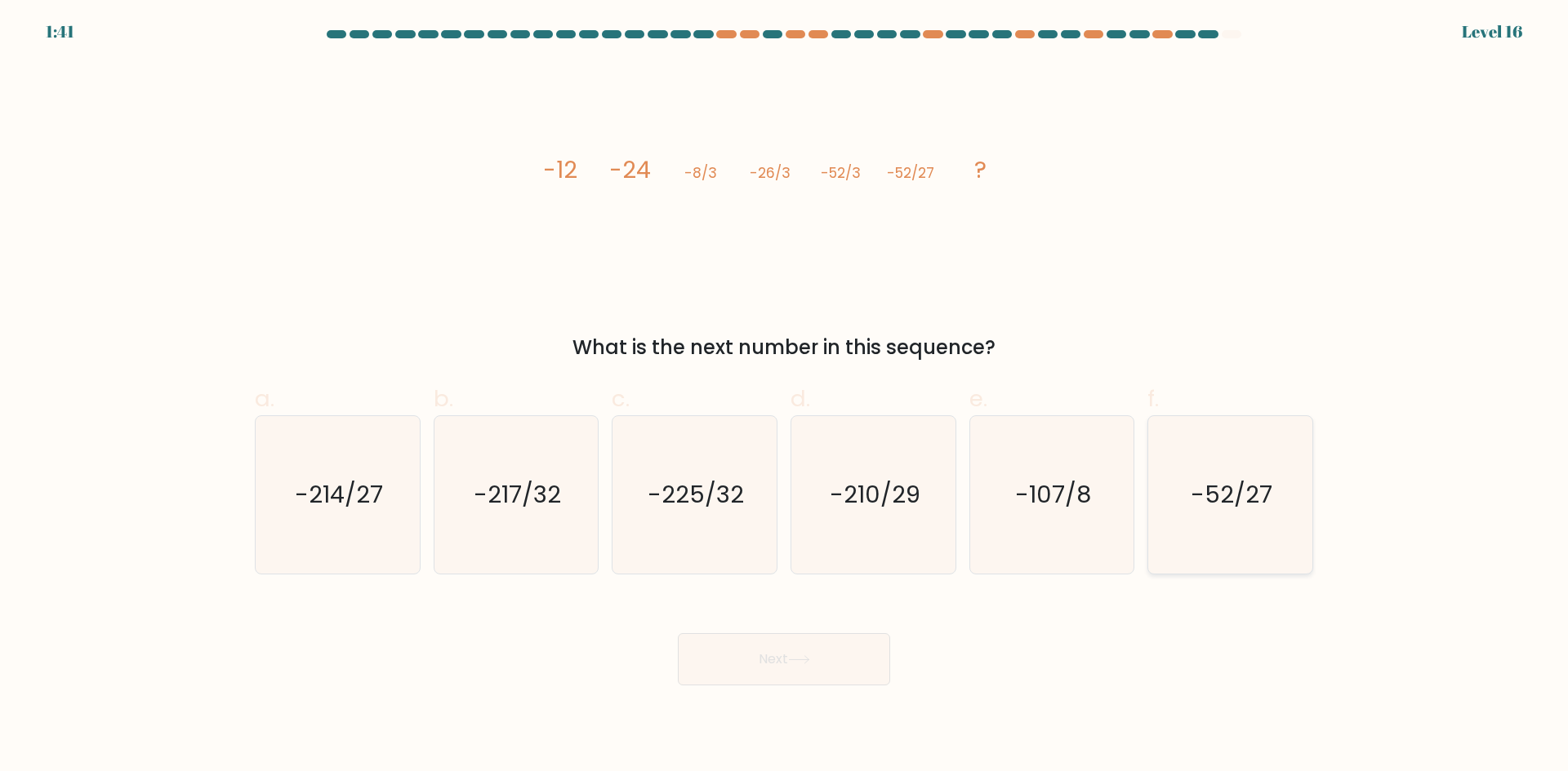
click at [1216, 510] on text "-52/27" at bounding box center [1232, 495] width 82 height 33
click at [784, 396] on input "f. -52/27" at bounding box center [784, 391] width 1 height 10
radio input "true"
click at [842, 644] on button "Next" at bounding box center [784, 659] width 213 height 52
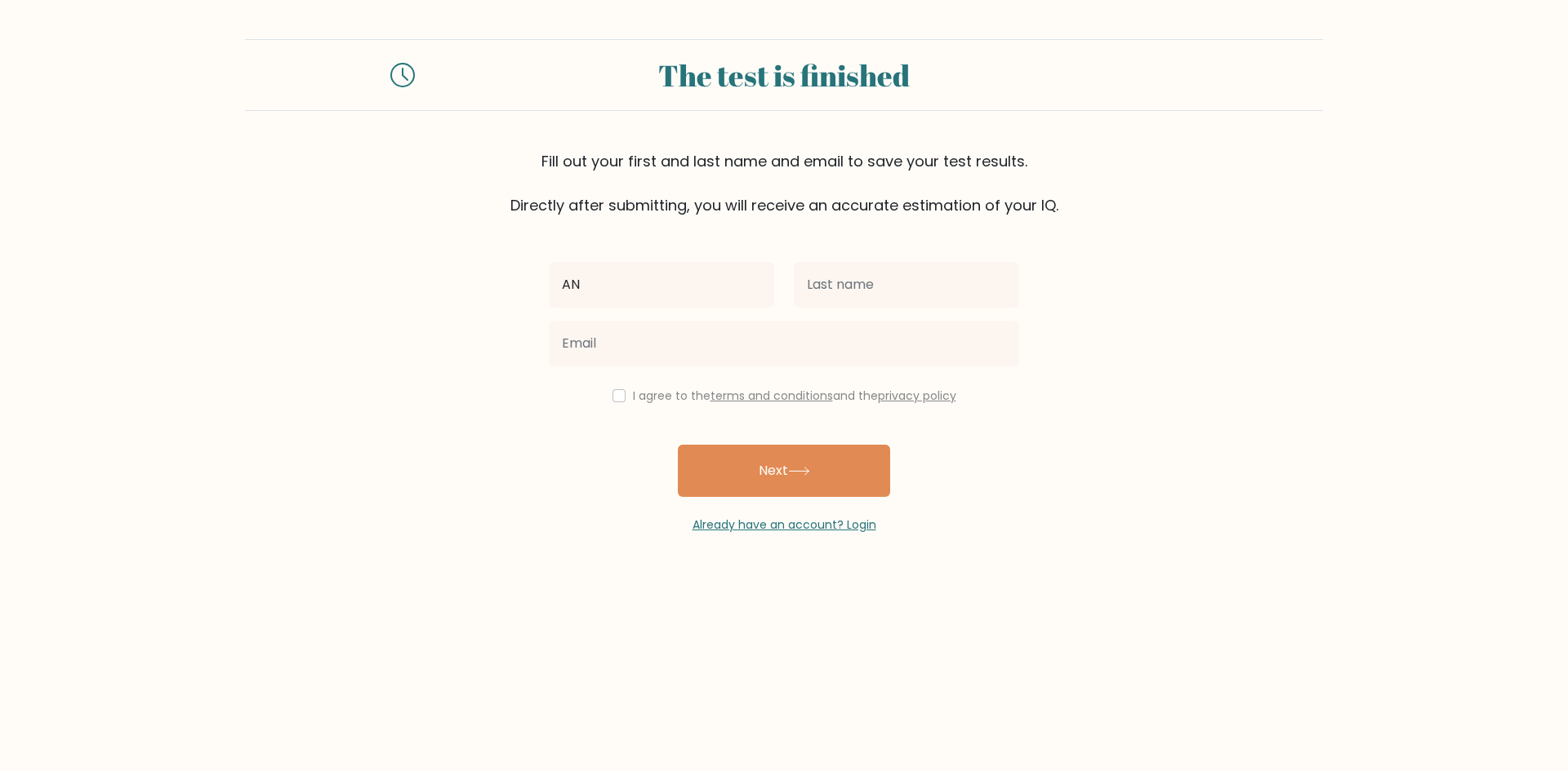
type input "A"
type input "Anesah"
click at [882, 288] on input "text" at bounding box center [906, 284] width 225 height 46
type input "Mangoranda"
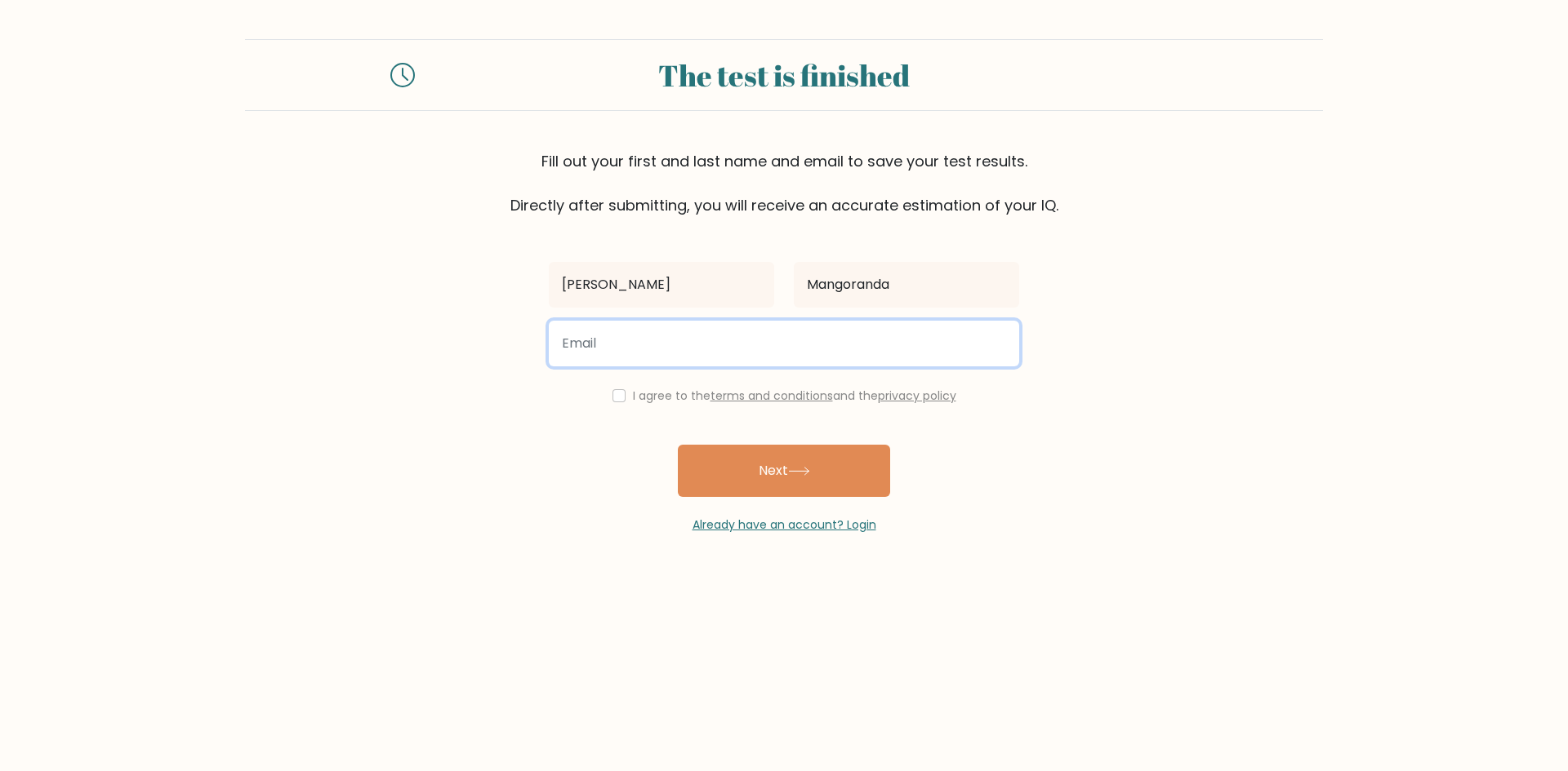
click at [638, 341] on input "email" at bounding box center [784, 343] width 470 height 46
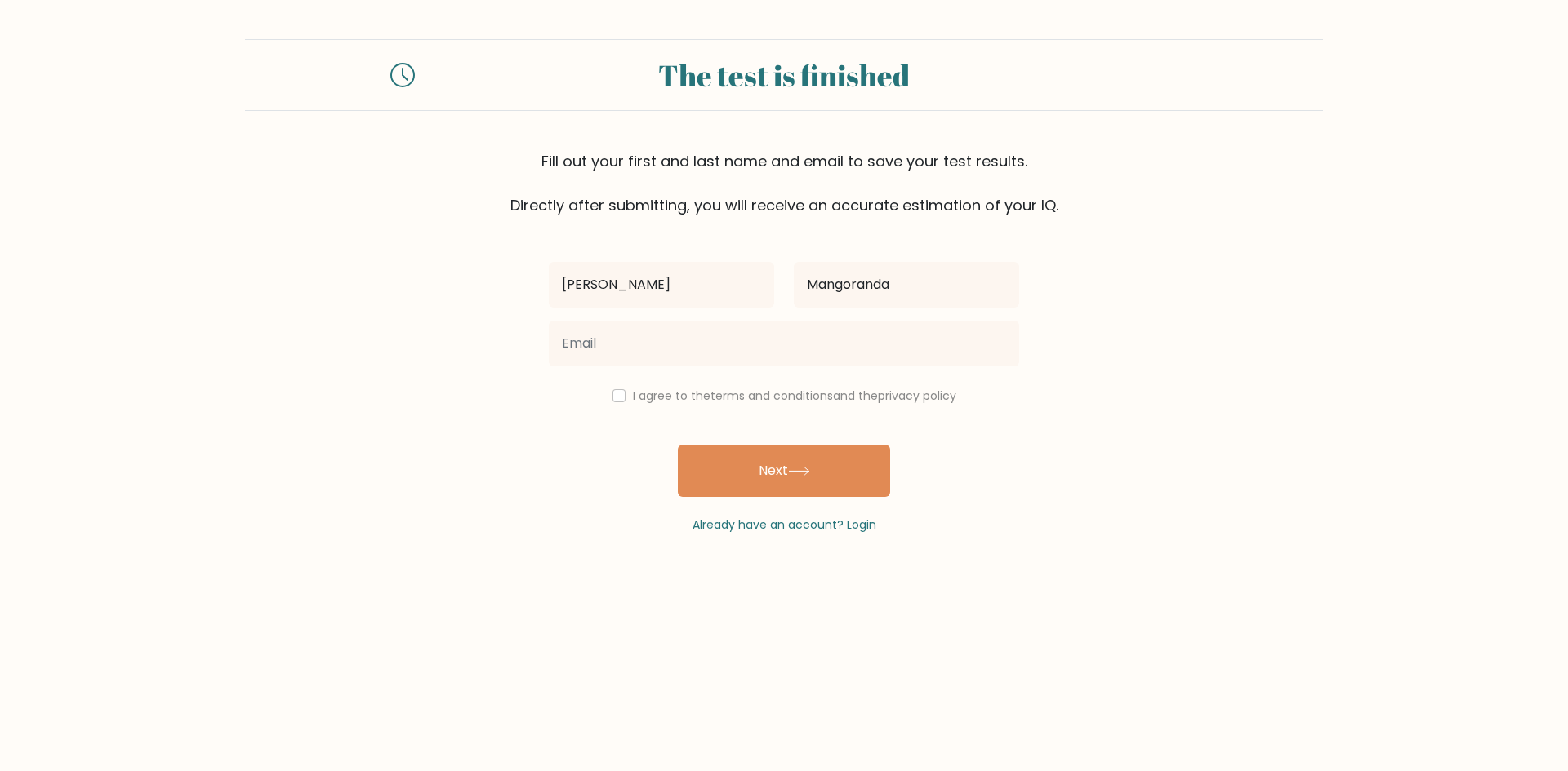
click at [575, 431] on div "Anesah Mangoranda I agree to the terms and conditions and the privacy policy Ne…" at bounding box center [784, 375] width 490 height 318
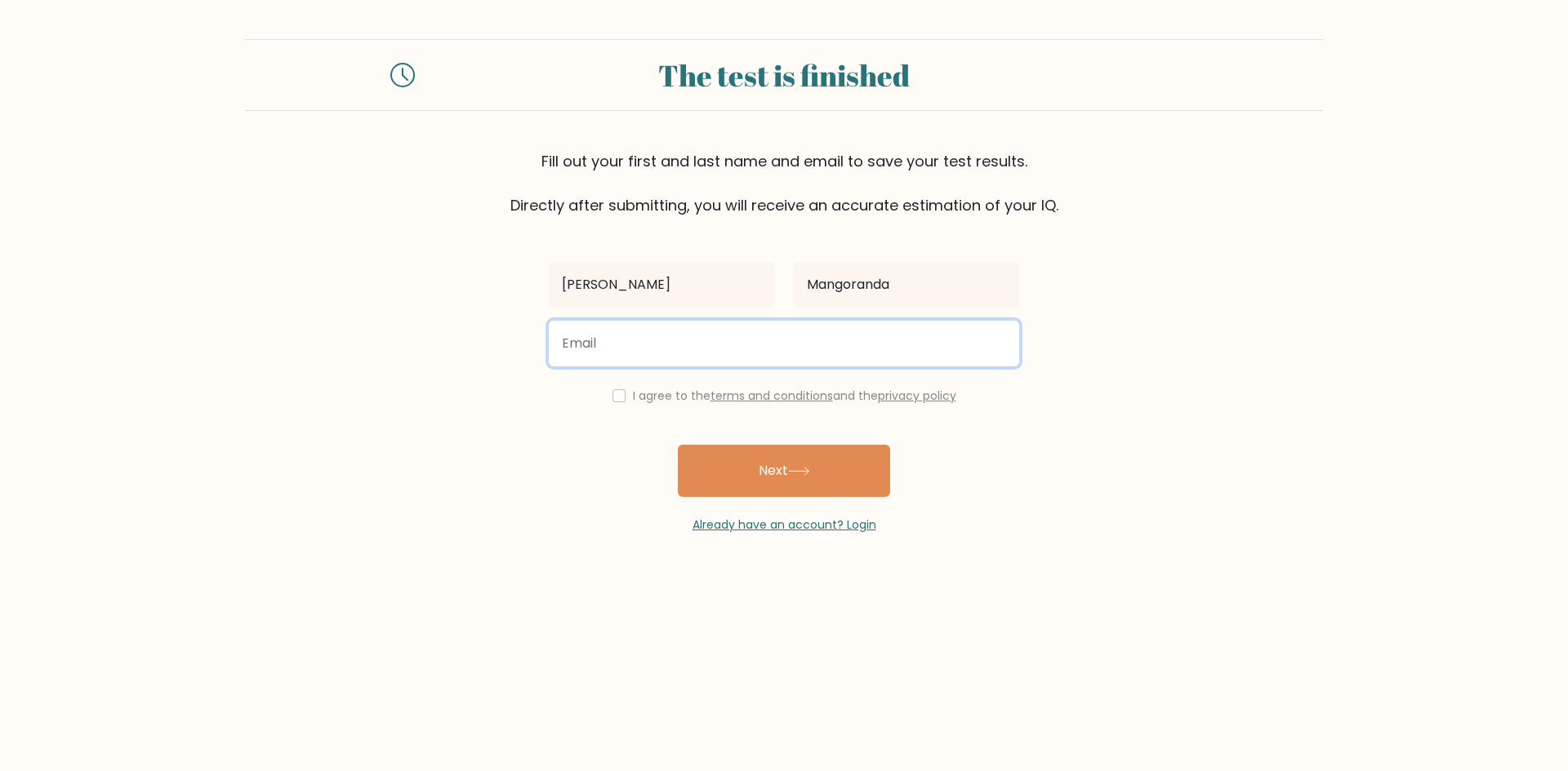
click at [596, 344] on input "email" at bounding box center [784, 343] width 470 height 46
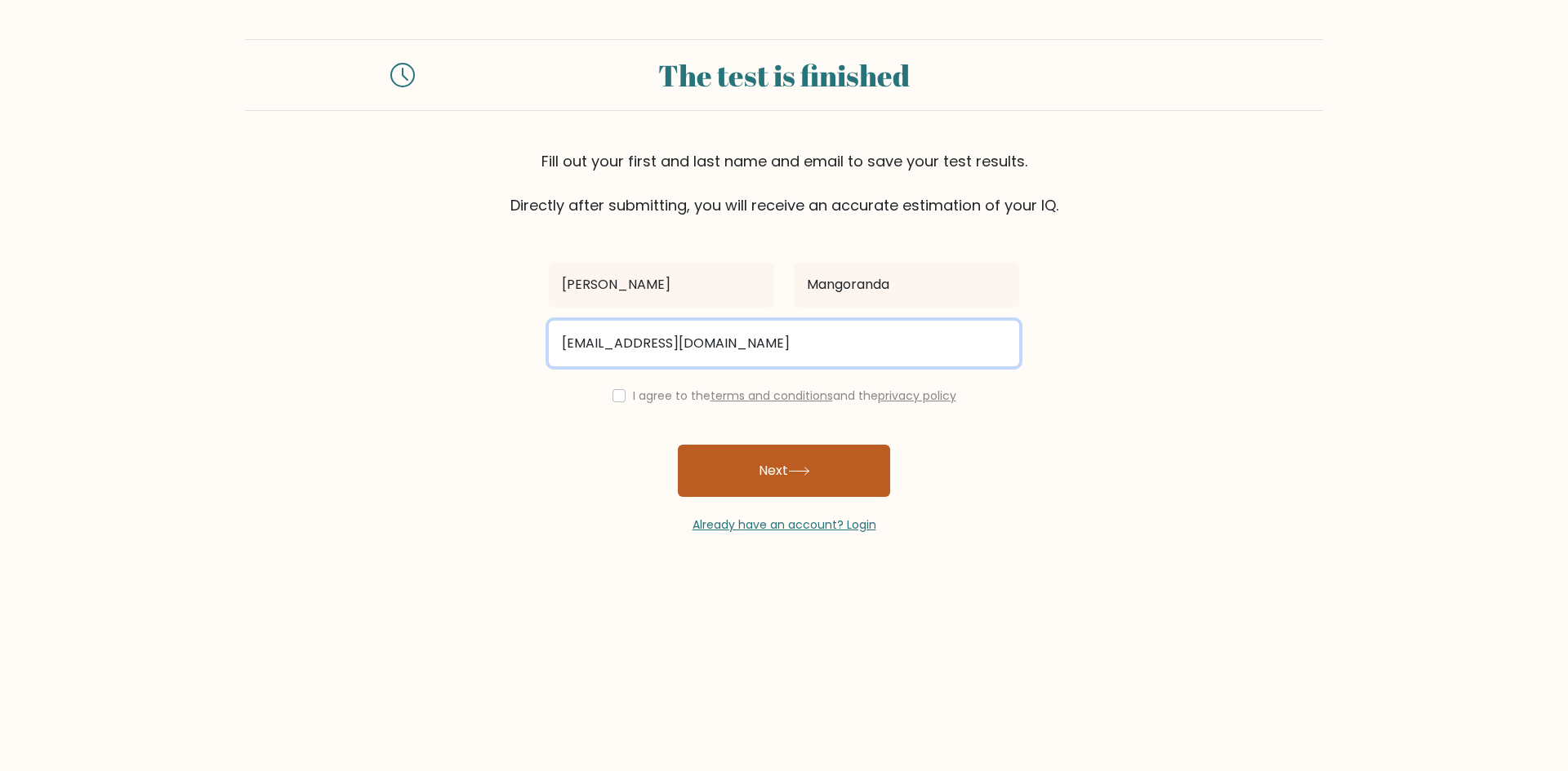
type input "nesamango1@gmail.com"
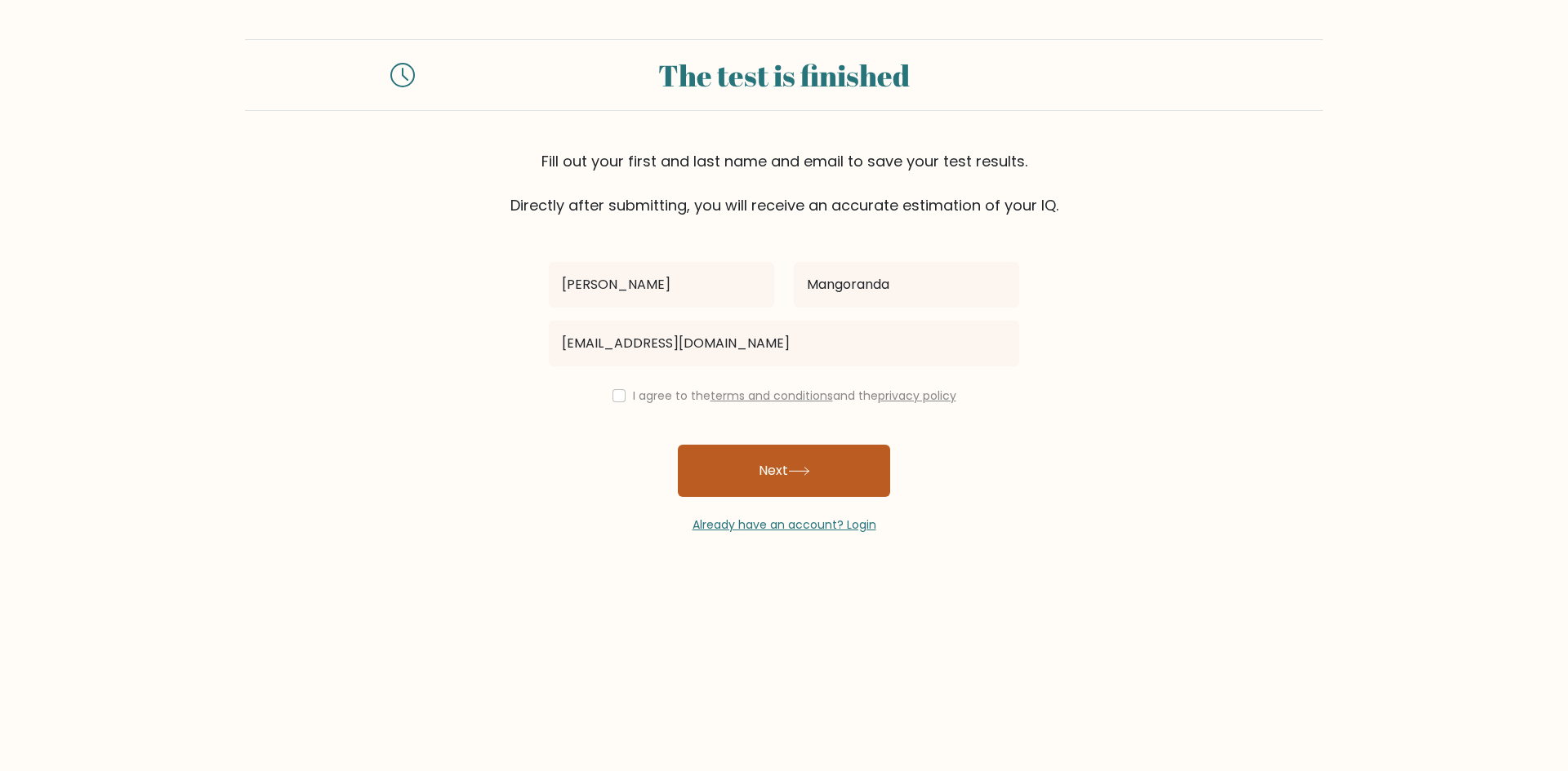
click at [746, 462] on button "Next" at bounding box center [784, 471] width 213 height 52
click at [619, 397] on input "checkbox" at bounding box center [619, 395] width 13 height 13
checkbox input "true"
click at [752, 481] on button "Next" at bounding box center [784, 471] width 213 height 52
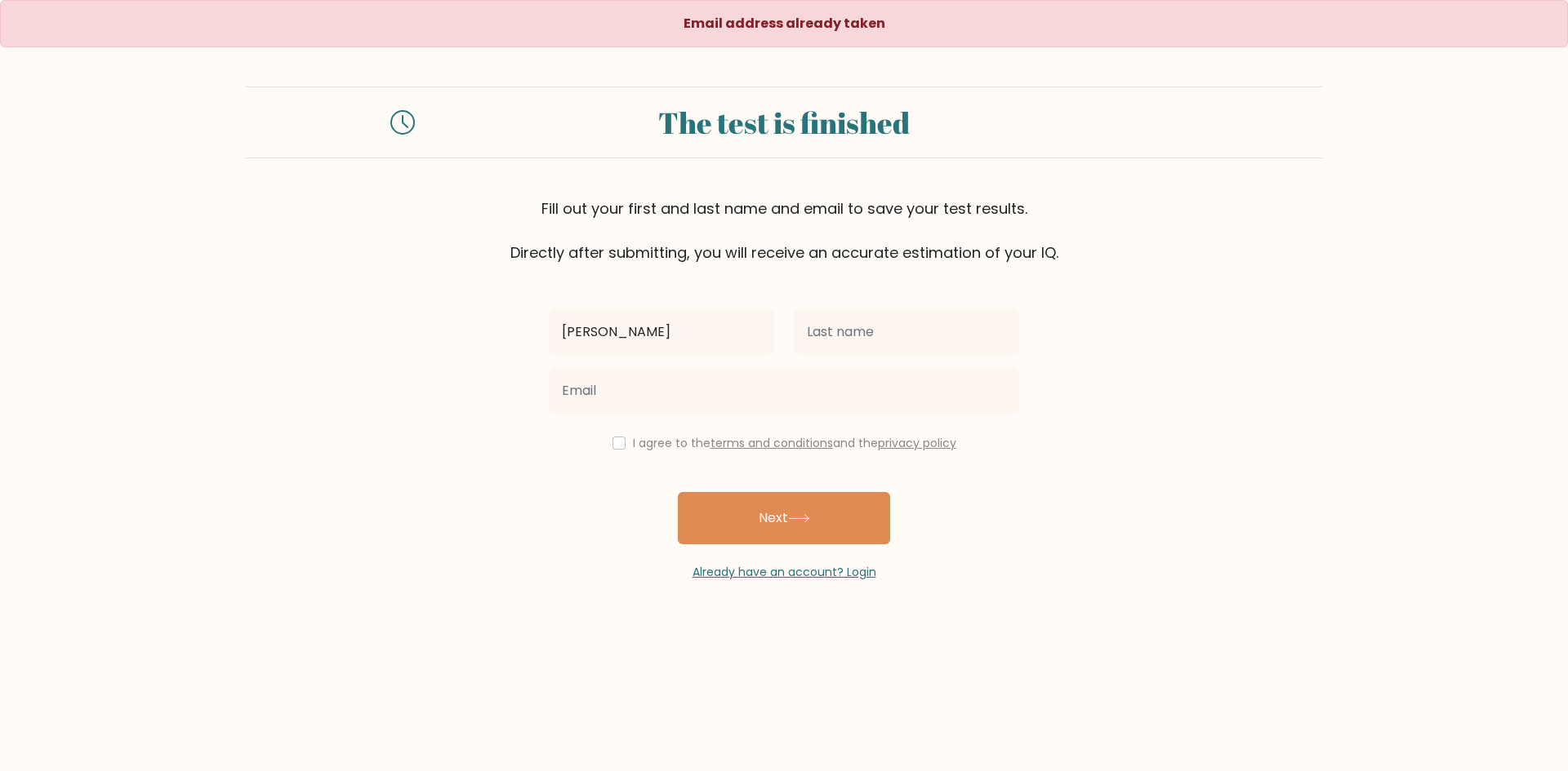
type input "[PERSON_NAME]"
type input "Mangoranda"
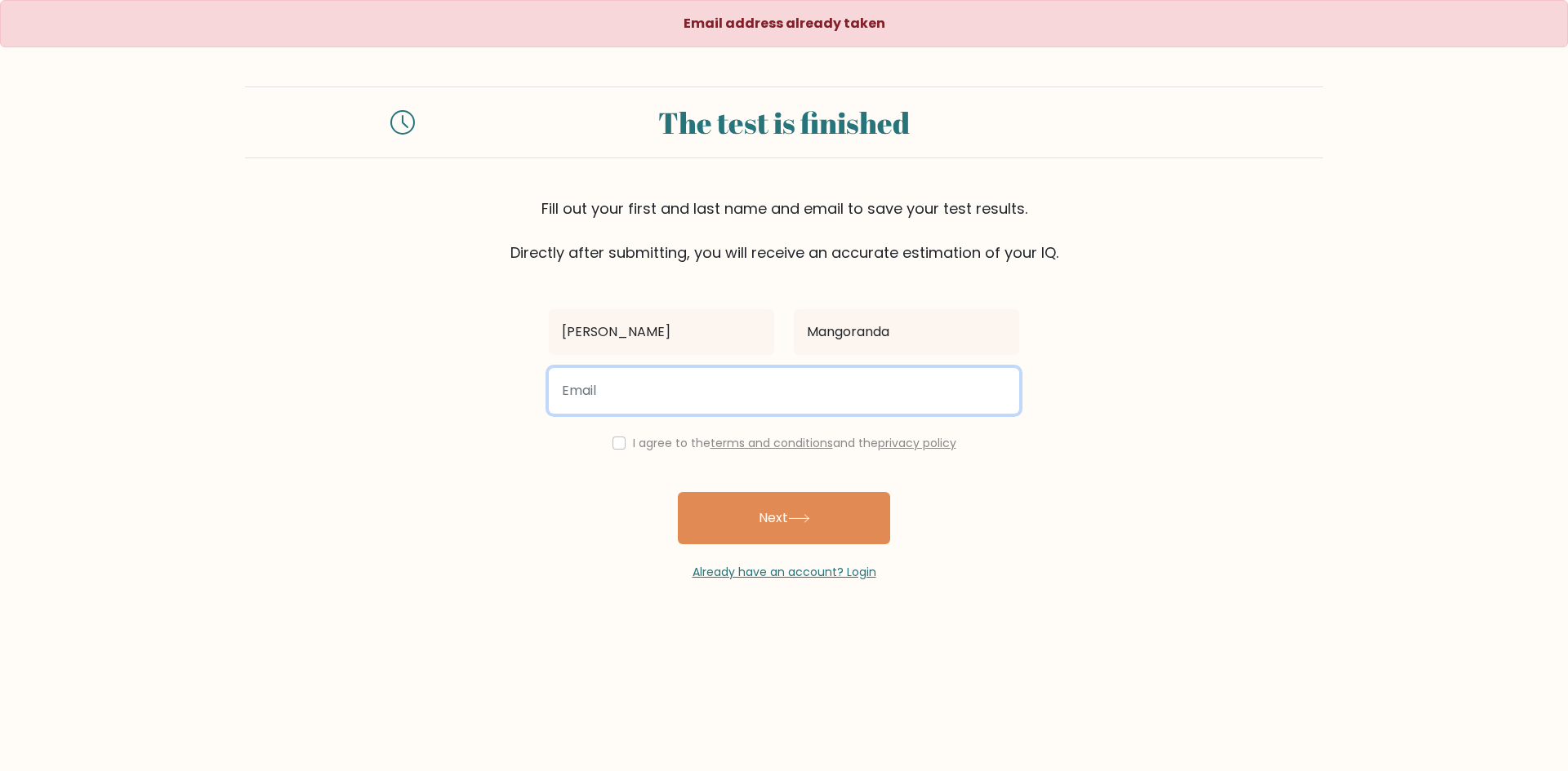
click at [698, 389] on input "email" at bounding box center [784, 390] width 470 height 46
type input "[EMAIL_ADDRESS][DOMAIN_NAME]"
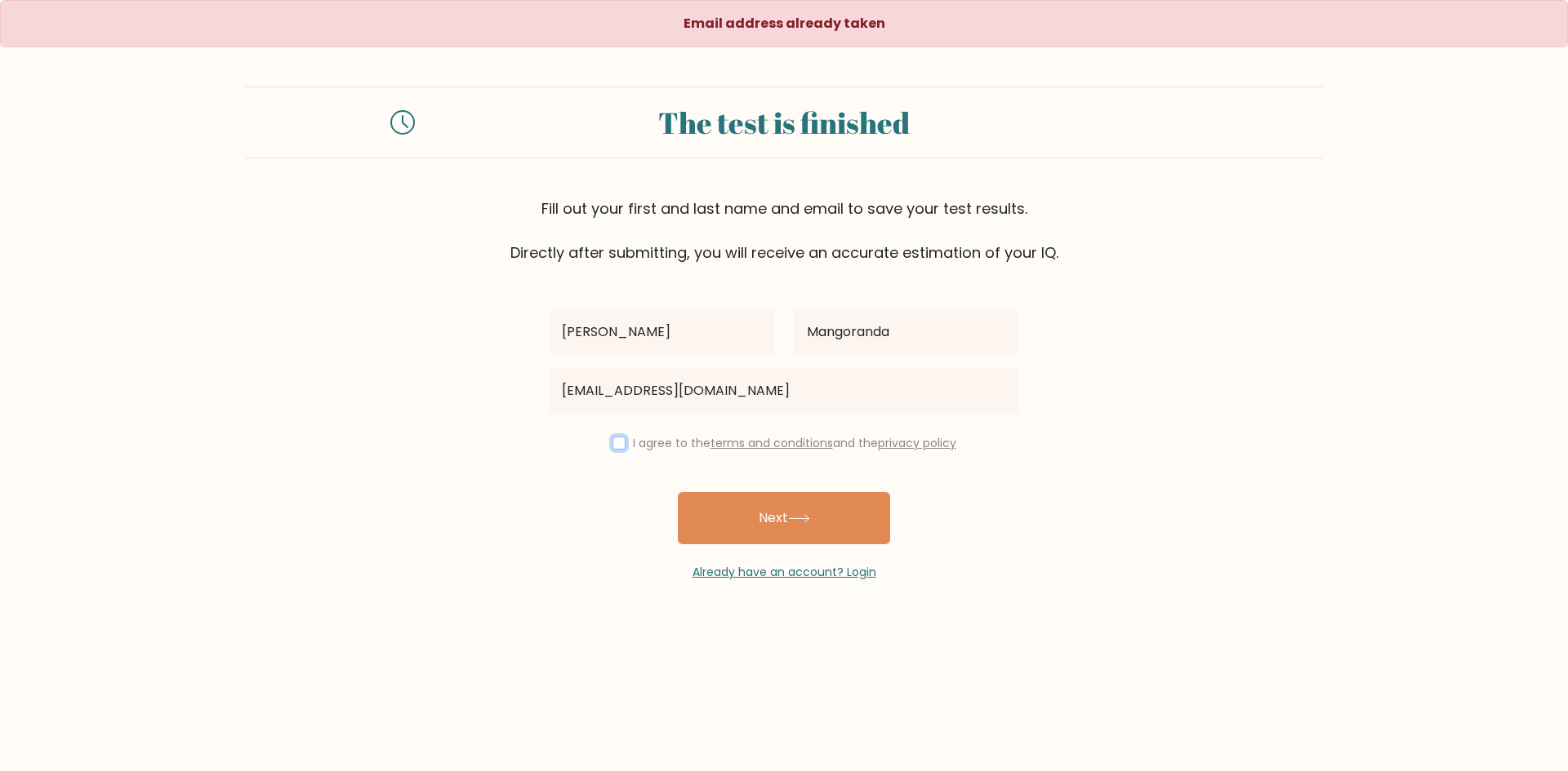
click at [618, 448] on input "checkbox" at bounding box center [619, 443] width 13 height 13
checkbox input "true"
click at [790, 521] on button "Next" at bounding box center [784, 518] width 213 height 52
type input "[PERSON_NAME]"
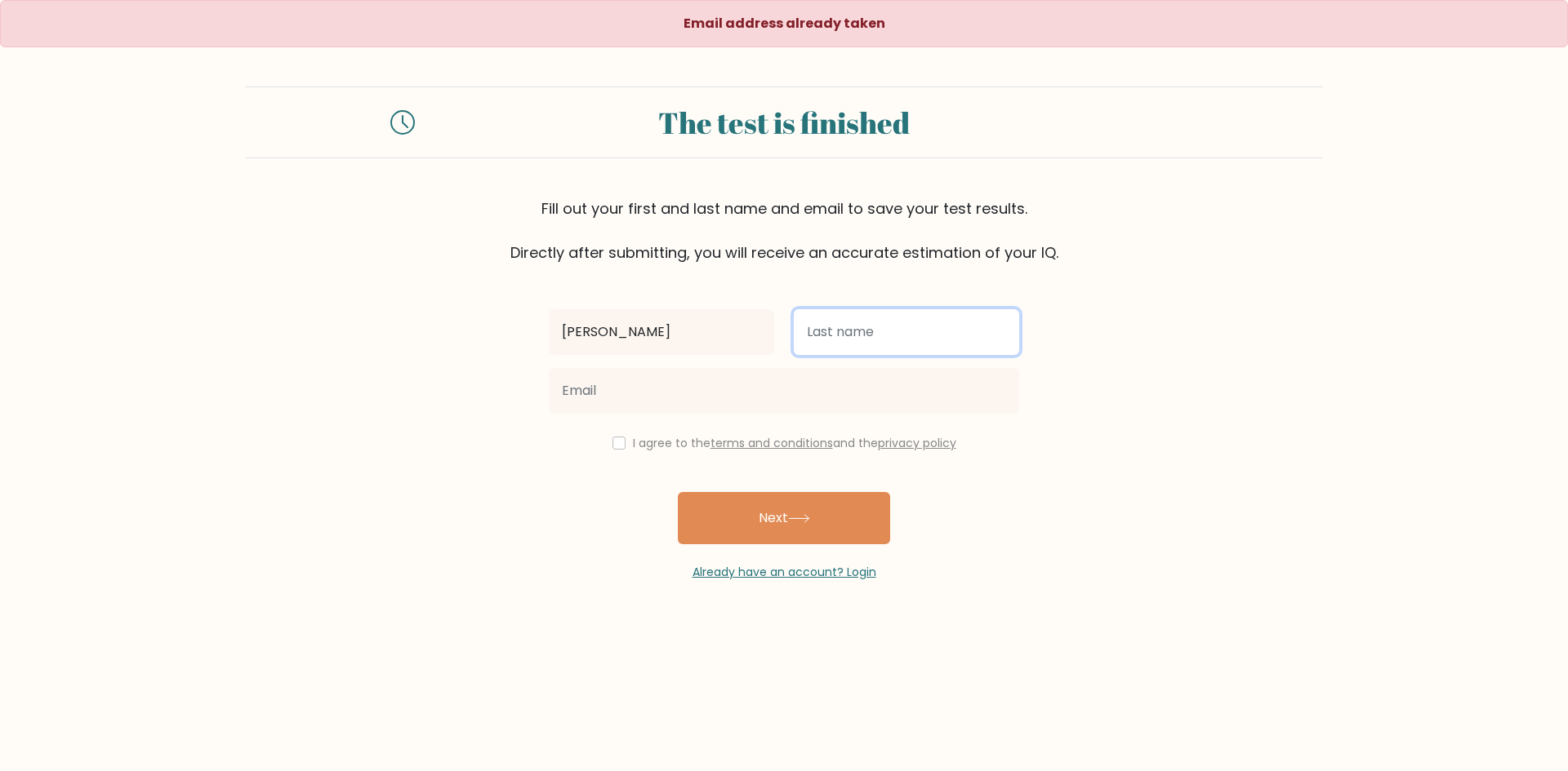
click at [861, 322] on input "text" at bounding box center [906, 332] width 225 height 46
type input "Mangoranda"
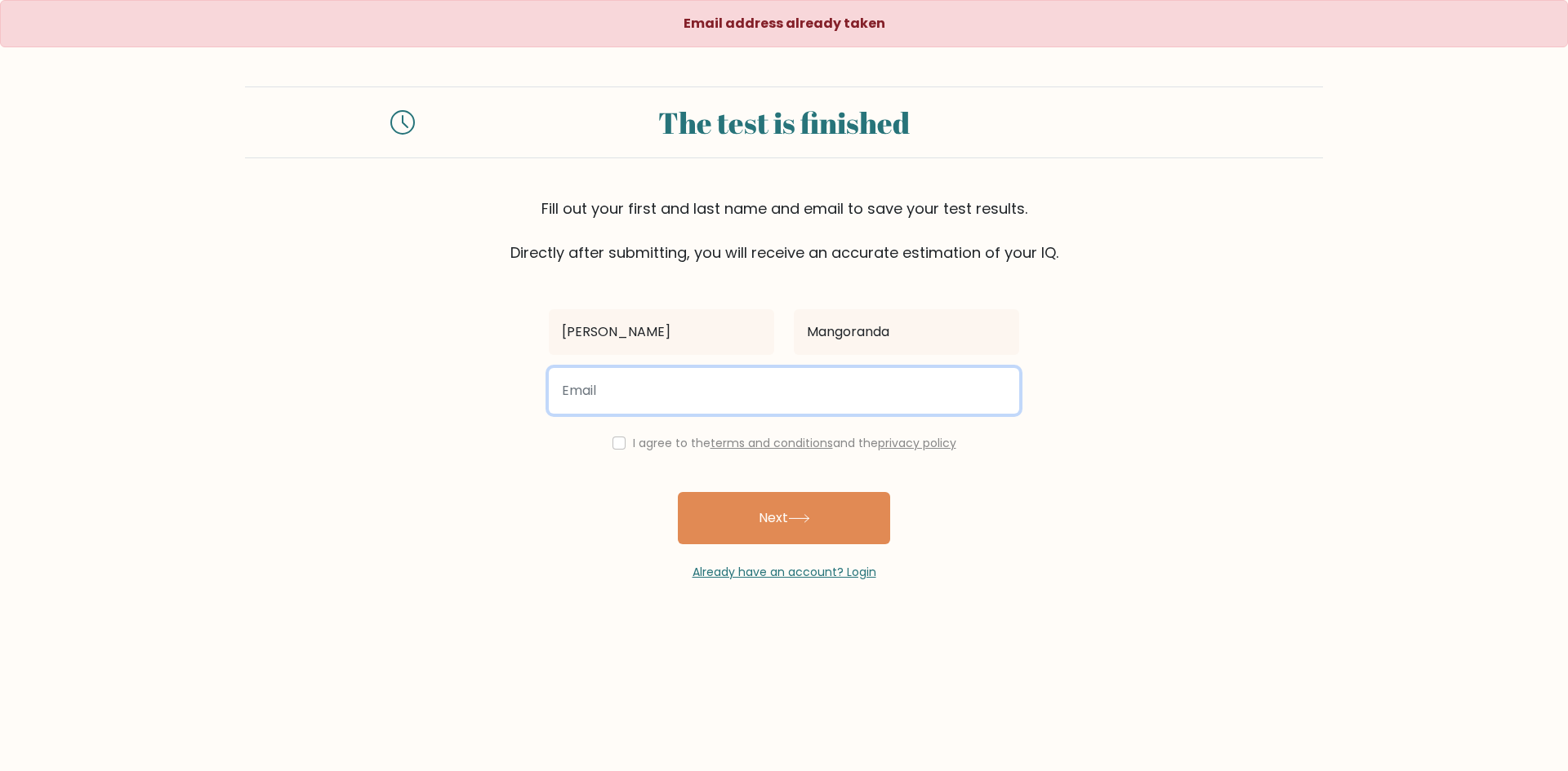
click at [733, 406] on input "email" at bounding box center [784, 390] width 470 height 46
type input "adiekoomi@gmail.com"
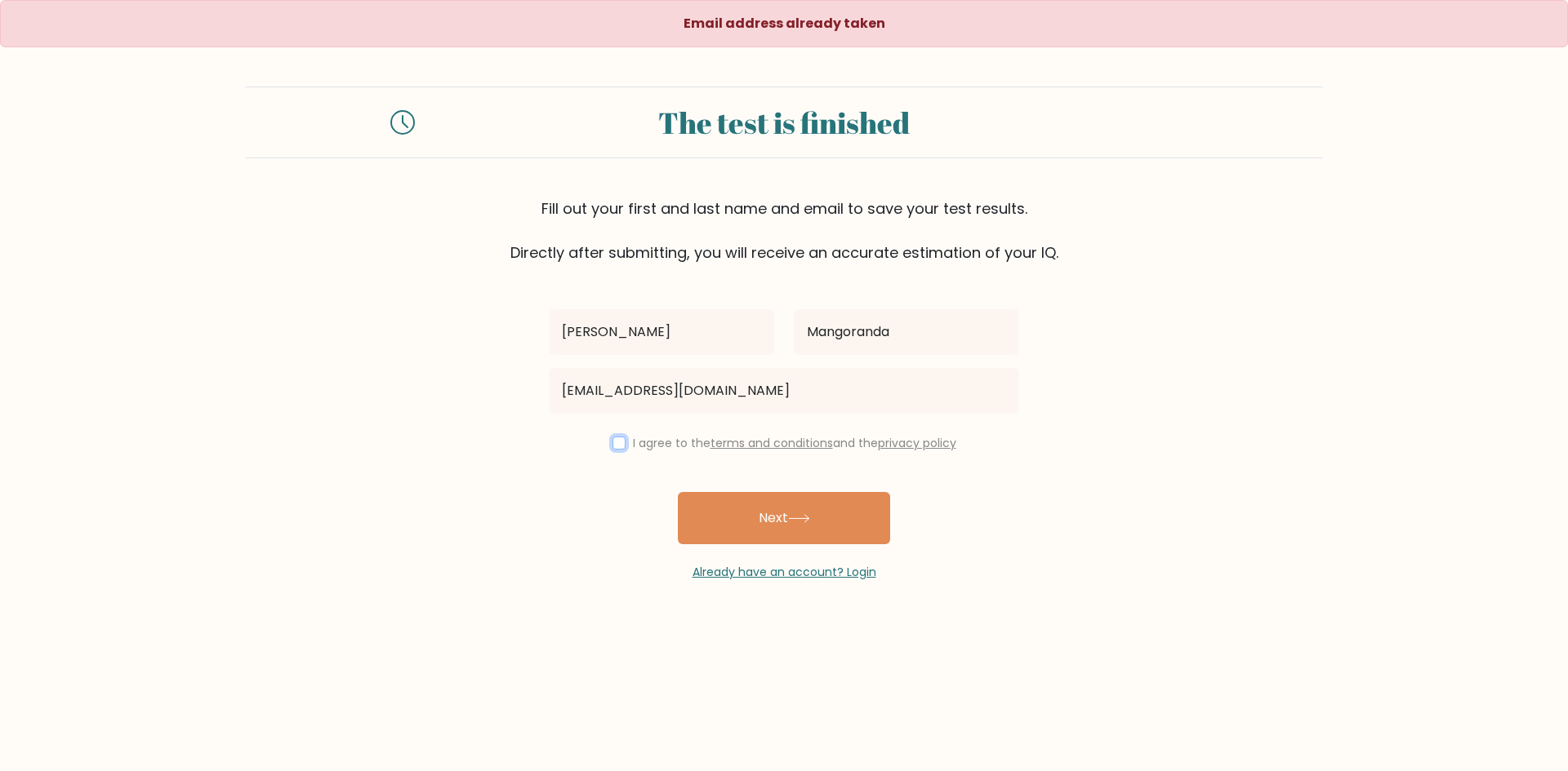
click at [613, 438] on input "checkbox" at bounding box center [619, 443] width 13 height 13
checkbox input "true"
click at [754, 531] on button "Next" at bounding box center [784, 518] width 213 height 52
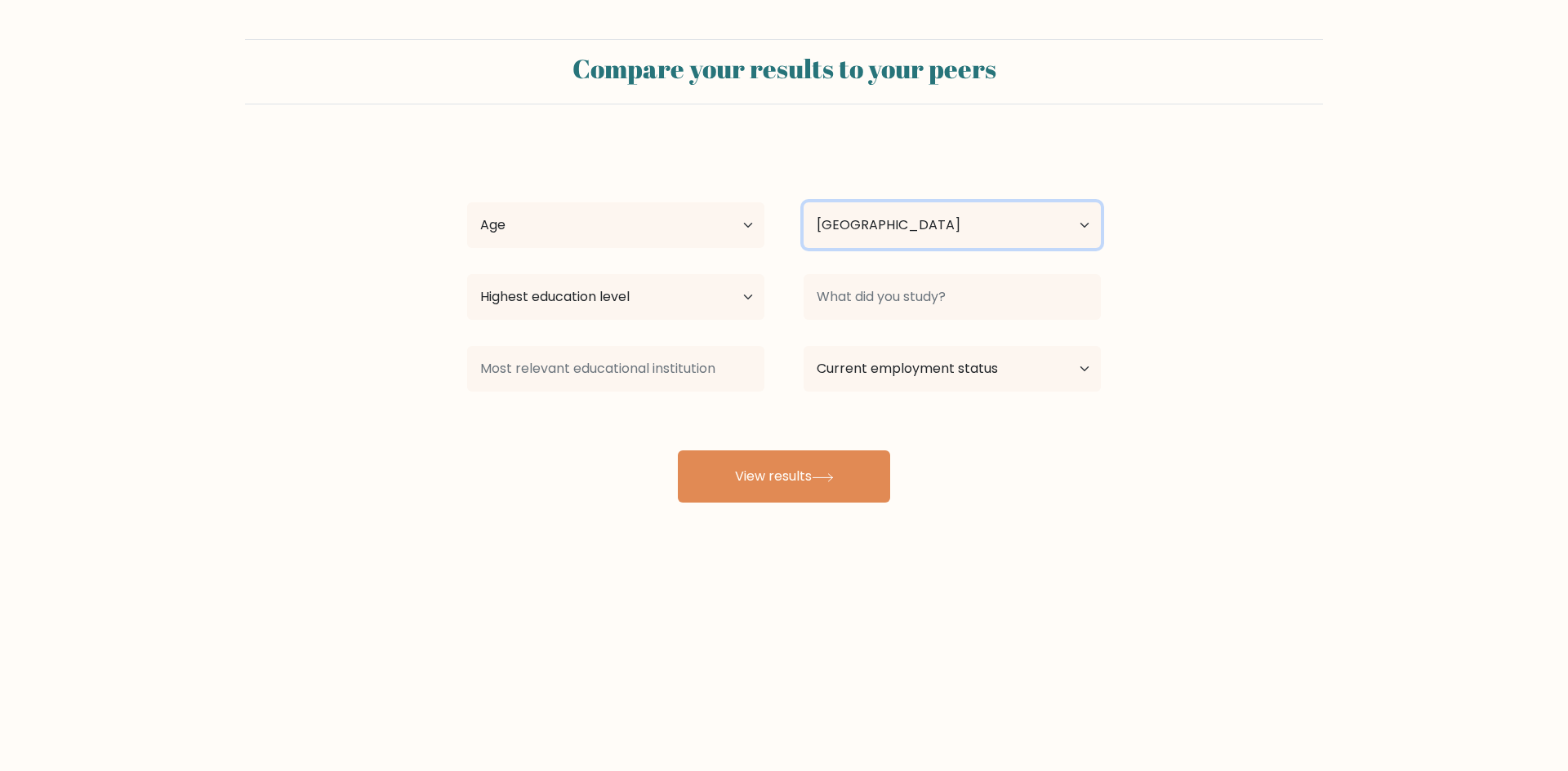
click at [948, 223] on select "Country Afghanistan Albania Algeria American Samoa Andorra Angola Anguilla Anta…" at bounding box center [952, 224] width 297 height 46
select select "PH"
click at [803, 202] on select "Country Afghanistan Albania Algeria American Samoa Andorra Angola Anguilla Anta…" at bounding box center [952, 224] width 297 height 46
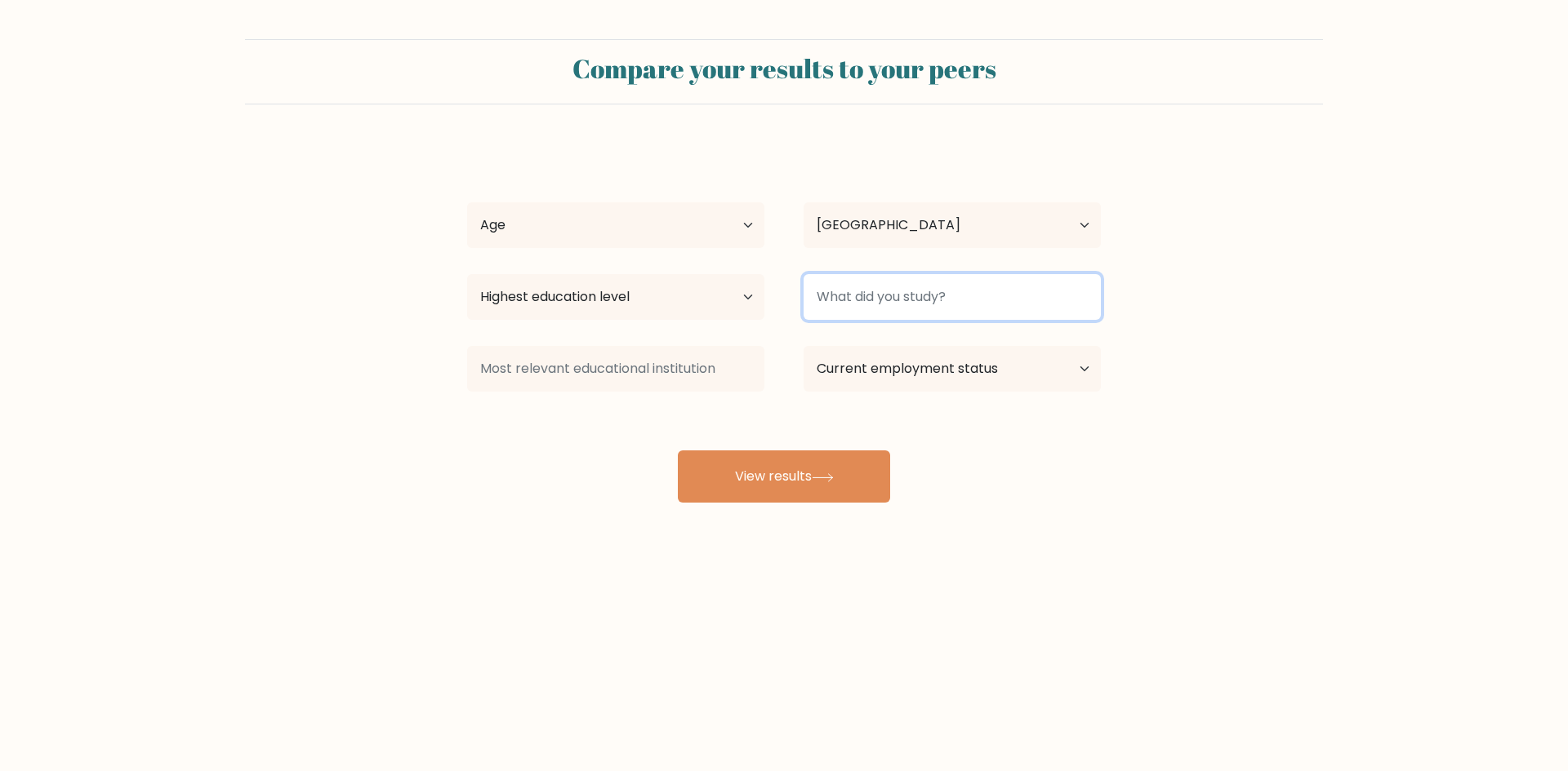
click at [894, 305] on input at bounding box center [952, 297] width 297 height 46
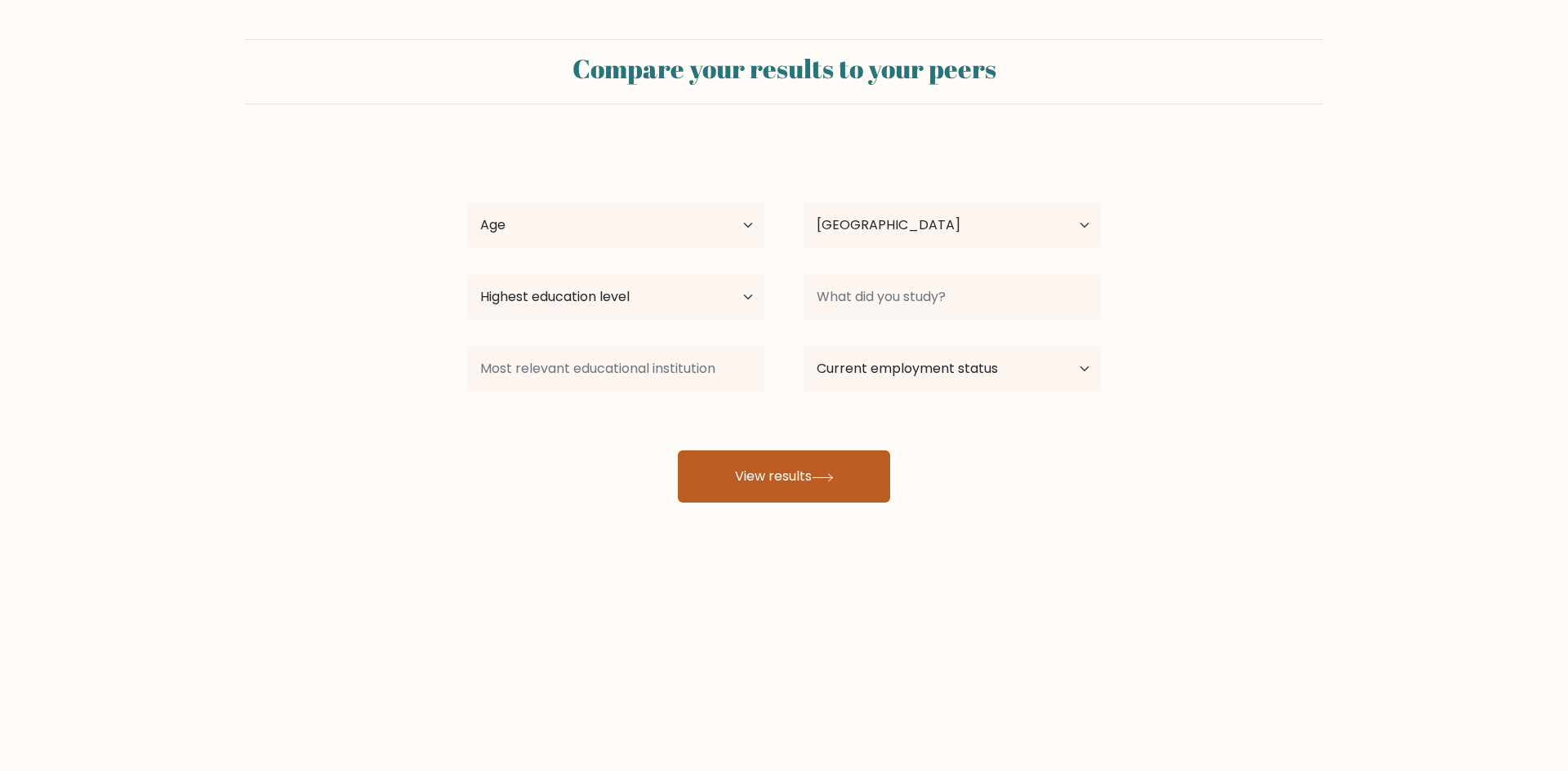
click at [772, 462] on button "View results" at bounding box center [784, 477] width 213 height 52
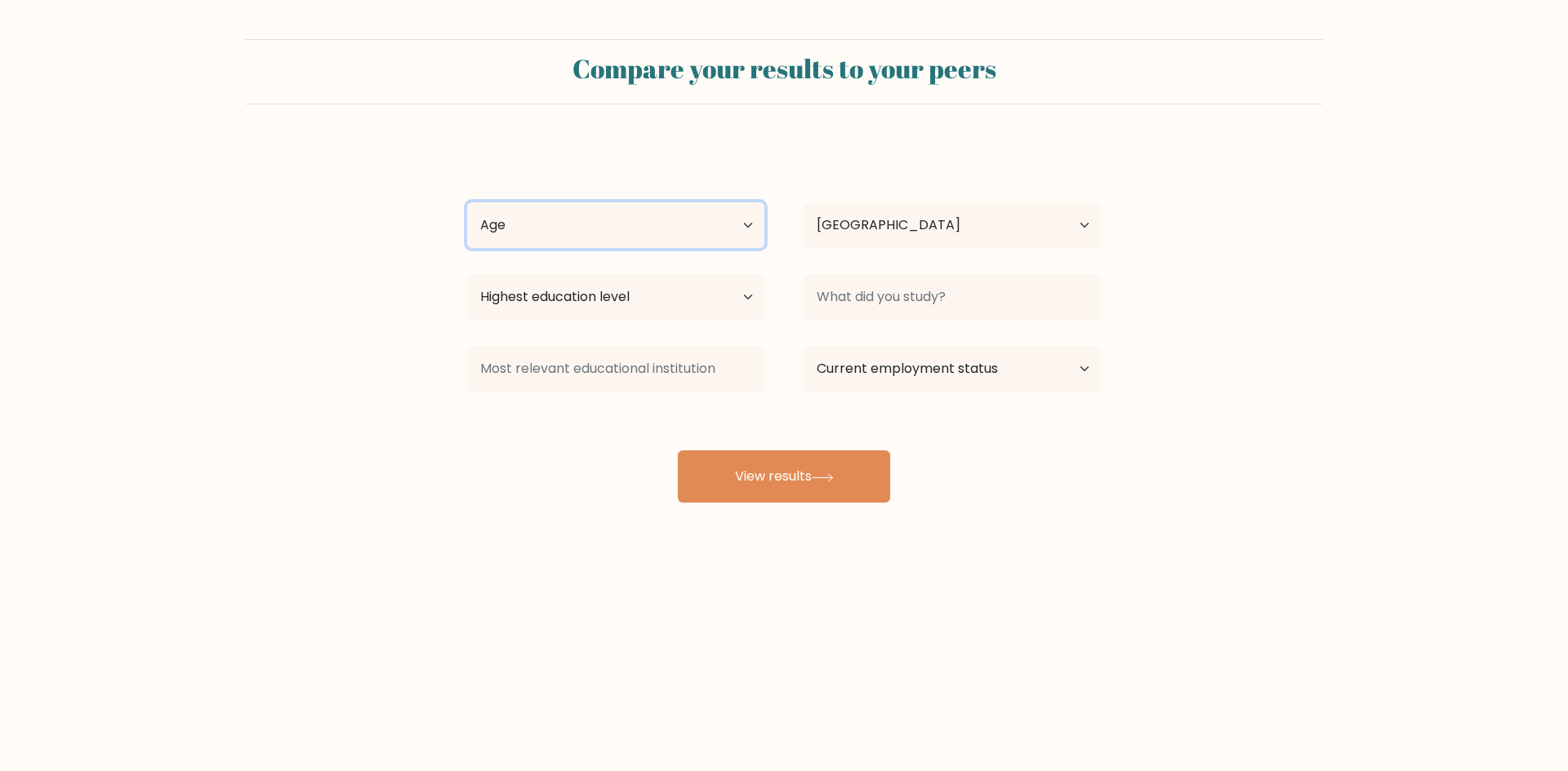
click at [652, 228] on select "Age Under 18 years old 18-24 years old 25-34 years old 35-44 years old 45-54 ye…" at bounding box center [616, 224] width 297 height 46
select select "25_34"
click at [467, 202] on select "Age Under 18 years old 18-24 years old 25-34 years old 35-44 years old 45-54 ye…" at bounding box center [616, 224] width 297 height 46
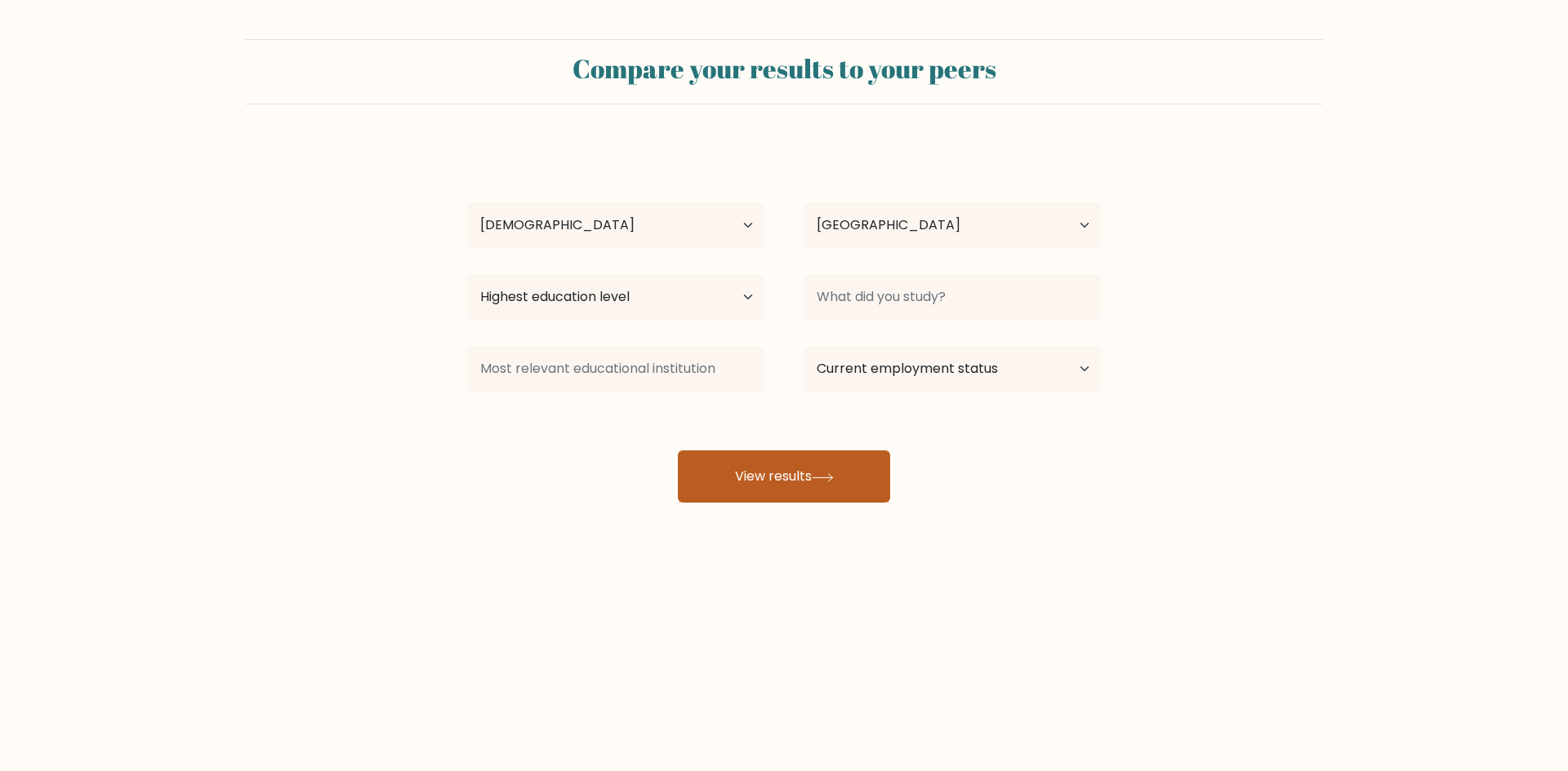
click at [755, 473] on button "View results" at bounding box center [784, 477] width 213 height 52
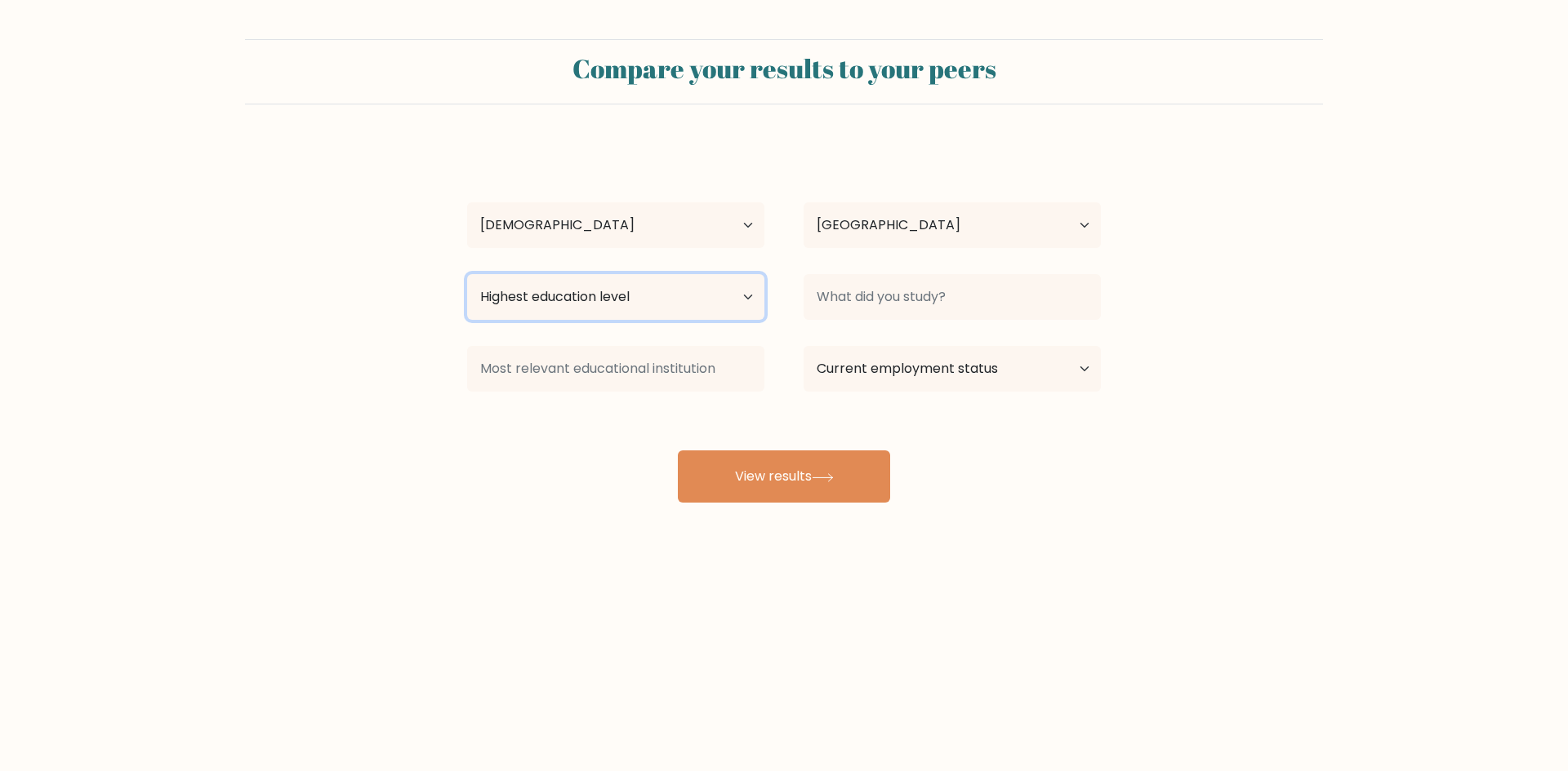
click at [717, 310] on select "Highest education level No schooling Primary Lower Secondary Upper Secondary Oc…" at bounding box center [616, 297] width 297 height 46
select select "occupation_specific"
click at [467, 275] on select "Highest education level No schooling Primary Lower Secondary Upper Secondary Oc…" at bounding box center [616, 297] width 297 height 46
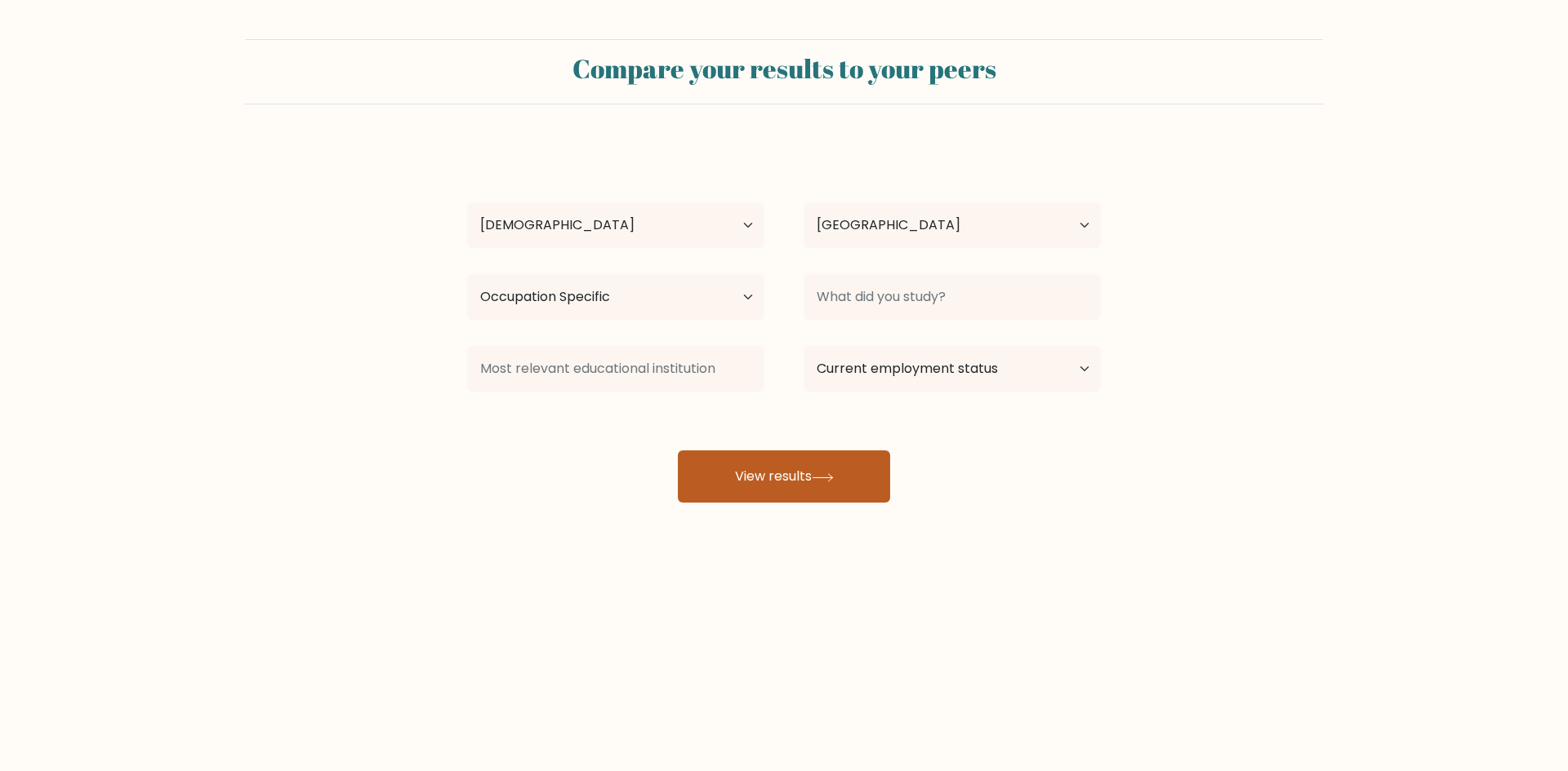
click at [807, 481] on button "View results" at bounding box center [784, 477] width 213 height 52
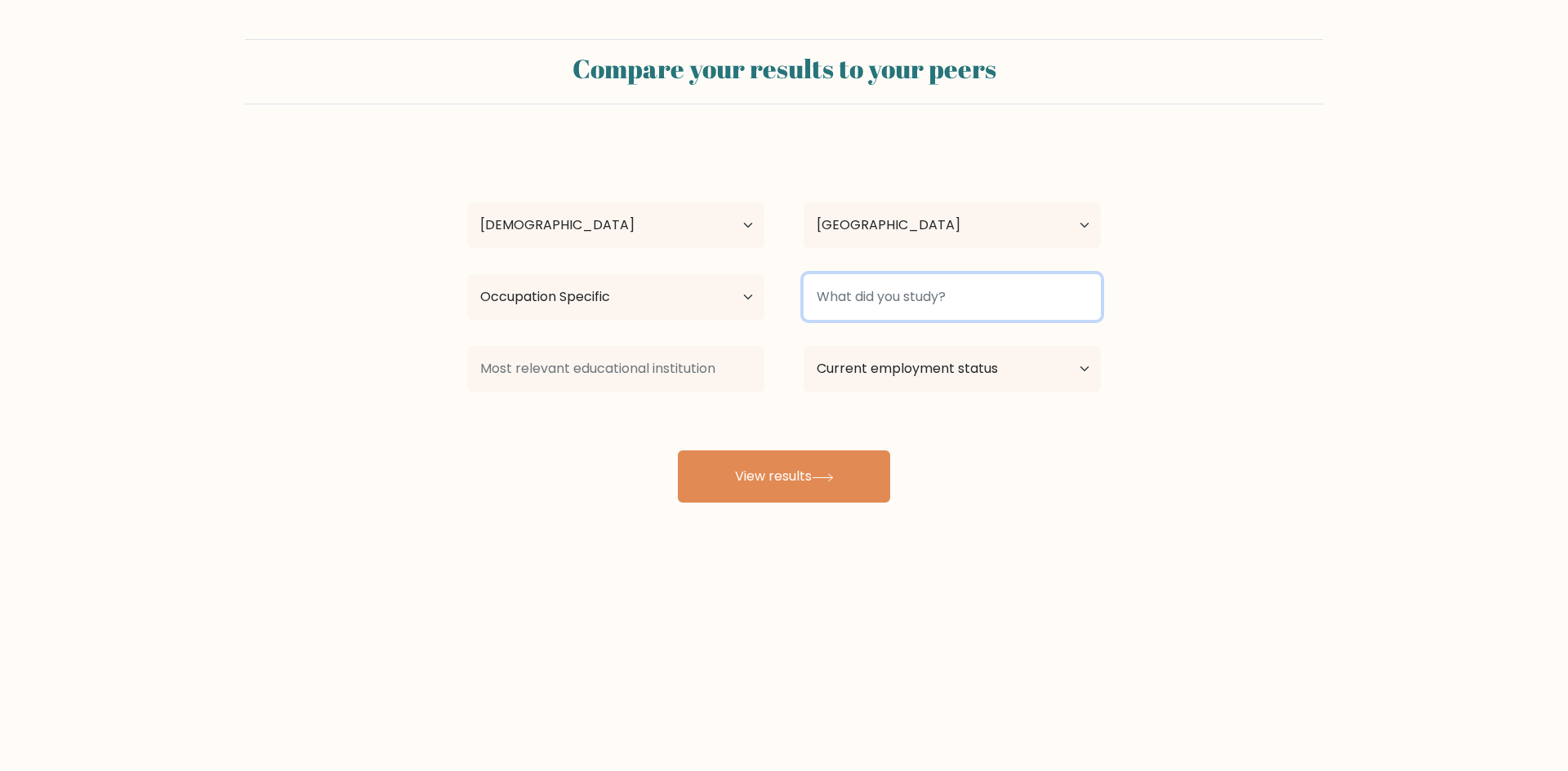
click at [908, 300] on input at bounding box center [952, 297] width 297 height 46
type input "S"
type input "s"
type input "Social Science"
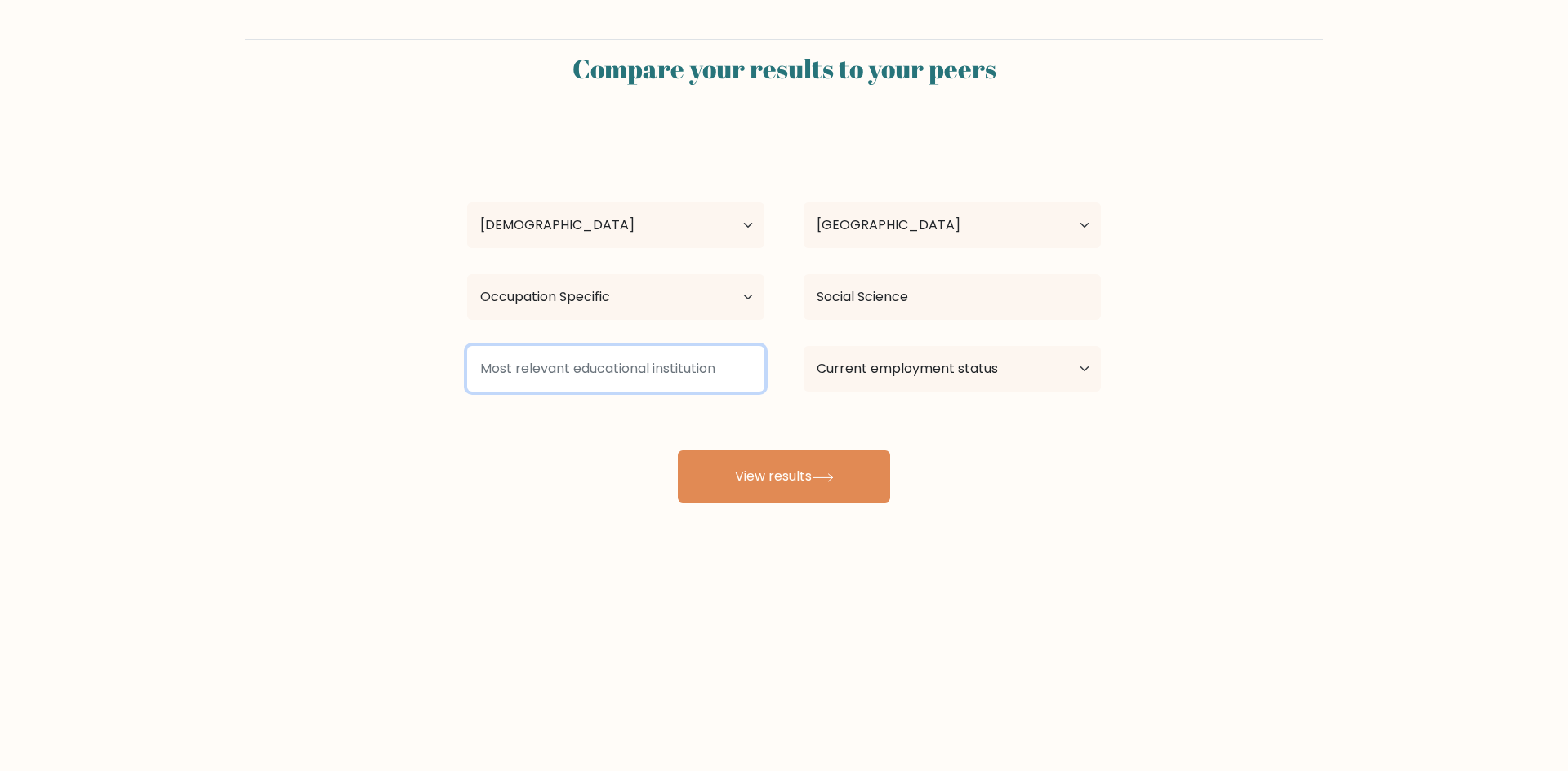
click at [664, 382] on input at bounding box center [616, 369] width 297 height 46
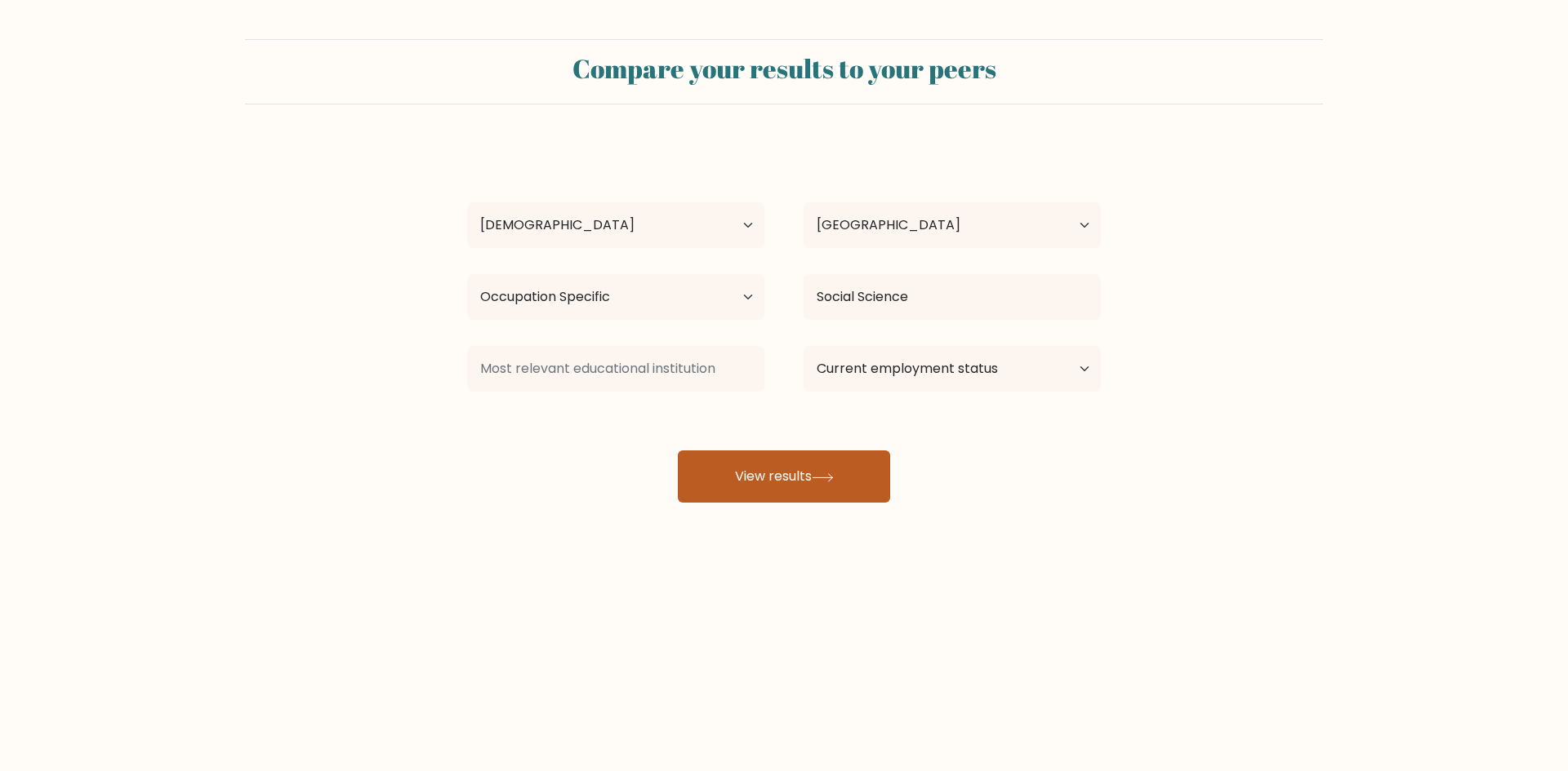
click at [763, 490] on button "View results" at bounding box center [784, 477] width 213 height 52
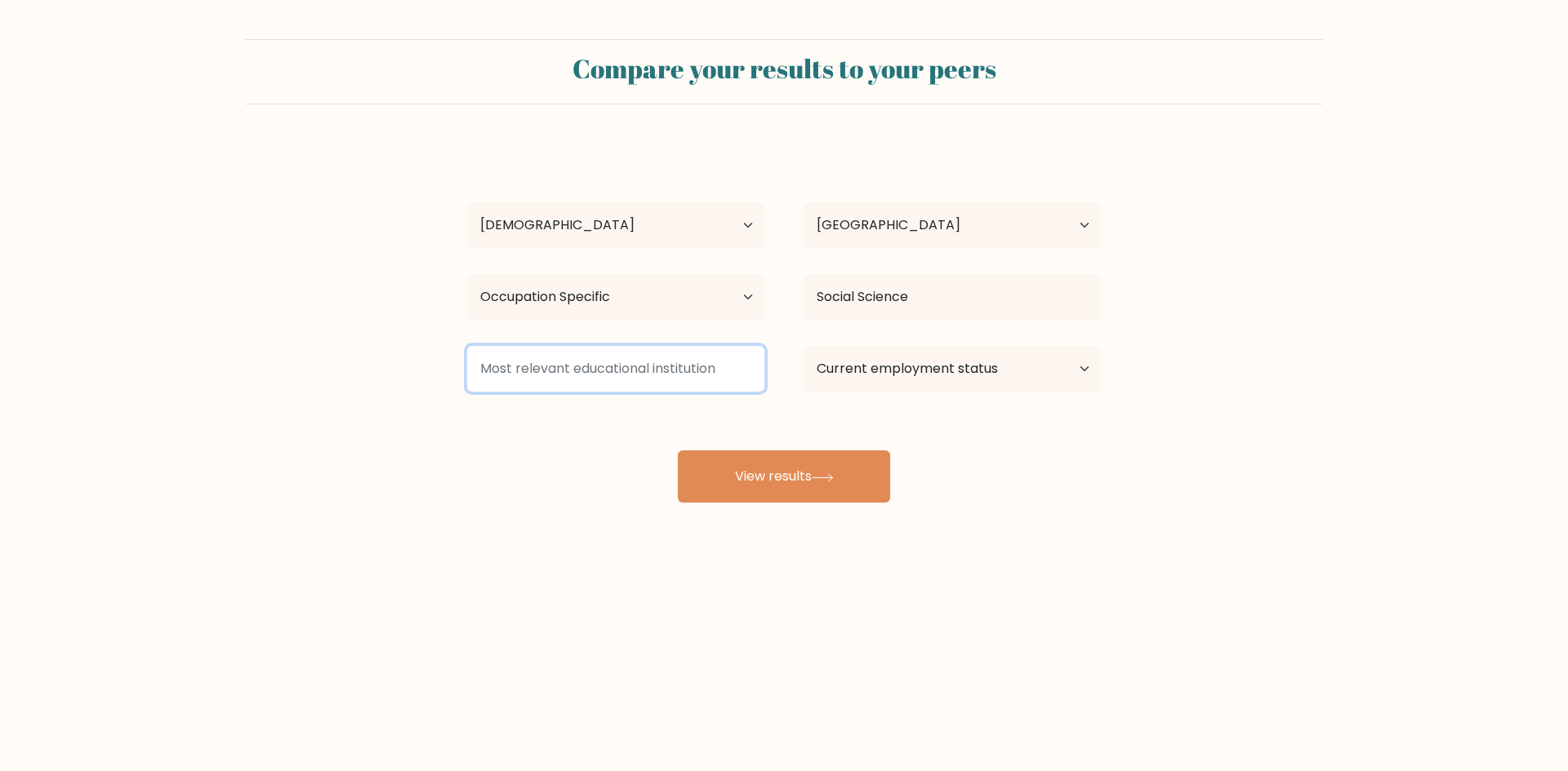
click at [687, 387] on input at bounding box center [616, 369] width 297 height 46
type input "NA"
click at [919, 385] on select "Current employment status Employed Student Retired Other / prefer not to answer" at bounding box center [952, 369] width 297 height 46
select select "employed"
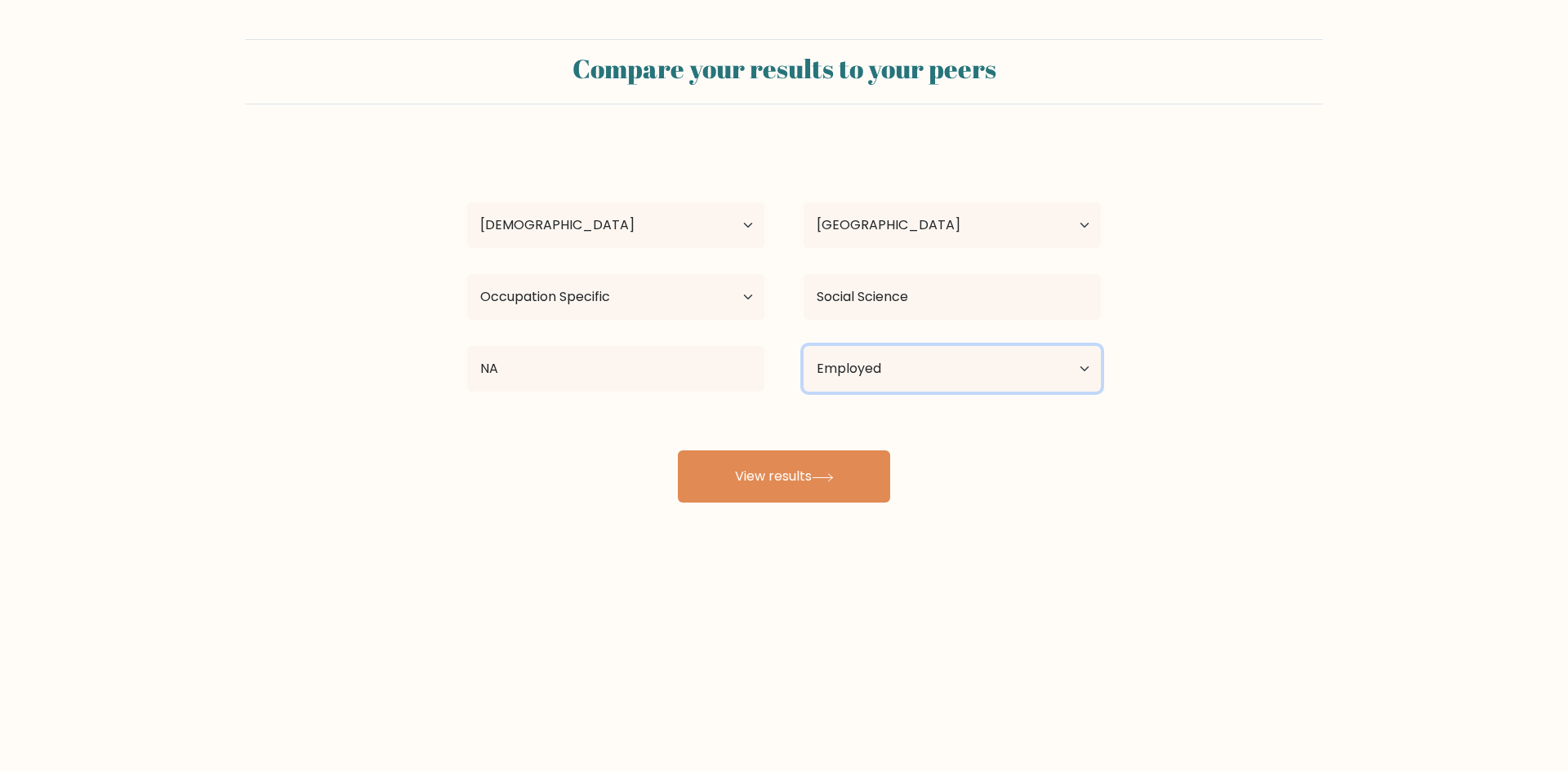
click at [803, 346] on select "Current employment status Employed Student Retired Other / prefer not to answer" at bounding box center [952, 369] width 297 height 46
click at [749, 470] on button "View results" at bounding box center [784, 477] width 213 height 52
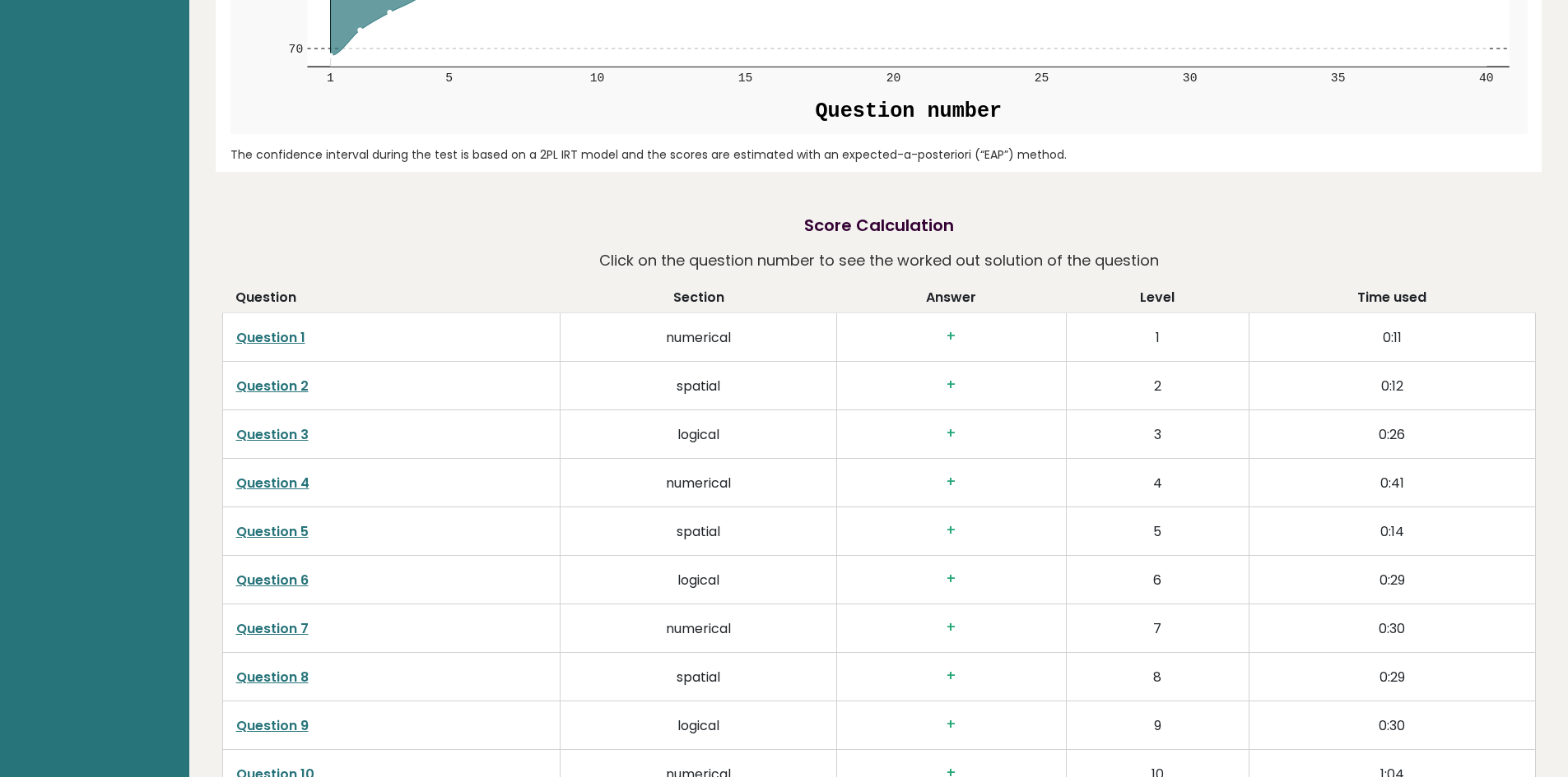
scroll to position [2878, 0]
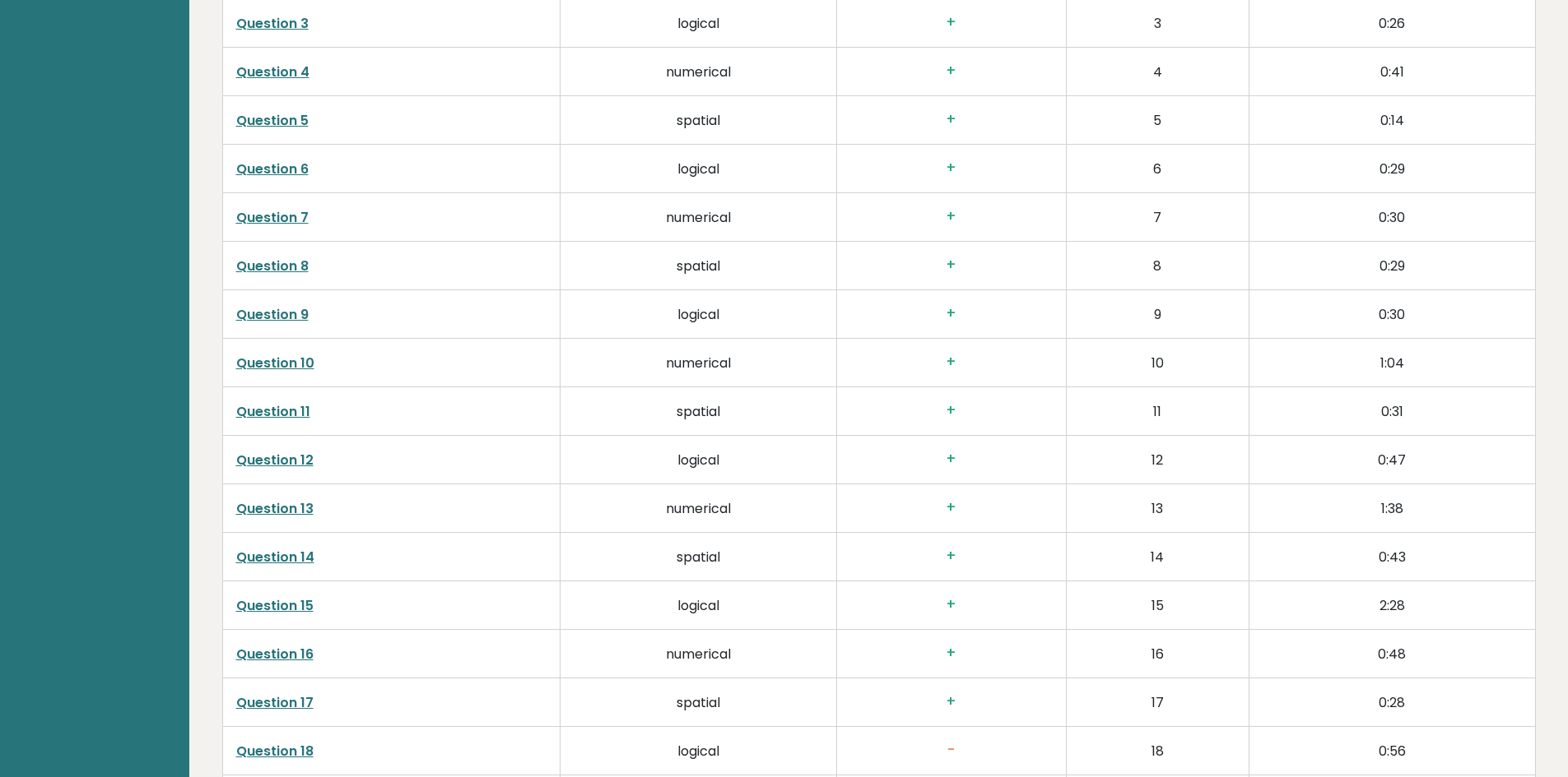
click at [957, 512] on h3 "+" at bounding box center [951, 508] width 203 height 17
click at [951, 507] on h3 "+" at bounding box center [951, 508] width 203 height 17
click at [950, 508] on h3 "+" at bounding box center [951, 508] width 203 height 17
click at [976, 508] on h3 "+" at bounding box center [951, 508] width 203 height 17
click at [954, 506] on h3 "+" at bounding box center [951, 508] width 203 height 17
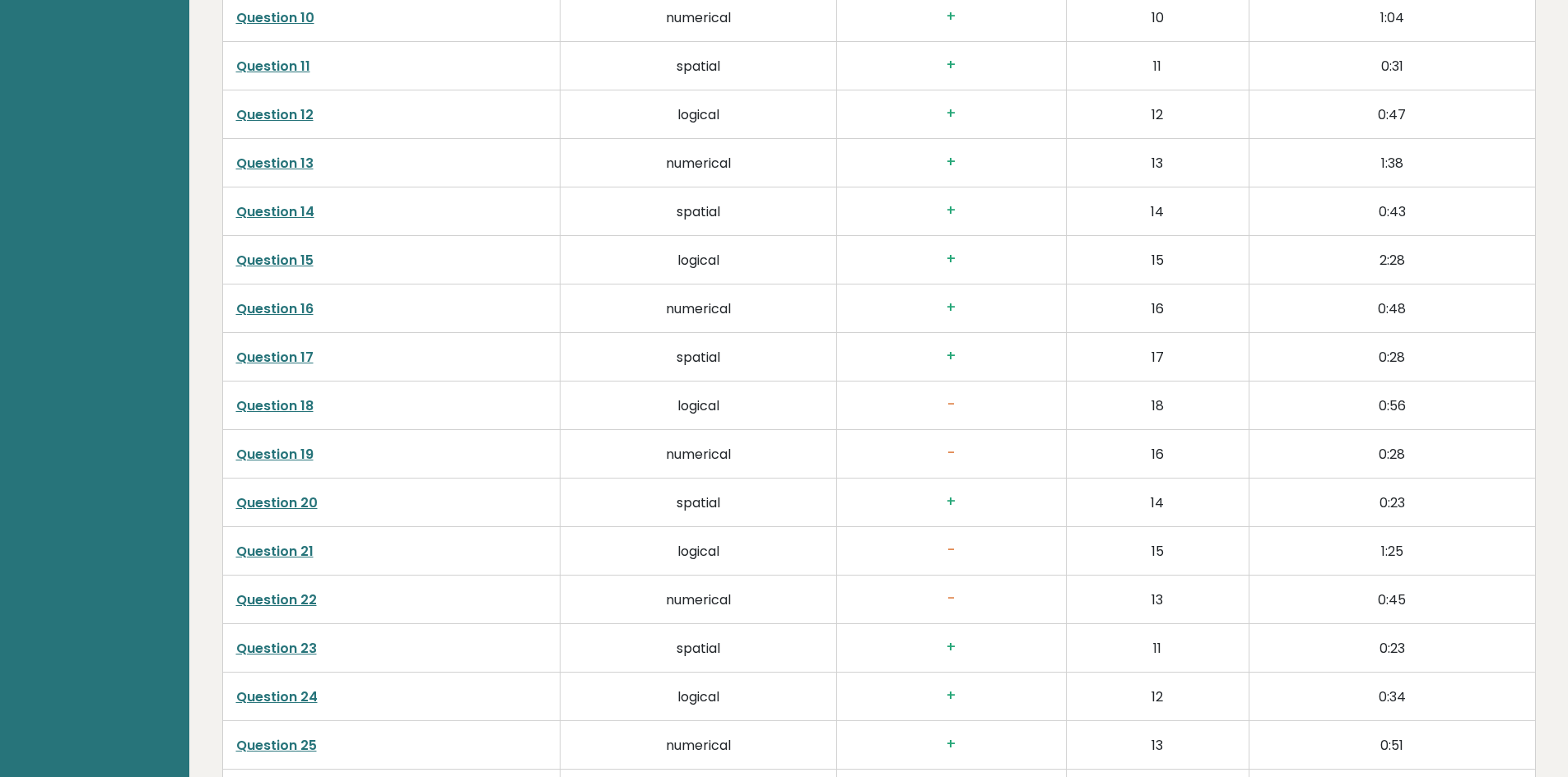
scroll to position [3290, 0]
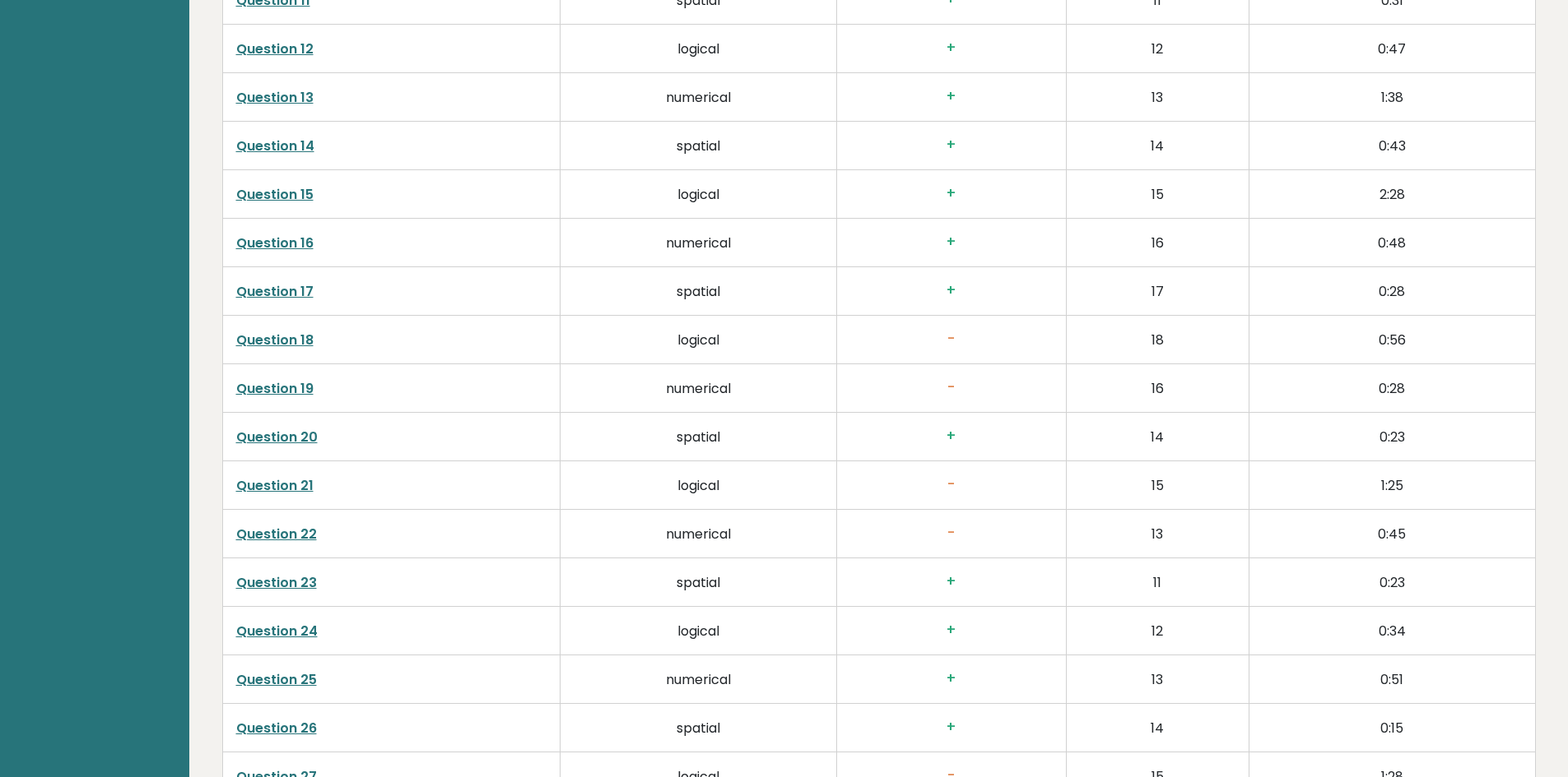
click at [978, 327] on td "-" at bounding box center [952, 340] width 230 height 49
click at [293, 334] on link "Question 18" at bounding box center [274, 340] width 77 height 19
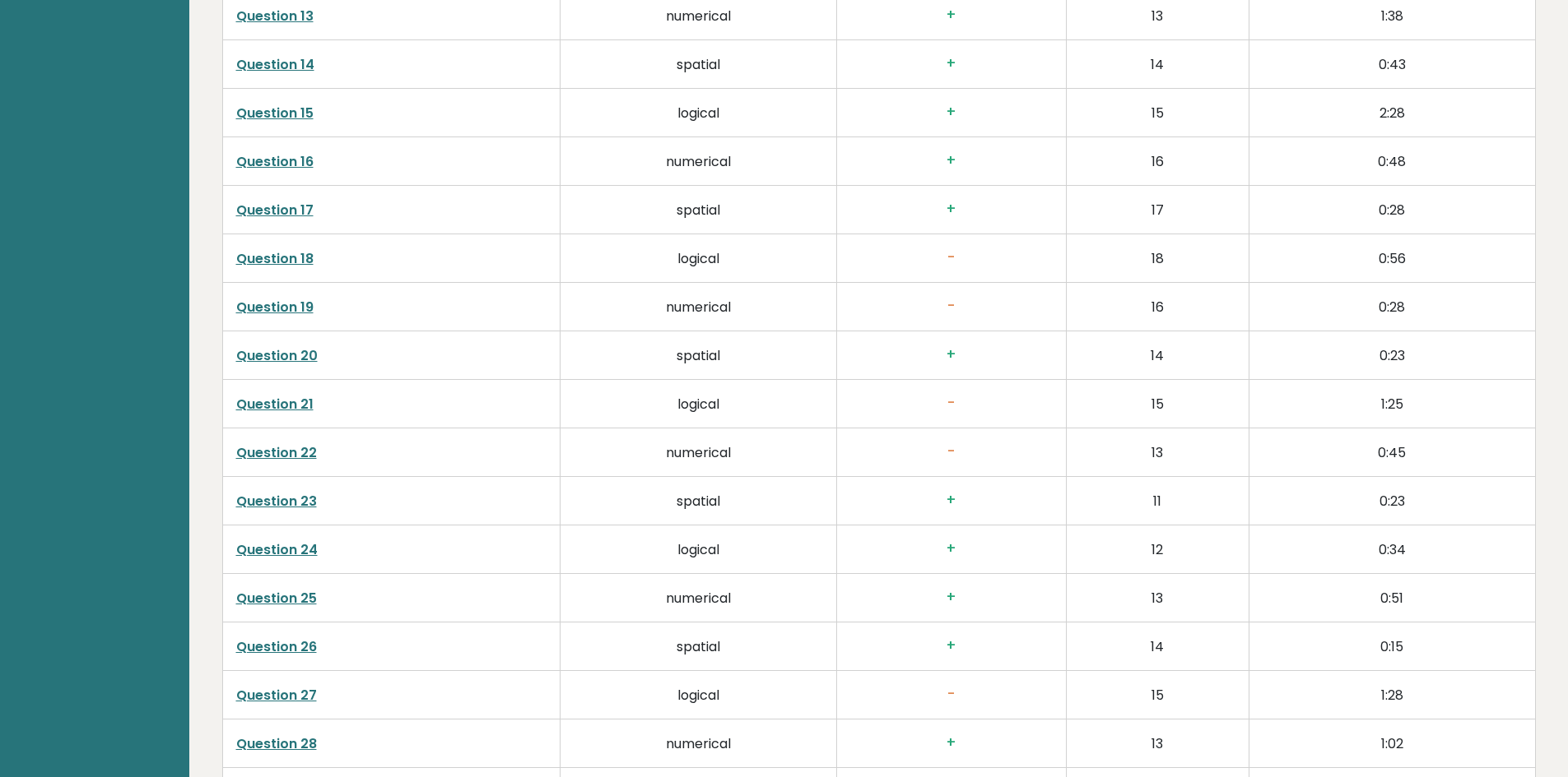
scroll to position [3372, 0]
click at [297, 455] on link "Question 22" at bounding box center [276, 452] width 81 height 19
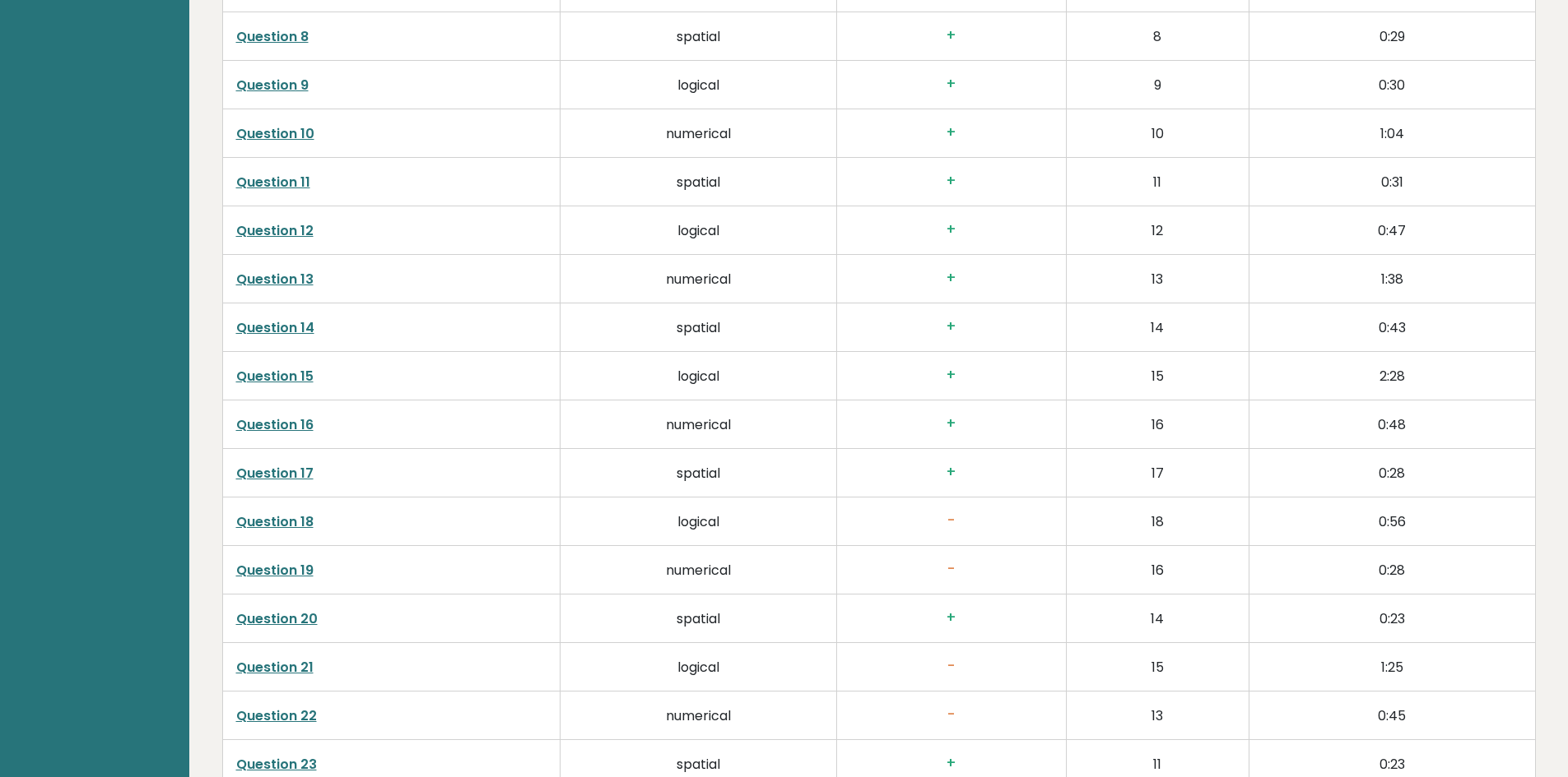
scroll to position [3290, 0]
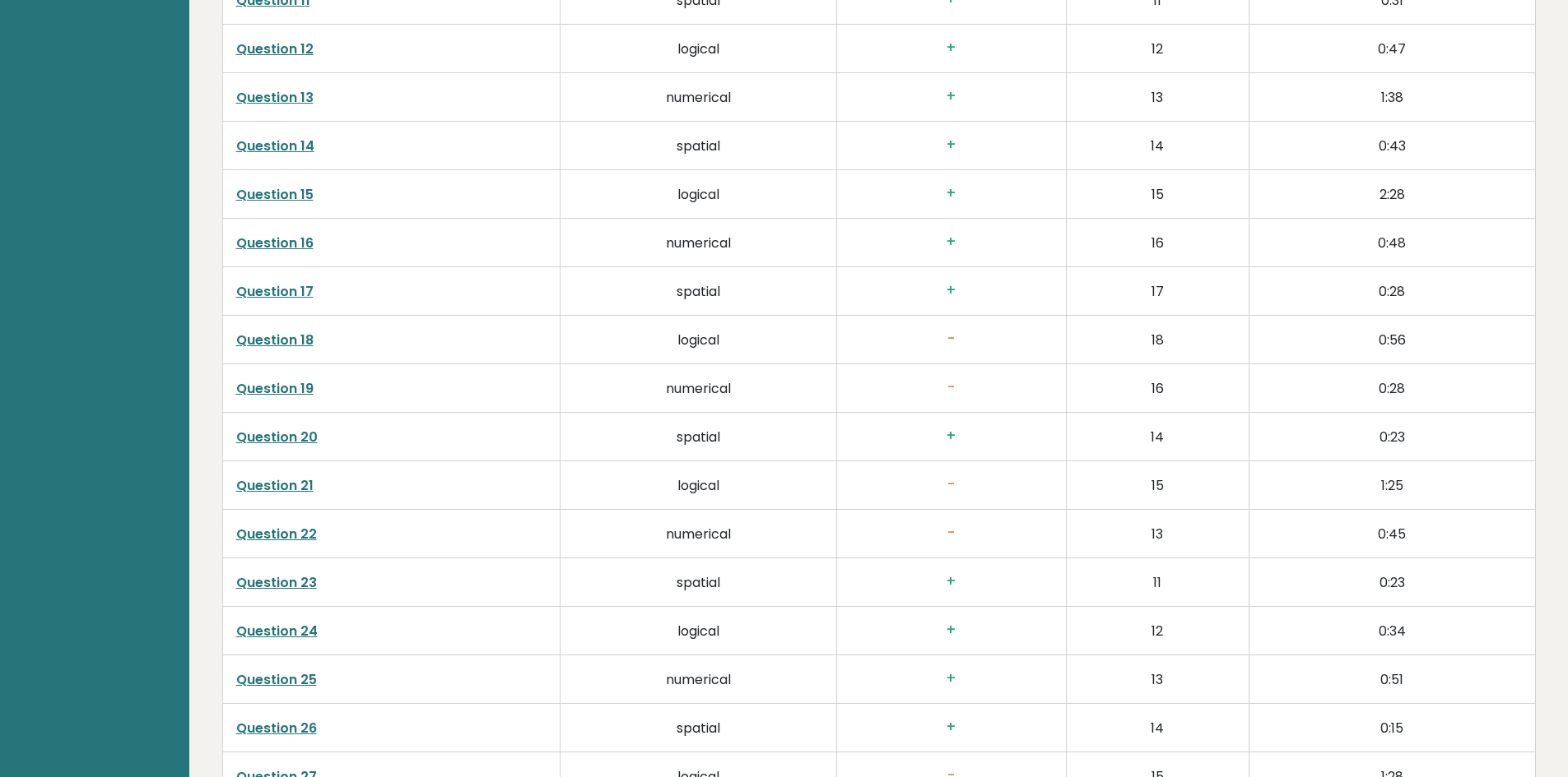
click at [278, 530] on link "Question 22" at bounding box center [276, 534] width 81 height 19
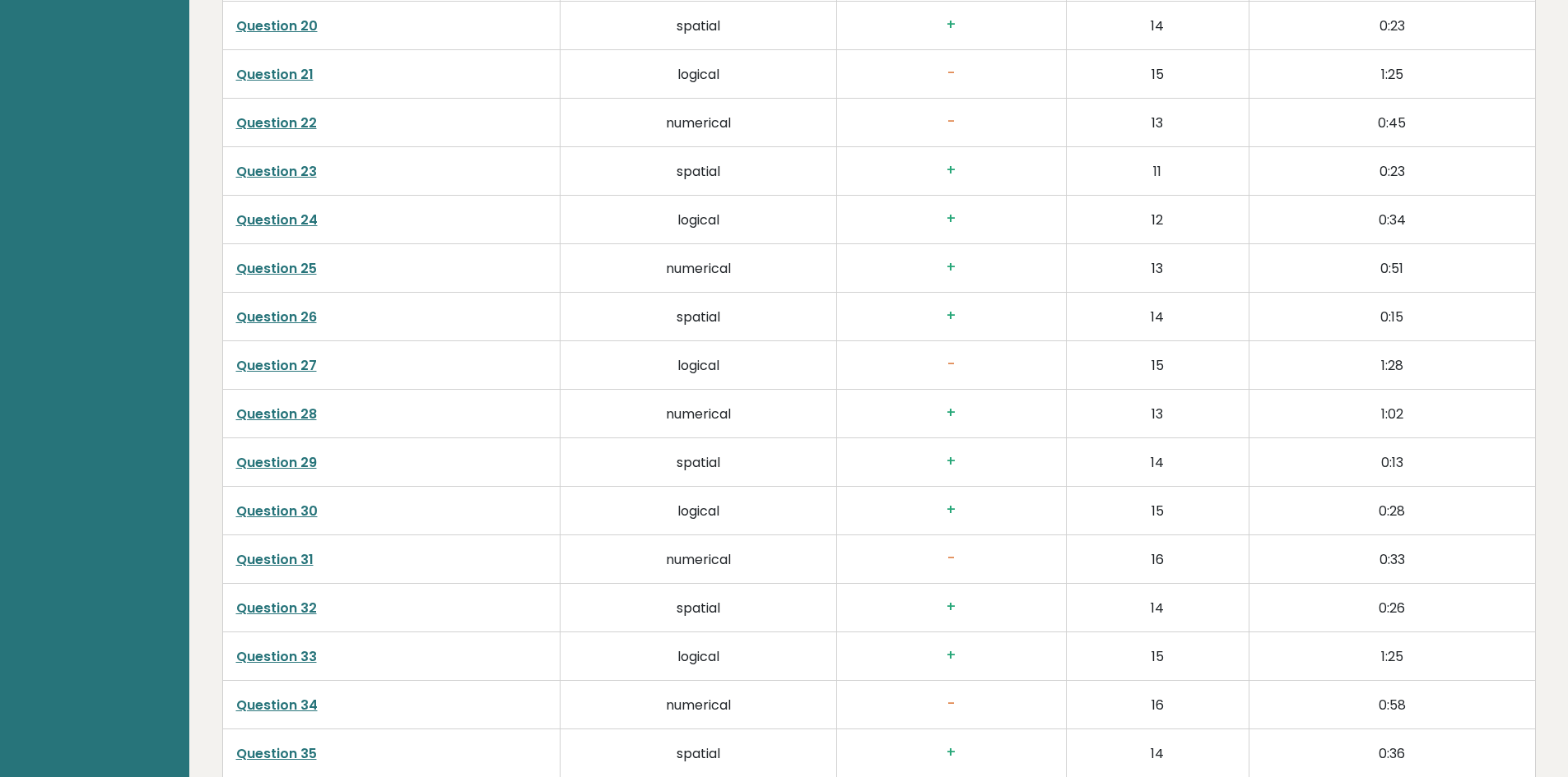
scroll to position [4176, 0]
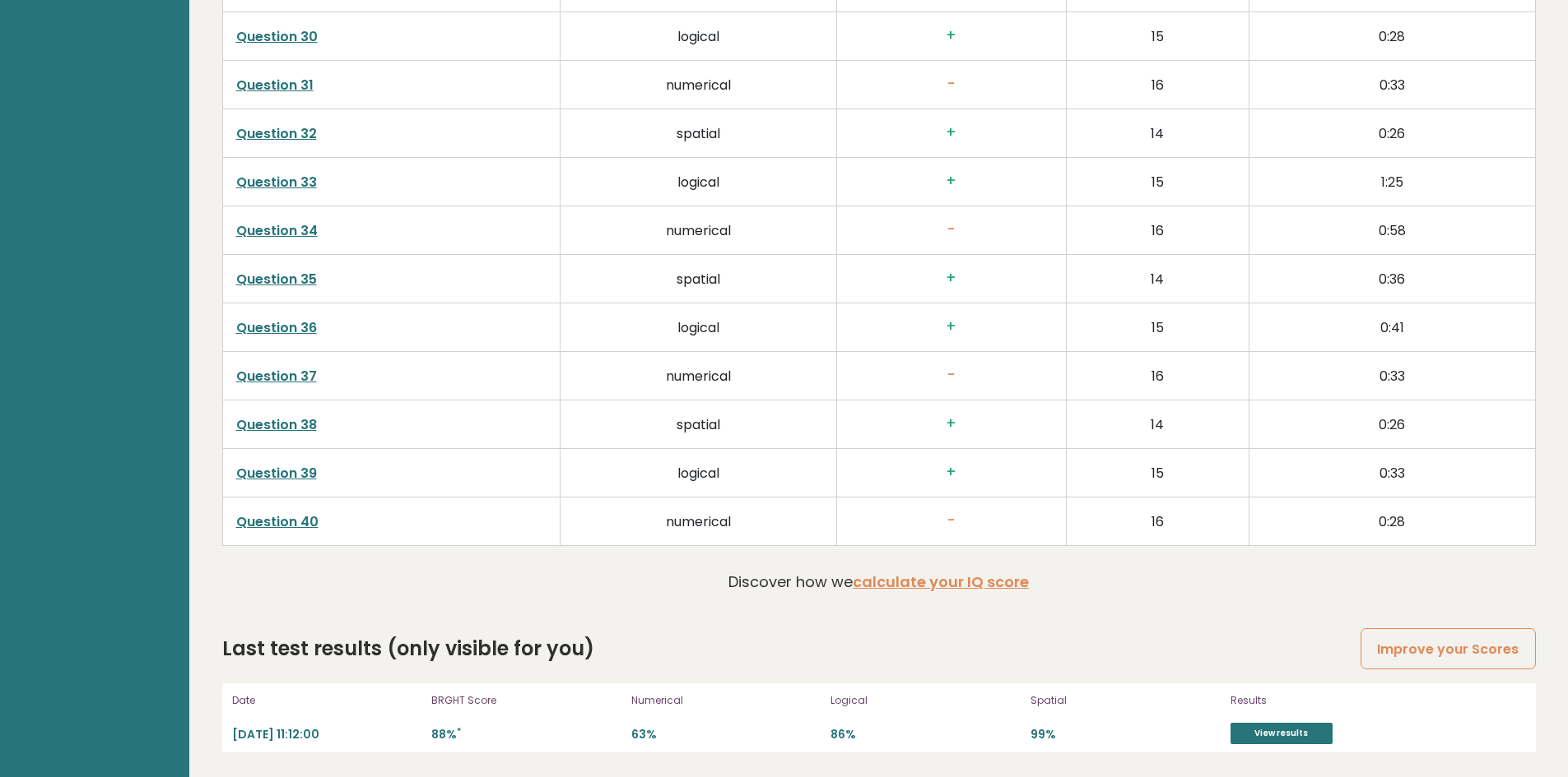
click at [303, 521] on link "Question 40" at bounding box center [277, 522] width 83 height 19
click at [308, 377] on link "Question 37" at bounding box center [276, 377] width 81 height 19
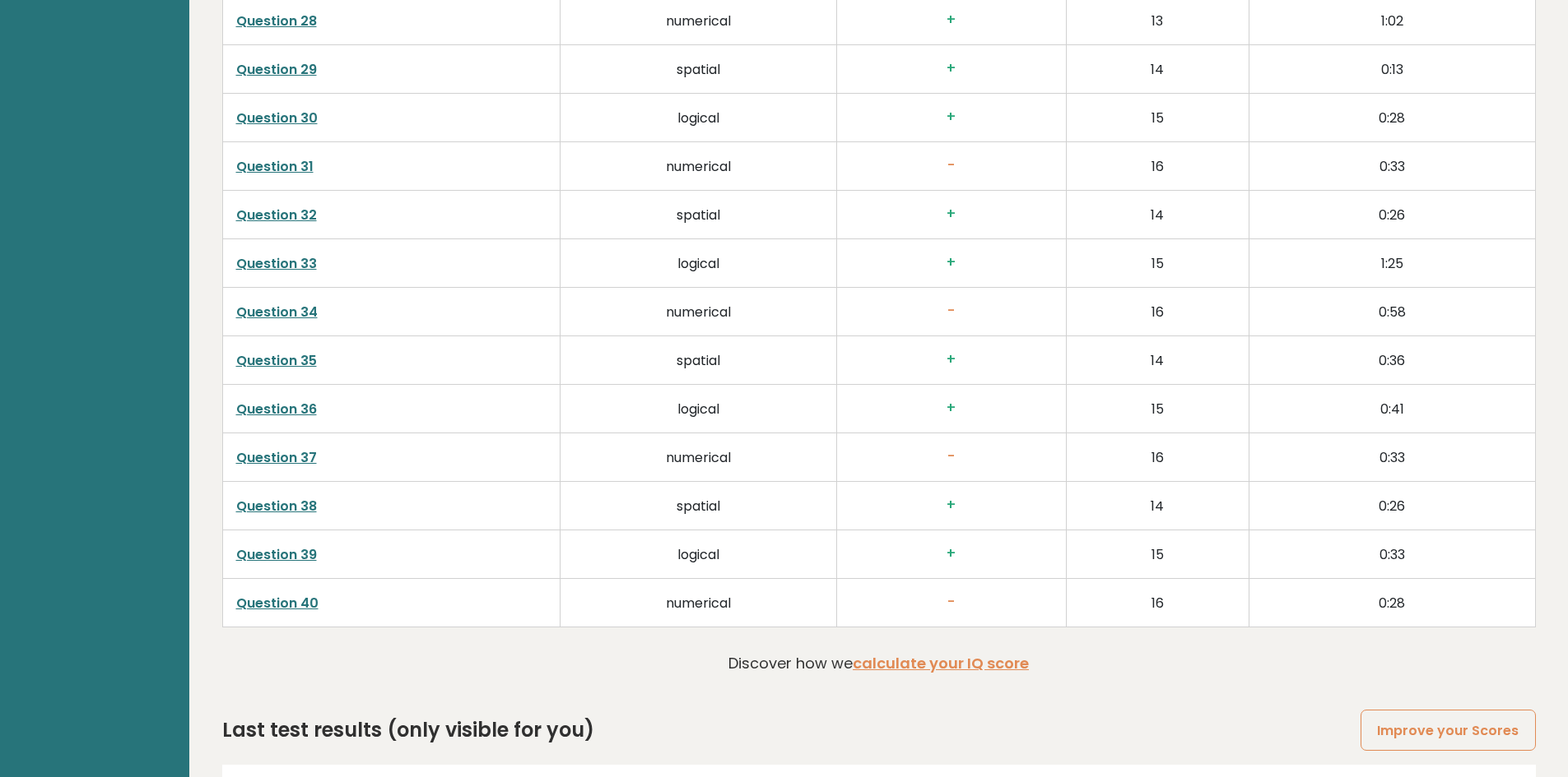
scroll to position [4093, 0]
click at [304, 311] on link "Question 34" at bounding box center [277, 313] width 82 height 19
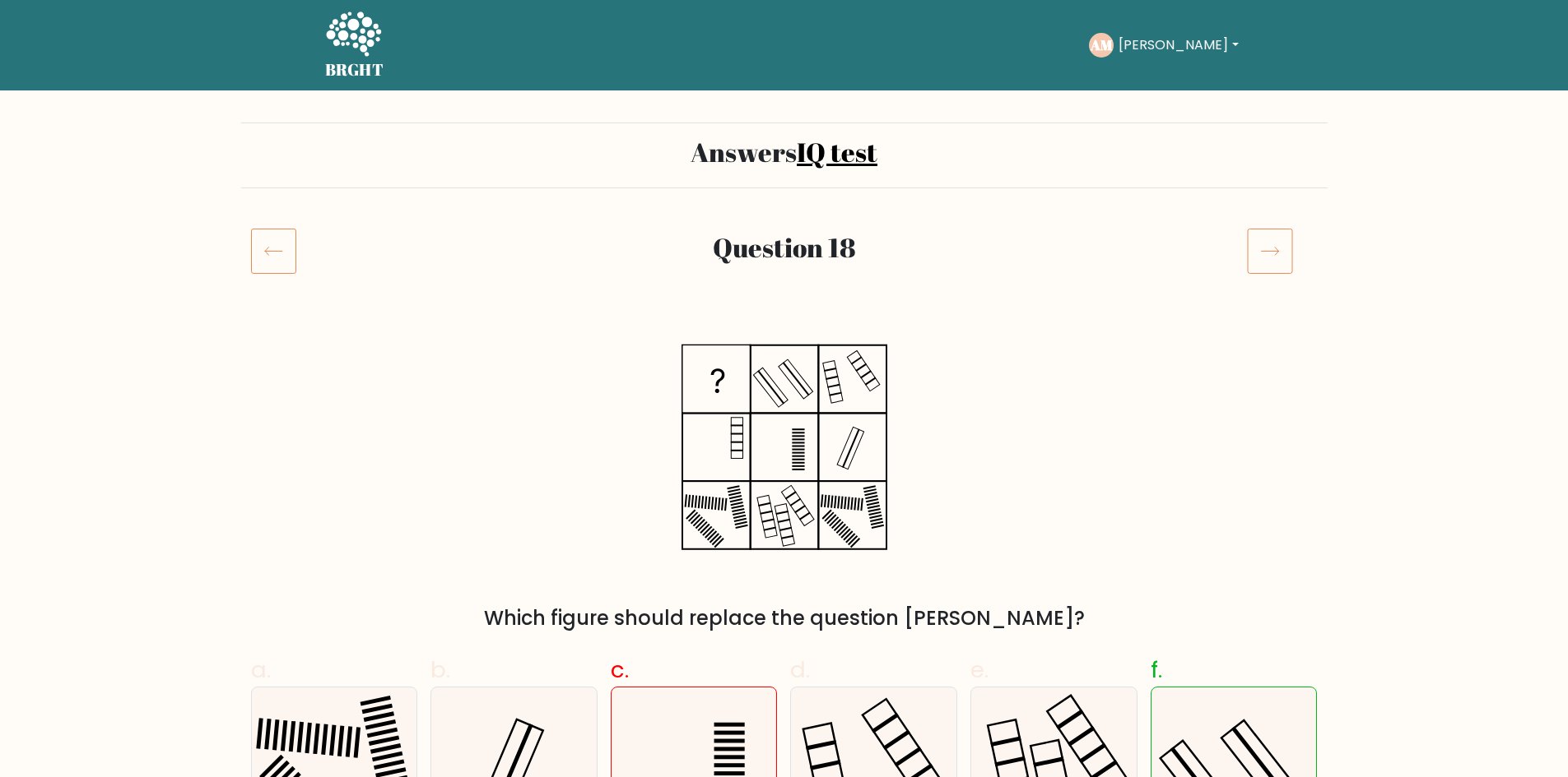
click at [278, 254] on icon at bounding box center [273, 251] width 45 height 46
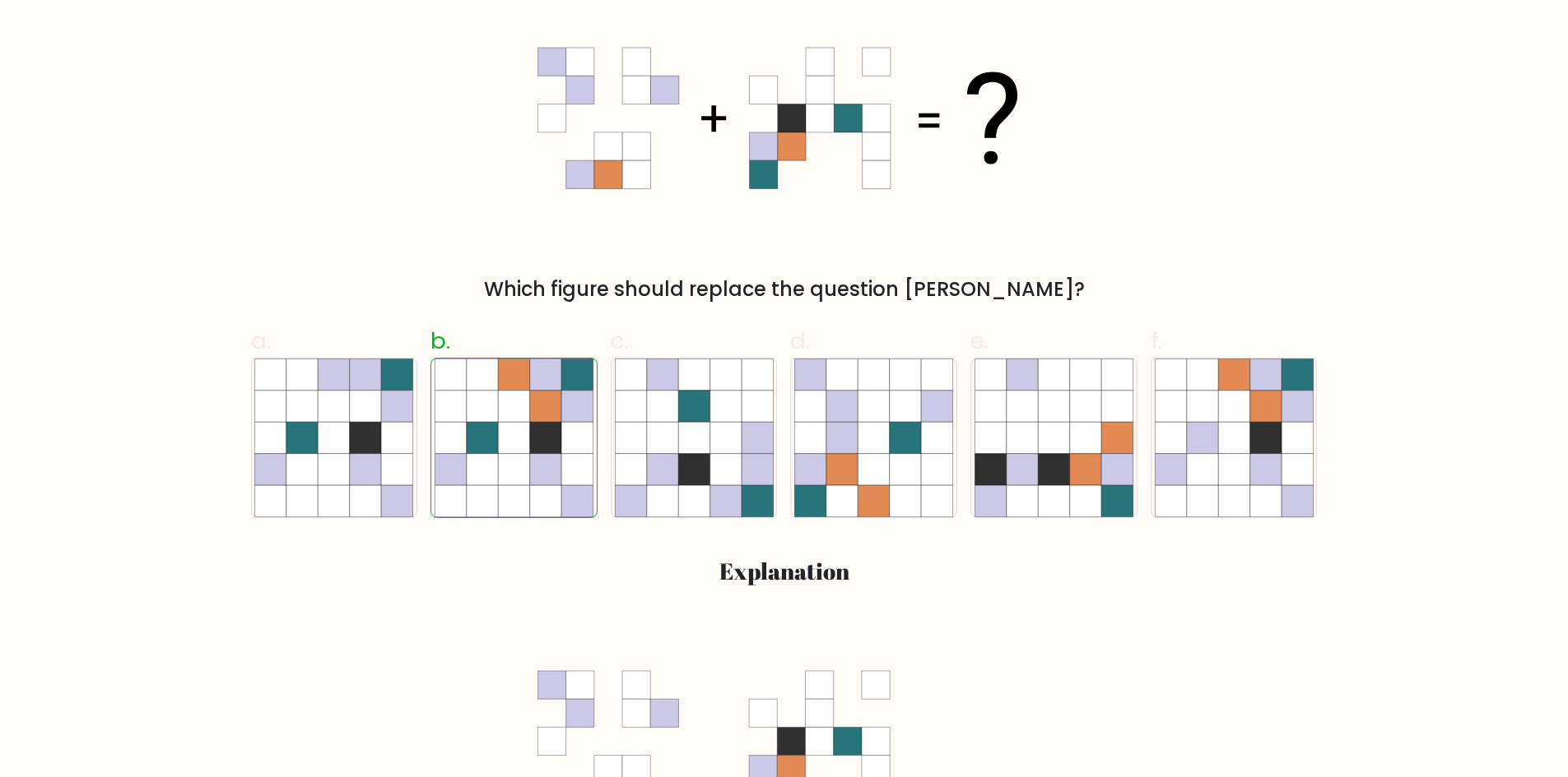
scroll to position [164, 0]
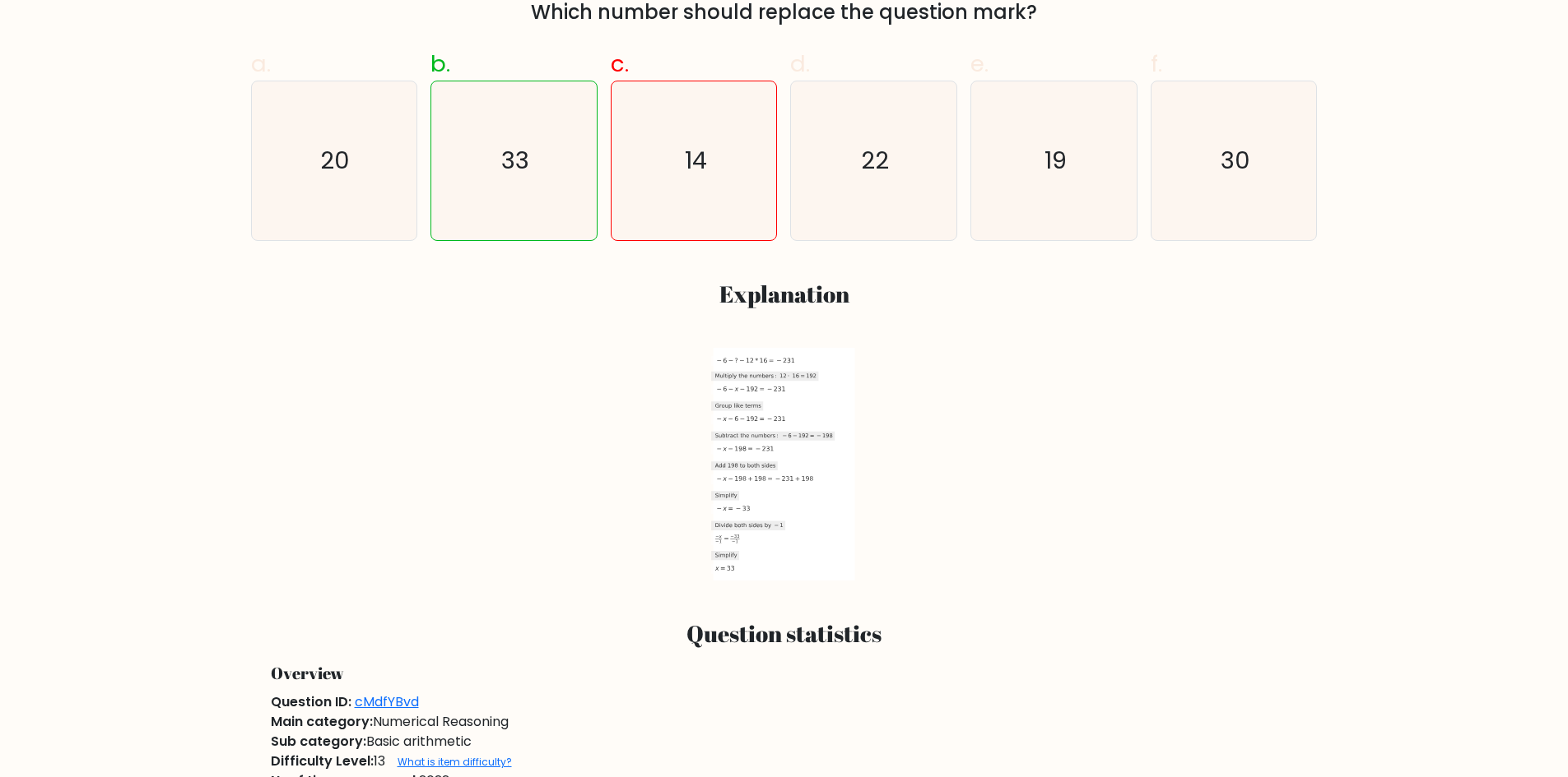
scroll to position [658, 0]
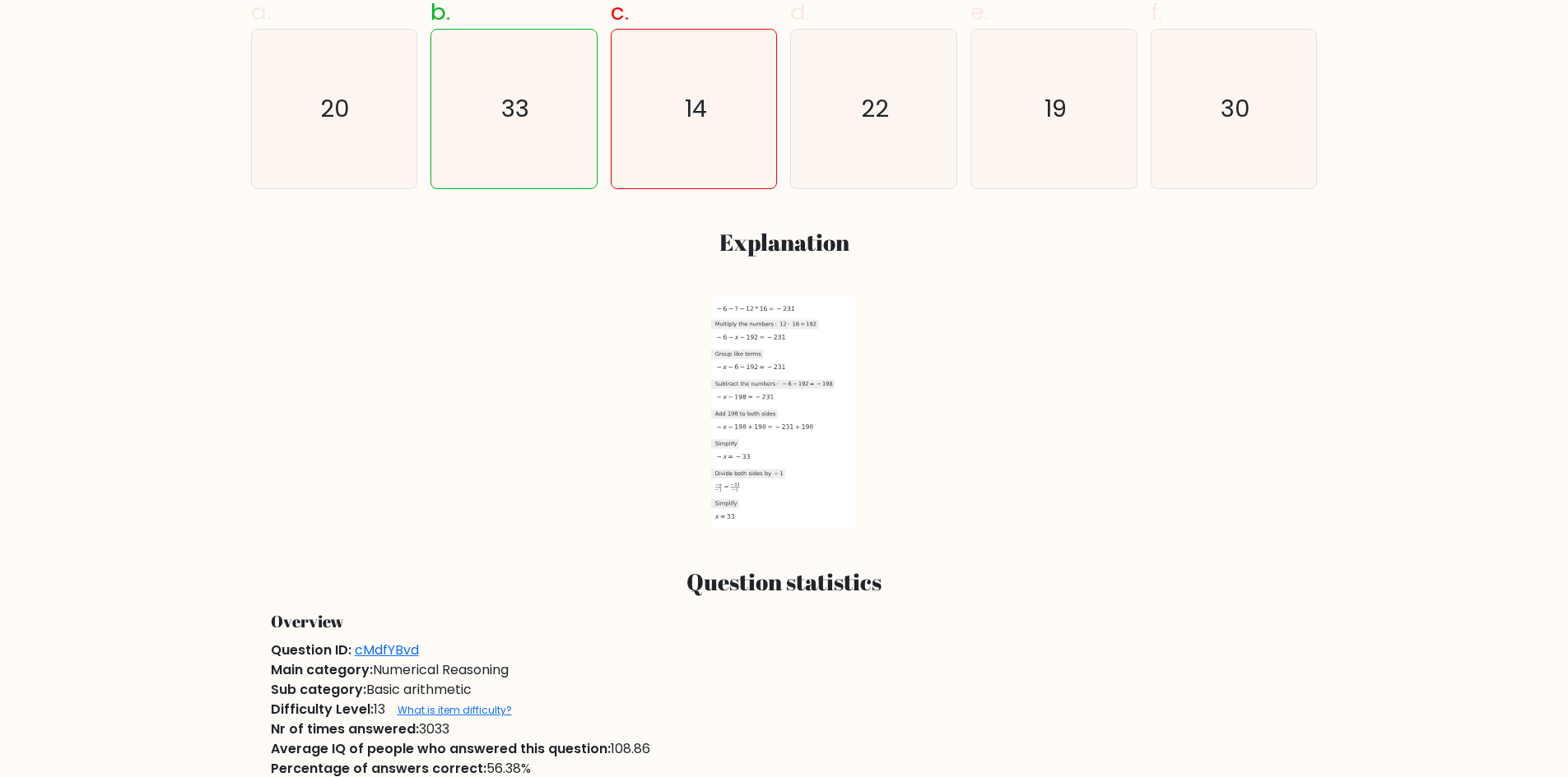
click at [797, 455] on icon at bounding box center [784, 412] width 142 height 233
click at [774, 358] on icon at bounding box center [784, 412] width 142 height 233
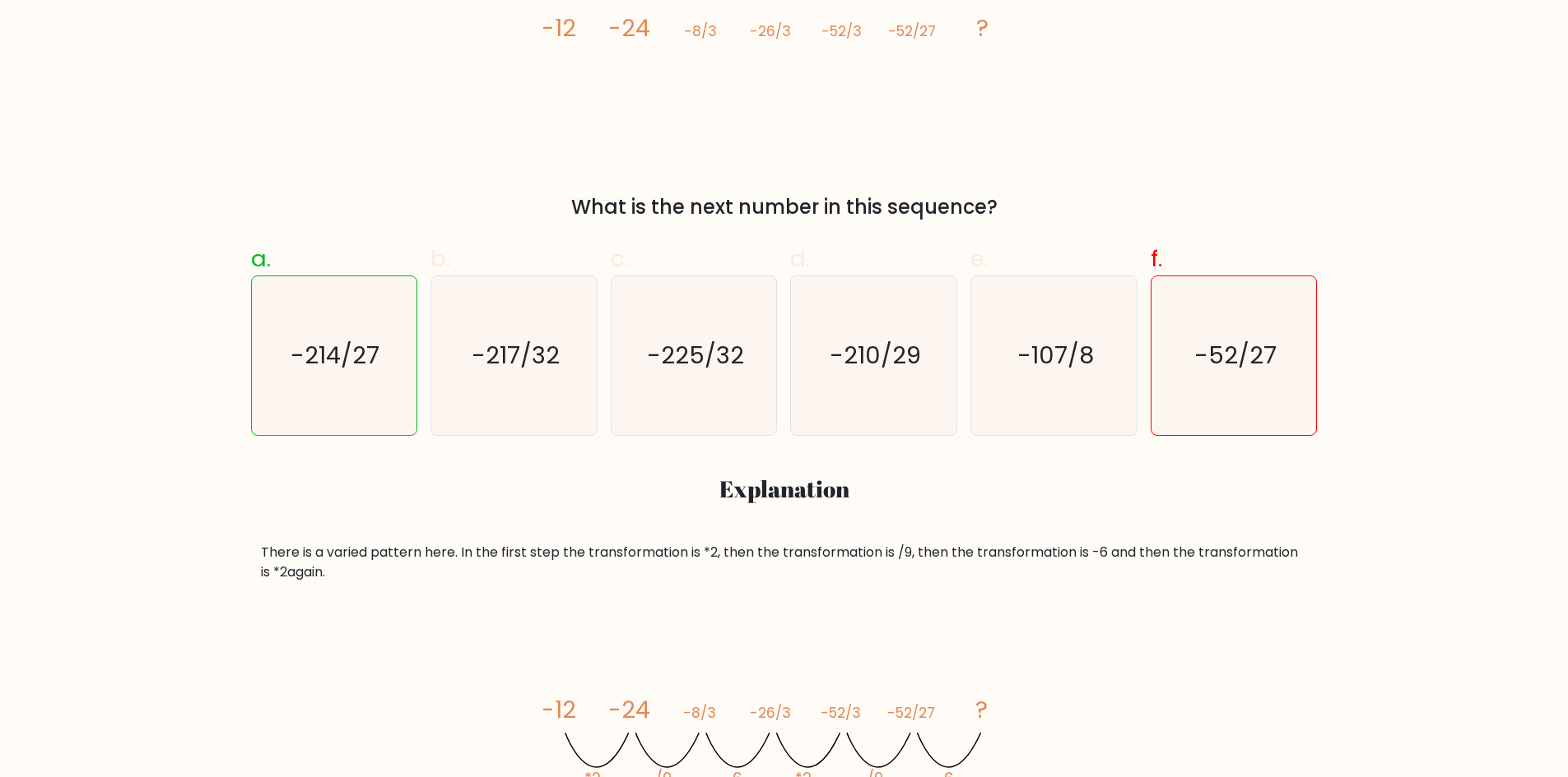
scroll to position [83, 0]
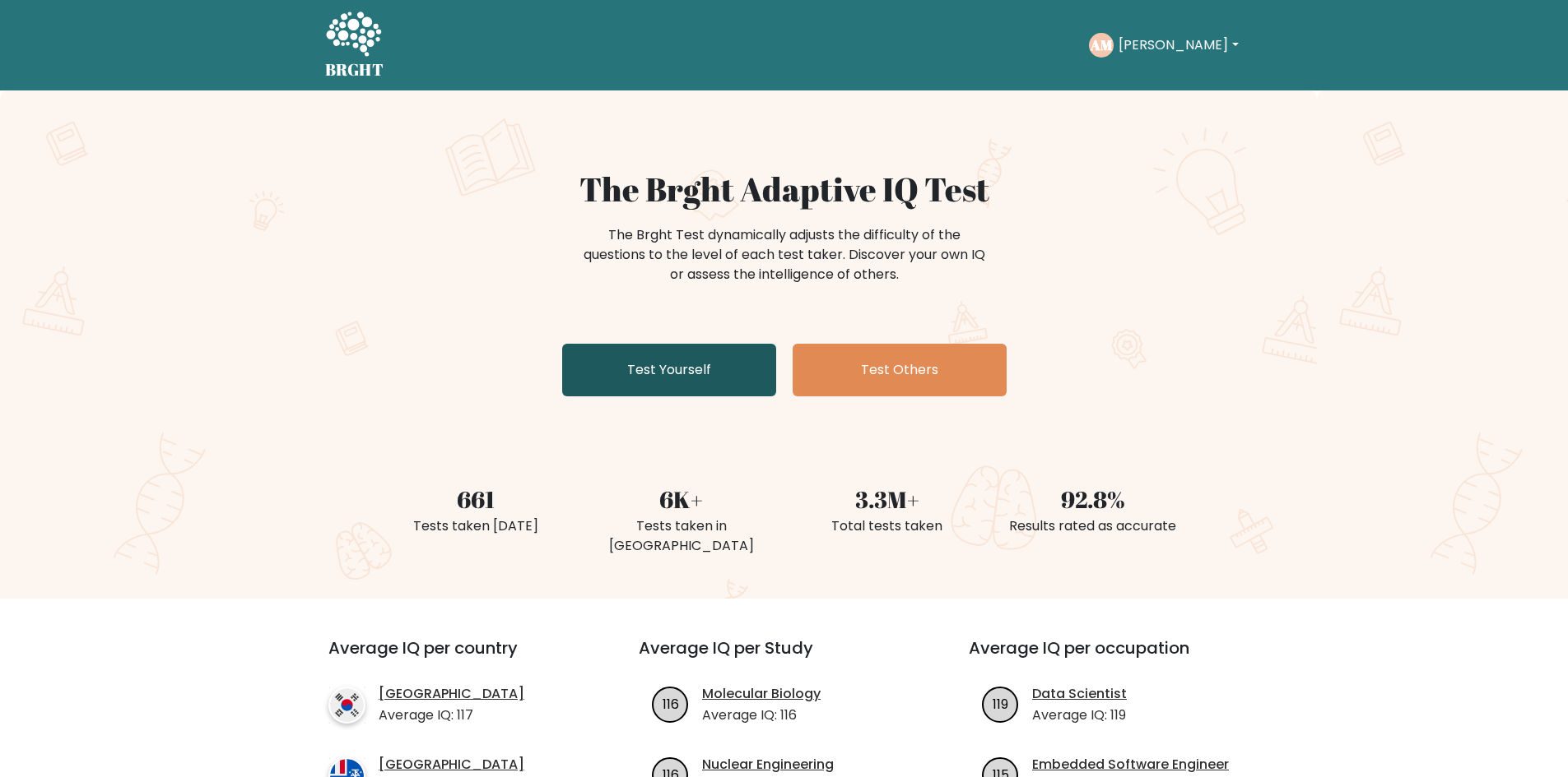
click at [700, 349] on link "Test Yourself" at bounding box center [670, 370] width 214 height 52
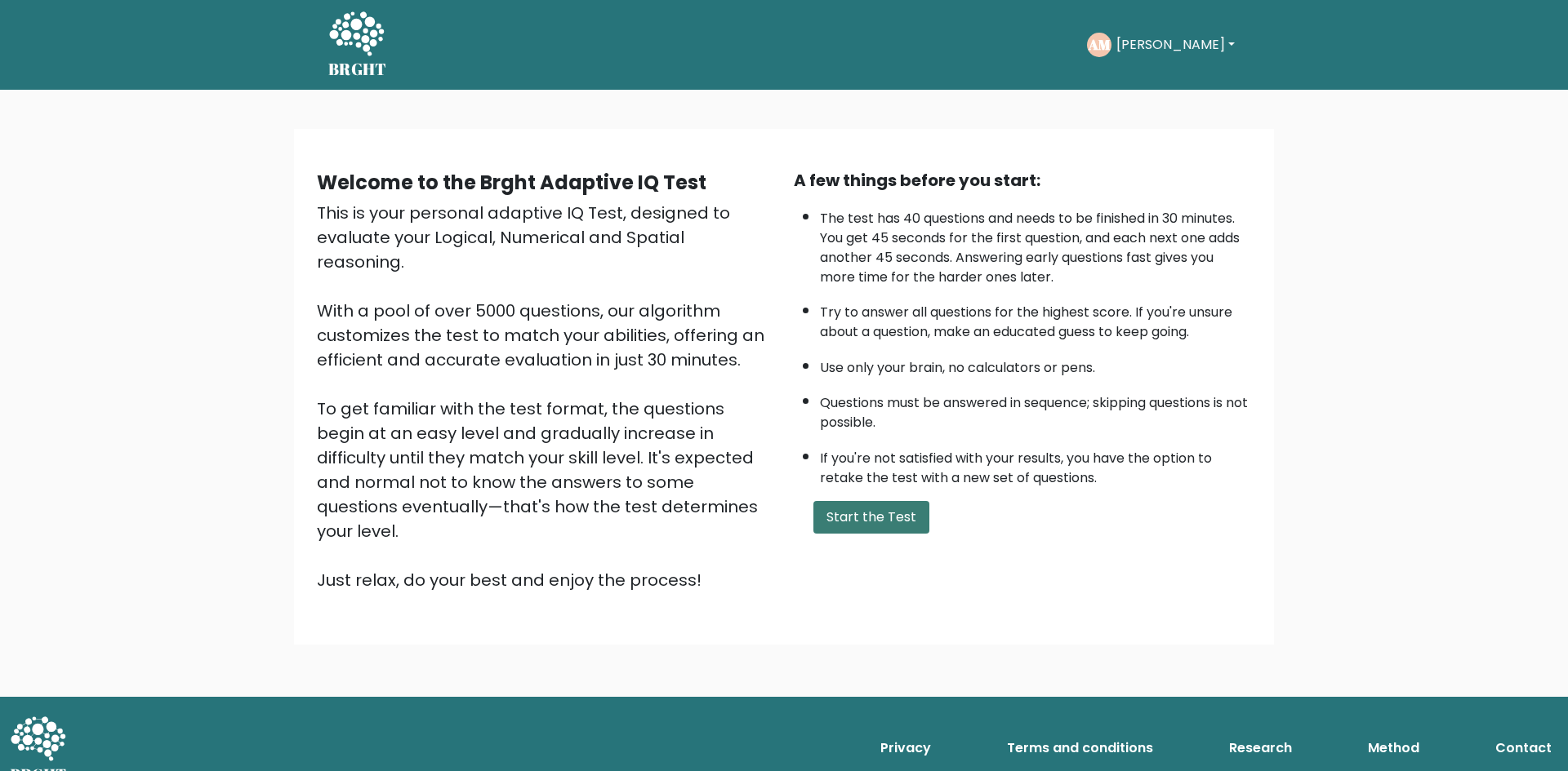
click at [840, 525] on button "Start the Test" at bounding box center [871, 517] width 116 height 33
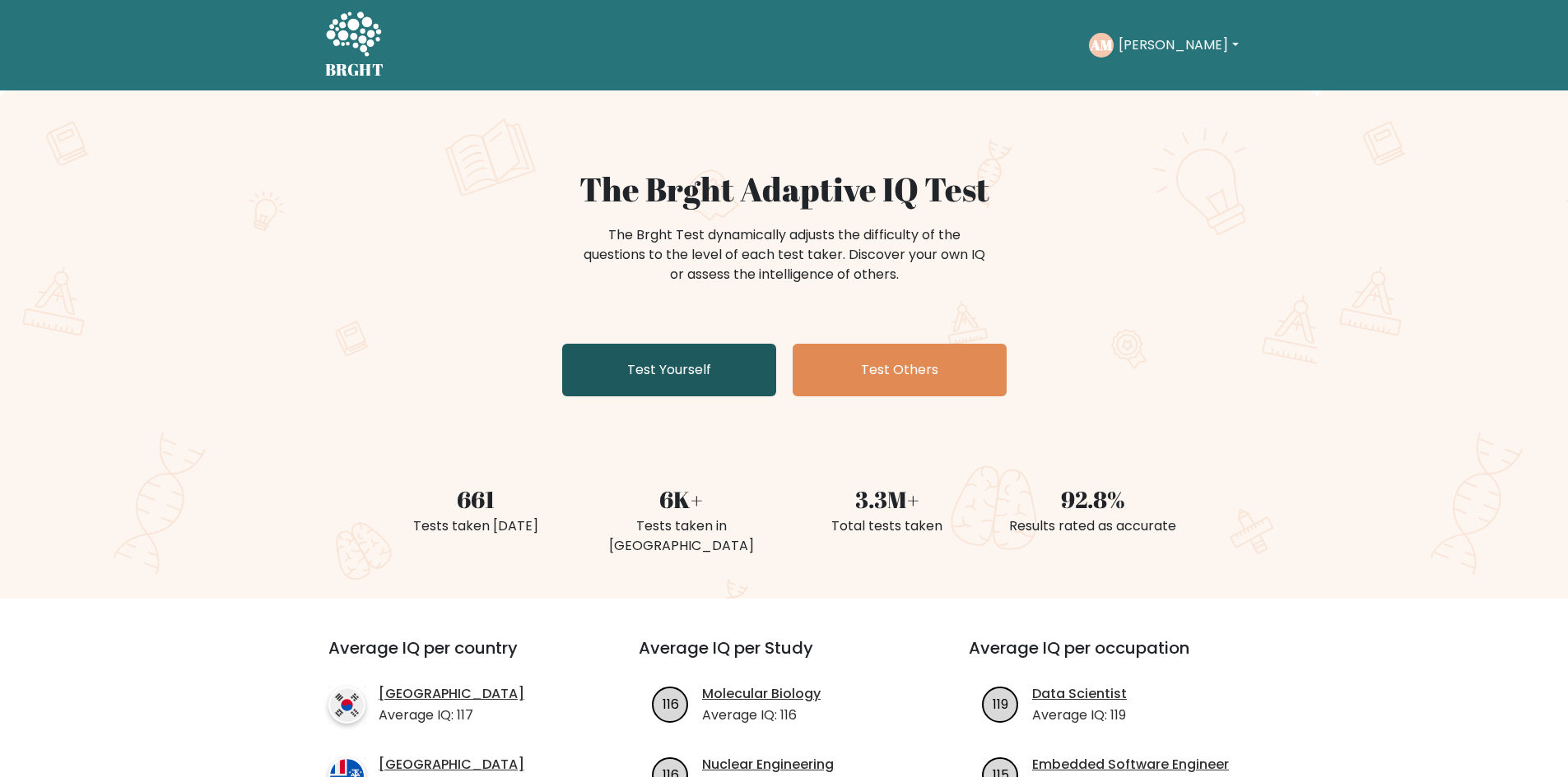
click at [708, 377] on link "Test Yourself" at bounding box center [670, 370] width 214 height 52
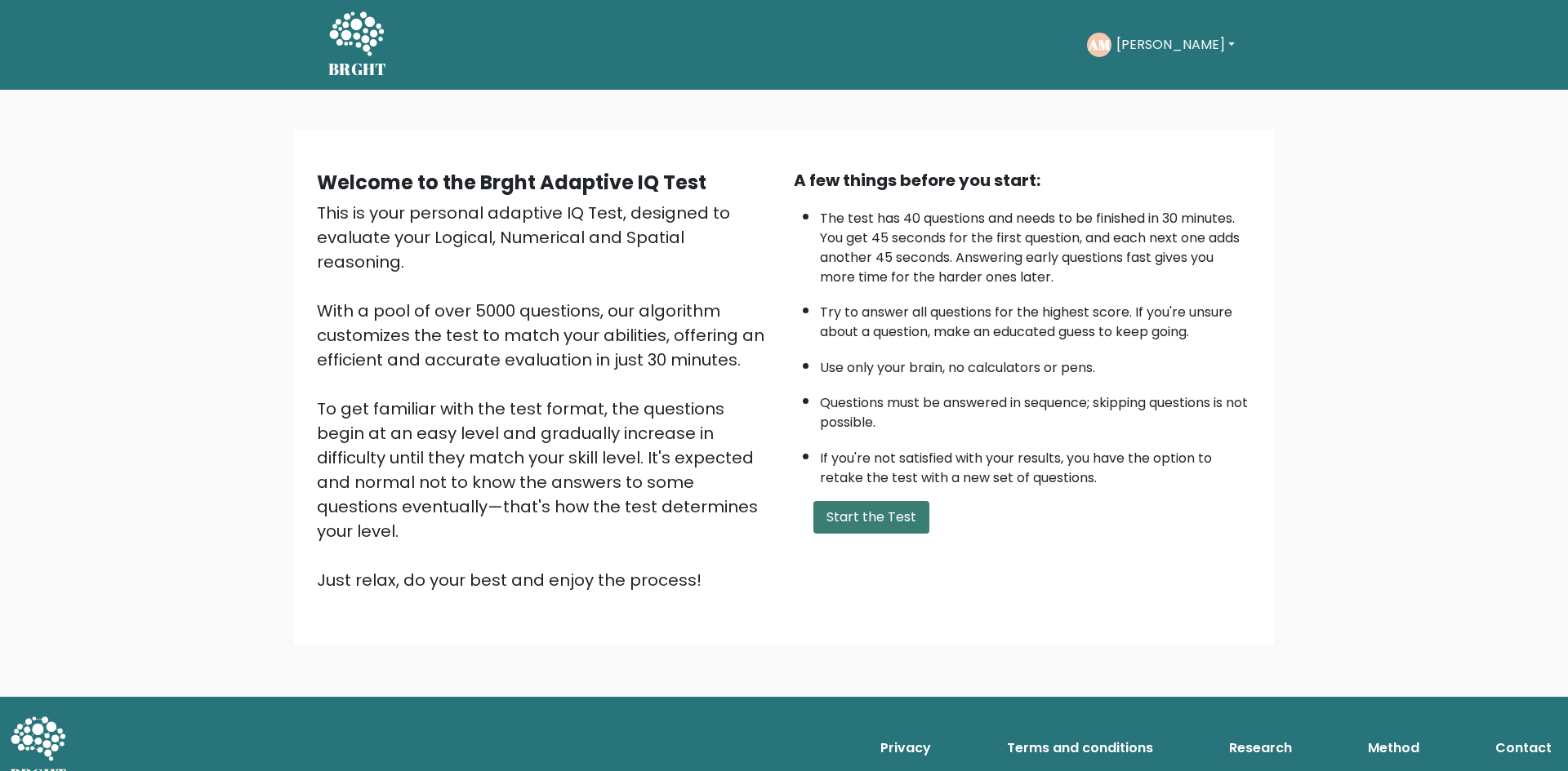
click at [860, 516] on button "Start the Test" at bounding box center [871, 517] width 116 height 33
